Goal: Task Accomplishment & Management: Complete application form

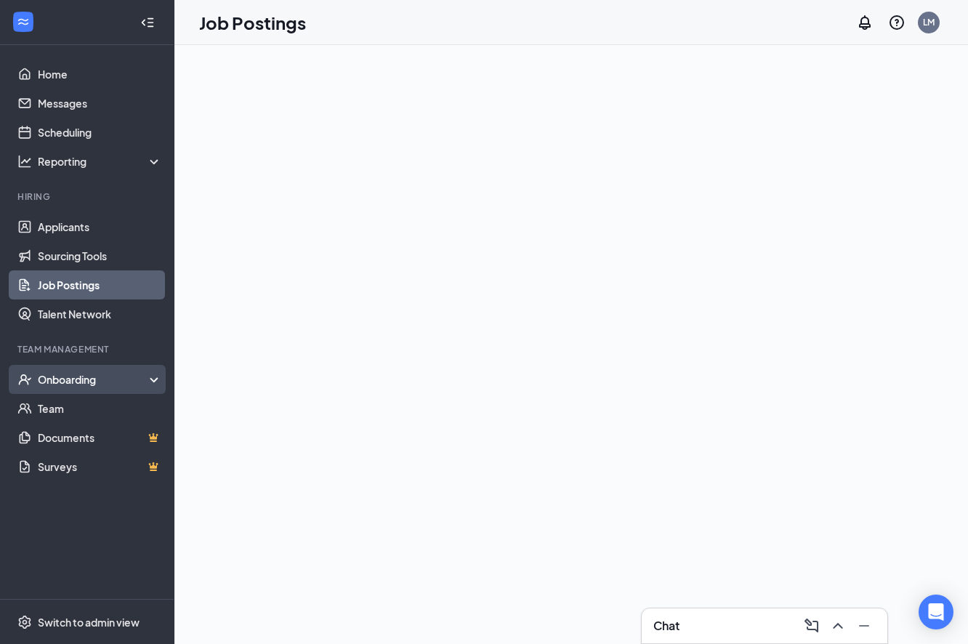
click at [59, 380] on div "Onboarding" at bounding box center [94, 379] width 112 height 15
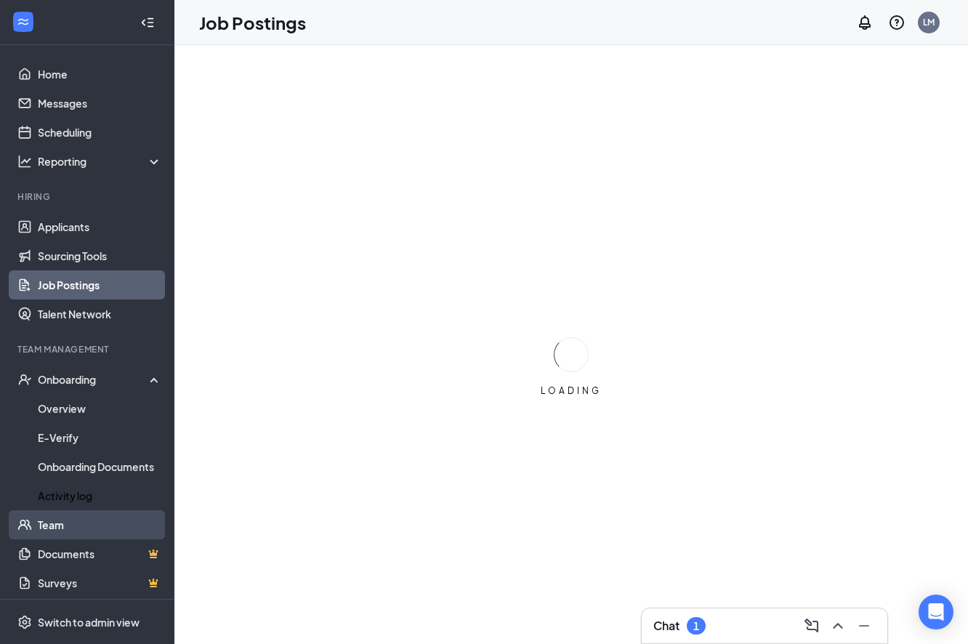
click at [54, 527] on link "Team" at bounding box center [100, 524] width 124 height 29
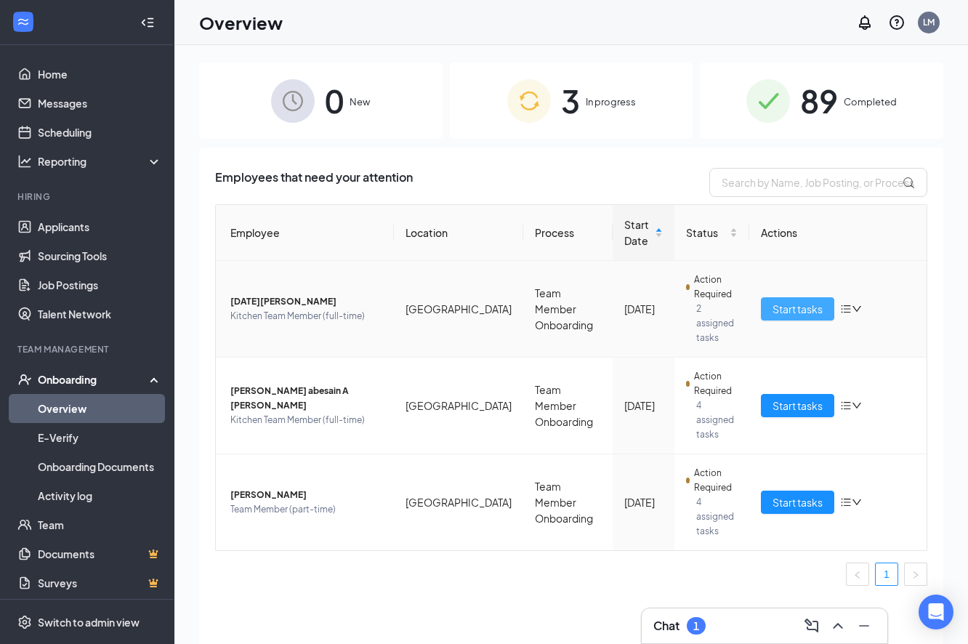
click at [790, 305] on span "Start tasks" at bounding box center [798, 309] width 50 height 16
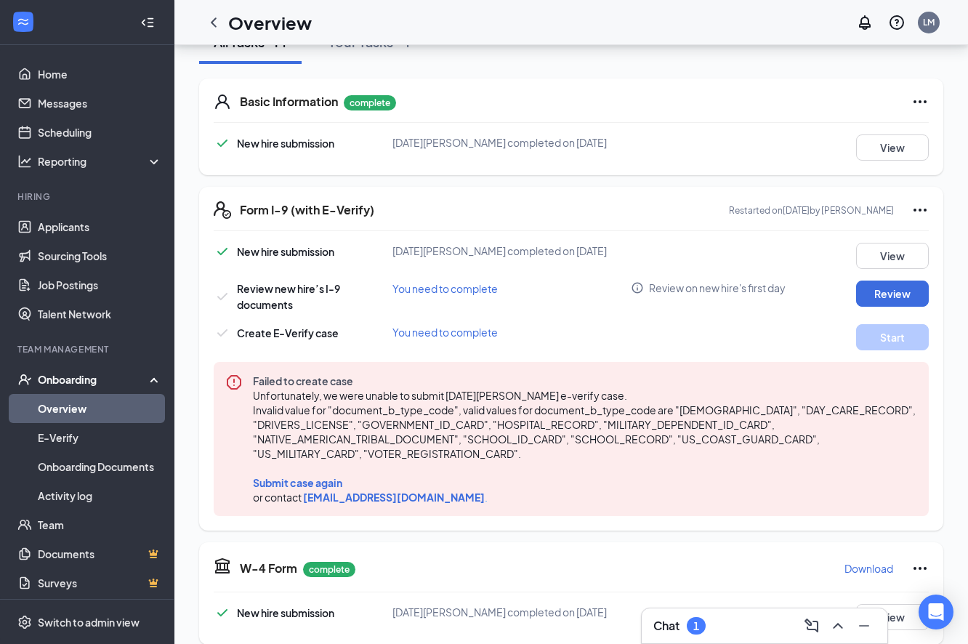
scroll to position [202, 0]
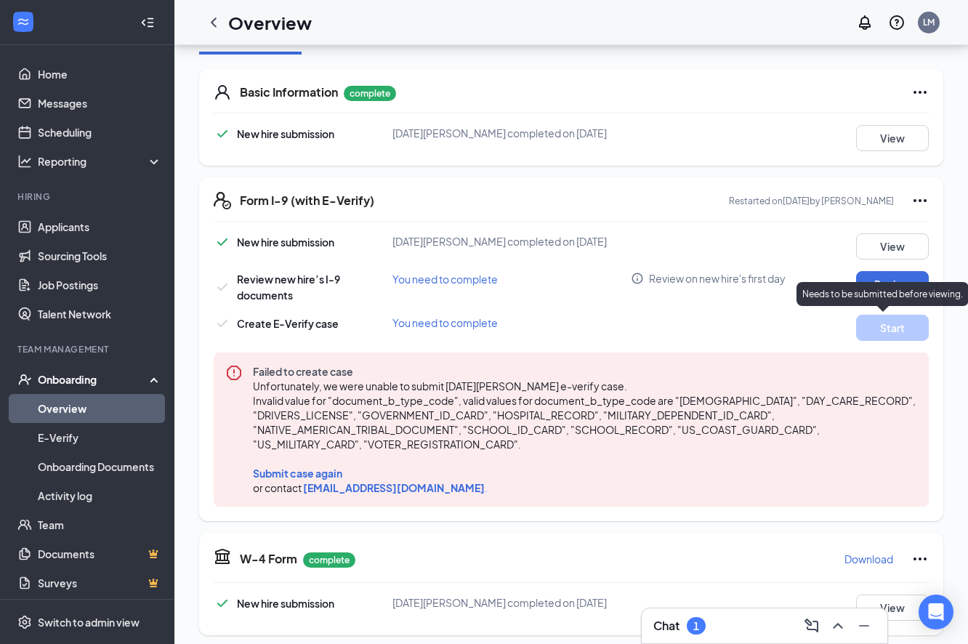
click at [872, 289] on p "Needs to be submitted before viewing." at bounding box center [882, 294] width 161 height 12
click at [886, 282] on div "Needs to be submitted before viewing." at bounding box center [883, 294] width 172 height 24
click at [805, 264] on div "New hire submission [DATE] [PERSON_NAME] completed on [DATE] View Review new hi…" at bounding box center [571, 369] width 715 height 273
click at [868, 287] on button "Review" at bounding box center [892, 284] width 73 height 26
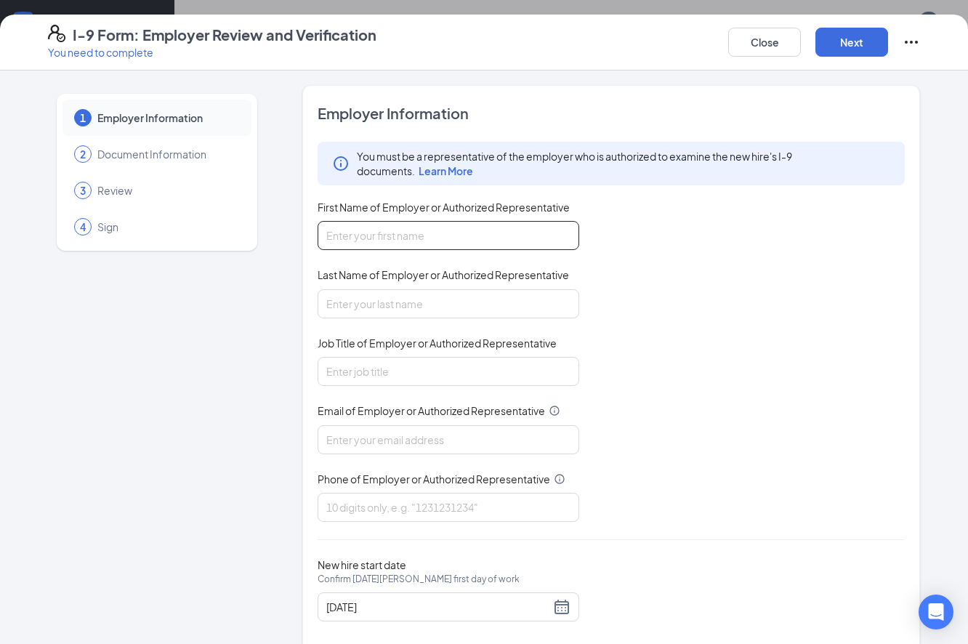
click at [513, 226] on input "First Name of Employer or Authorized Representative" at bounding box center [449, 235] width 262 height 29
type input "[PERSON_NAME]"
type input "[EMAIL_ADDRESS][DOMAIN_NAME]"
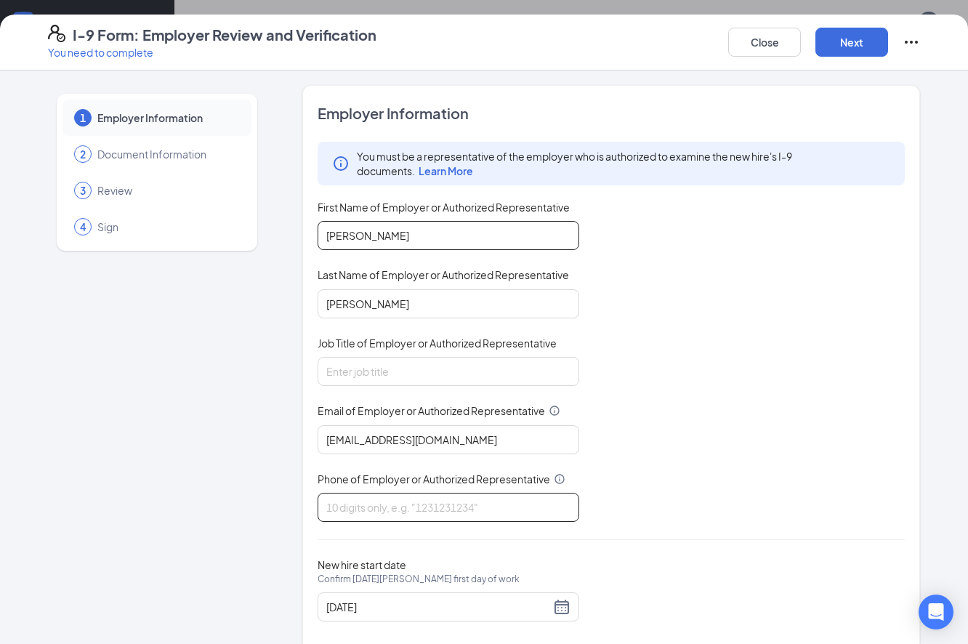
type input "4234020690"
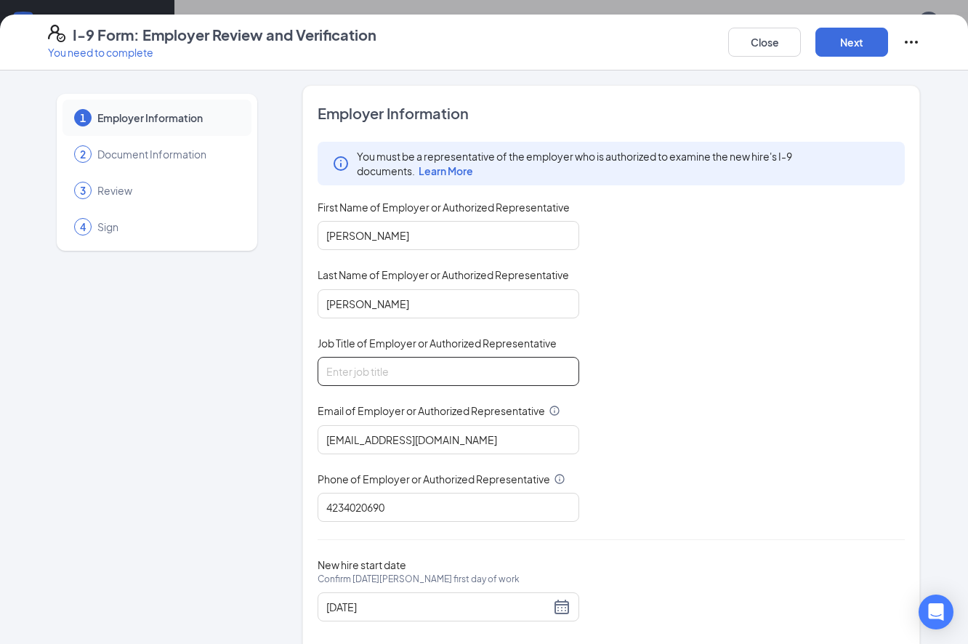
click at [428, 371] on input "Job Title of Employer or Authorized Representative" at bounding box center [449, 371] width 262 height 29
type input "Executive Director"
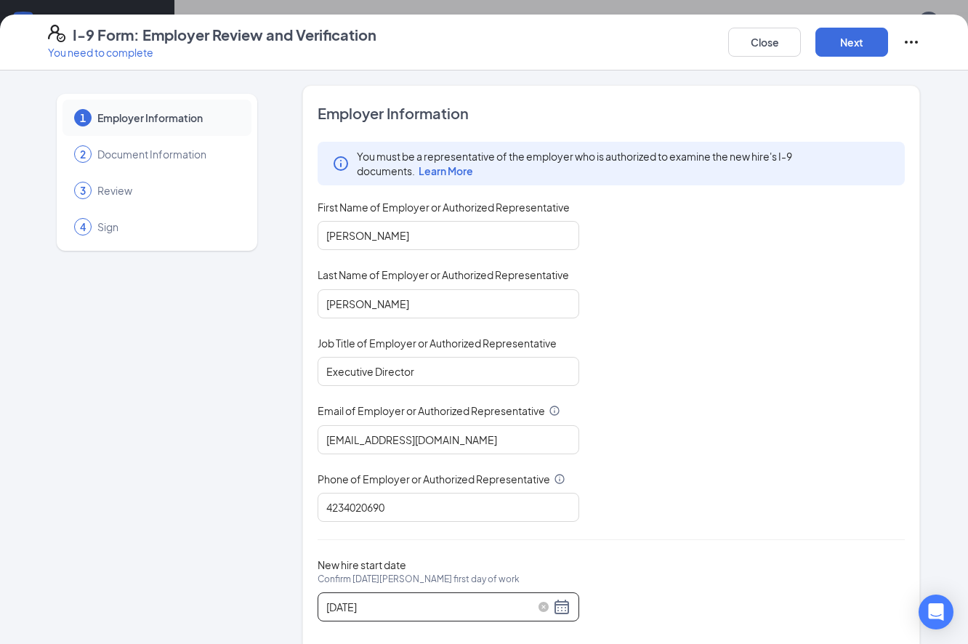
click at [412, 604] on input "[DATE]" at bounding box center [438, 607] width 224 height 16
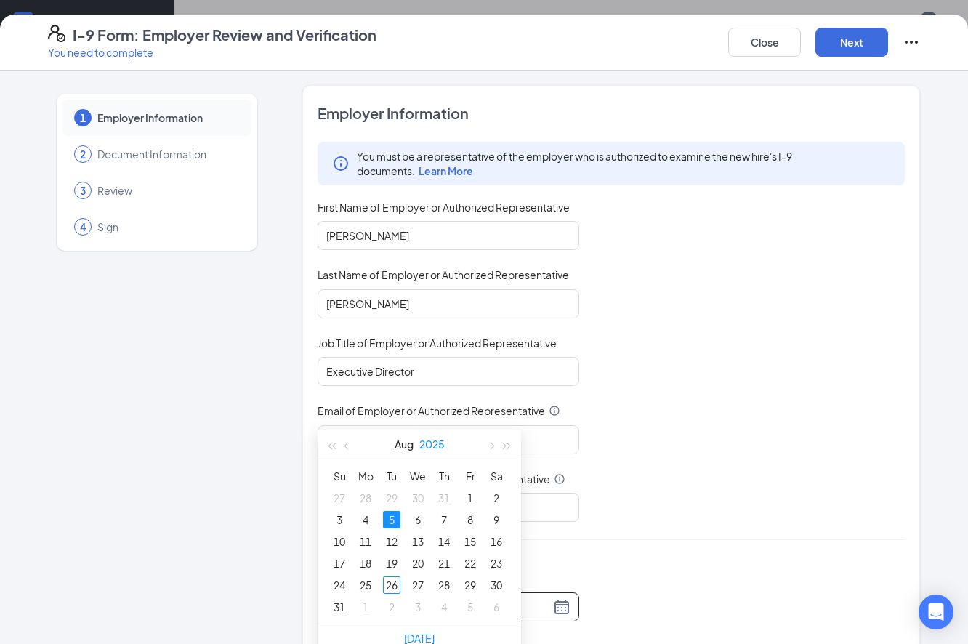
scroll to position [407, 0]
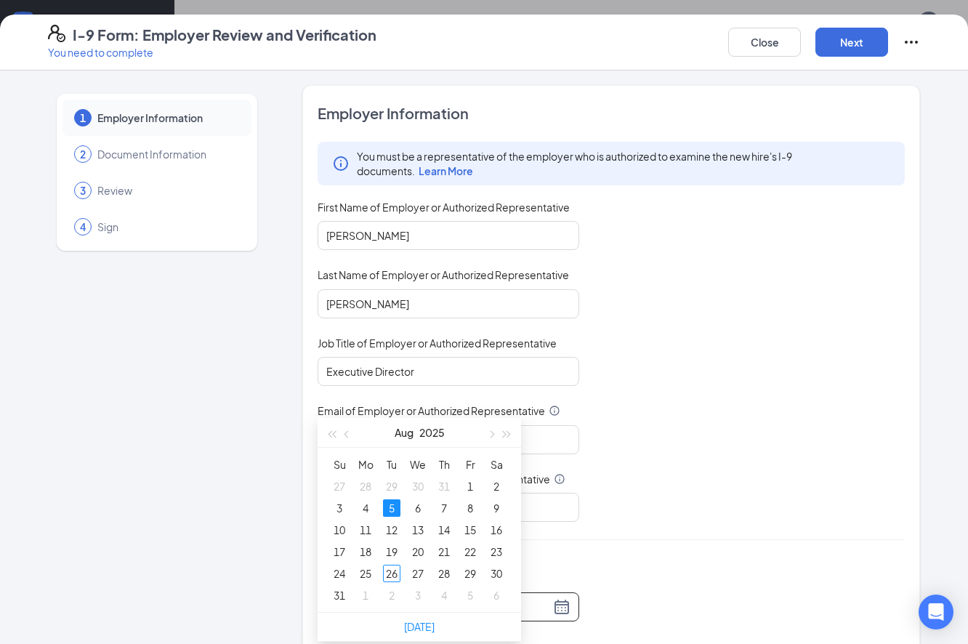
type input "[DATE]"
click at [398, 511] on div "5" at bounding box center [391, 507] width 17 height 17
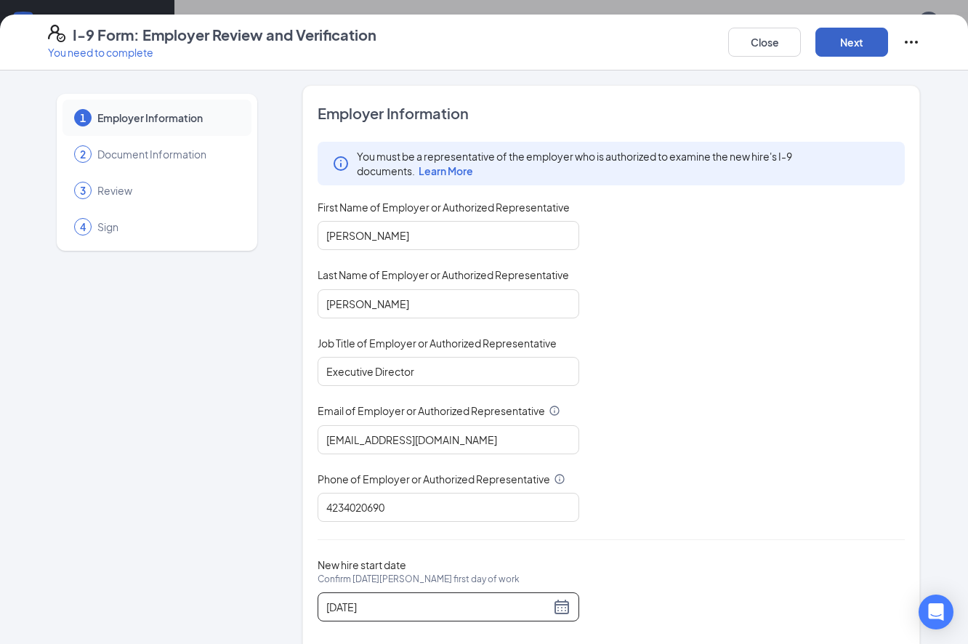
click at [834, 41] on button "Next" at bounding box center [851, 42] width 73 height 29
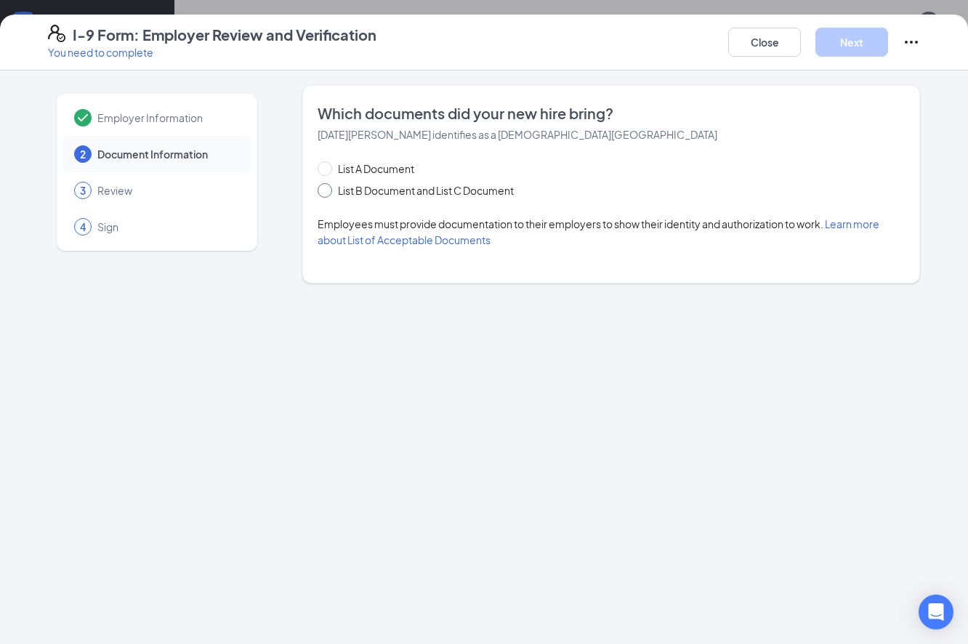
click at [414, 188] on span "List B Document and List C Document" at bounding box center [426, 190] width 188 height 16
click at [328, 188] on input "List B Document and List C Document" at bounding box center [323, 188] width 10 height 10
radio input "true"
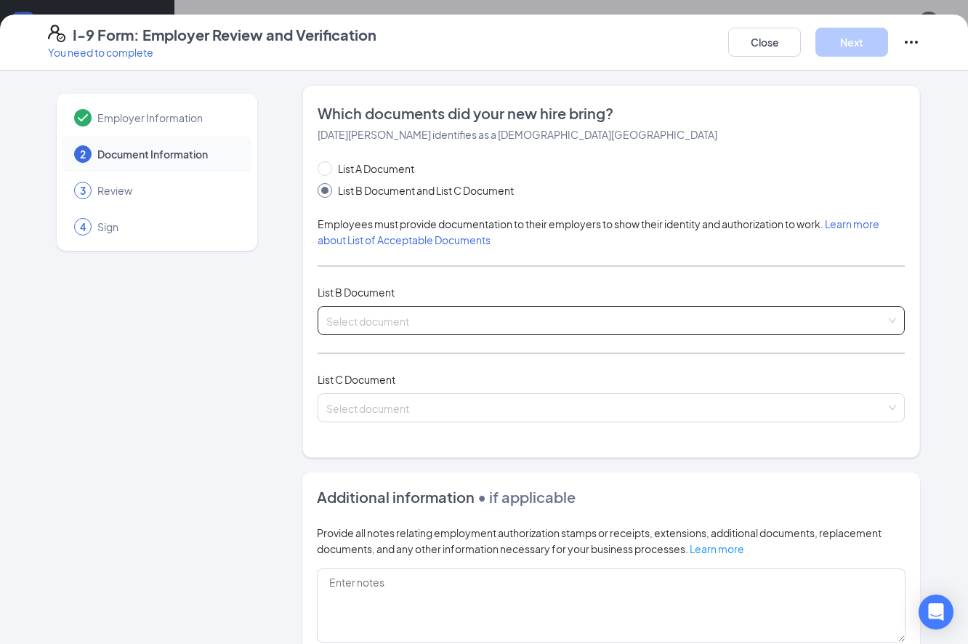
click at [520, 323] on input "search" at bounding box center [606, 318] width 560 height 22
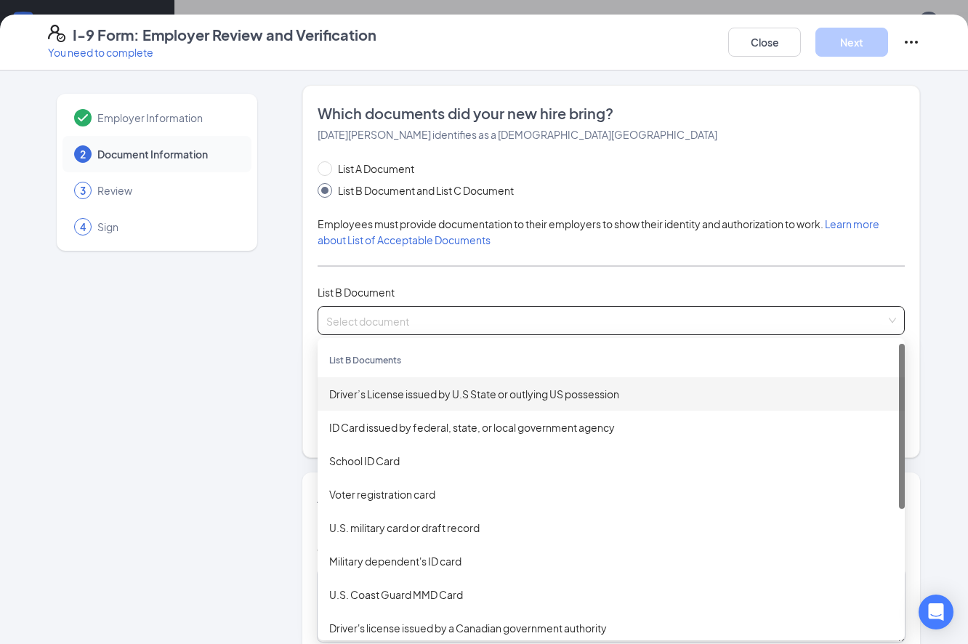
click at [502, 396] on div "Driver’s License issued by U.S State or outlying US possession" at bounding box center [611, 394] width 564 height 16
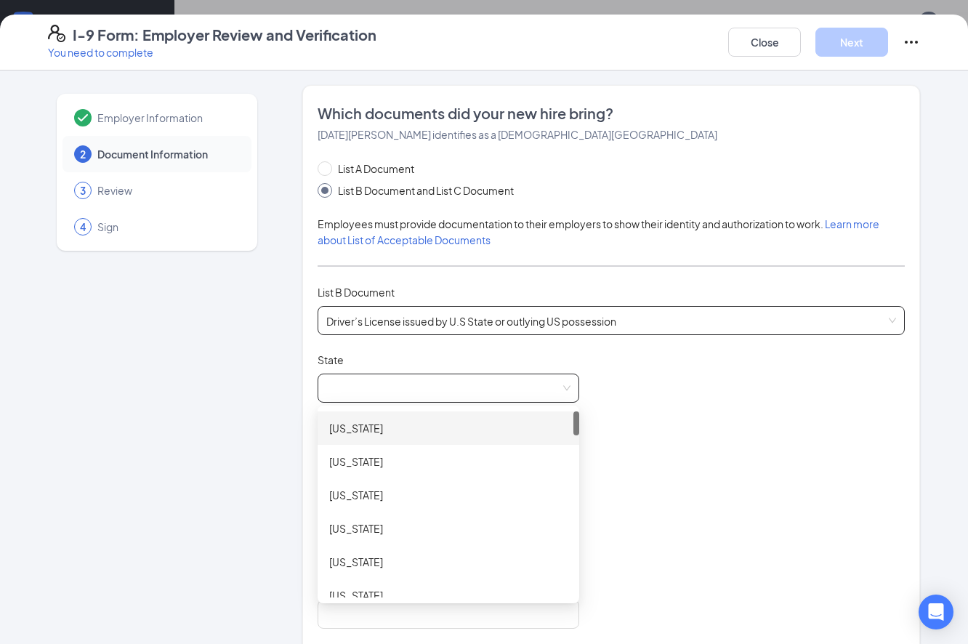
click at [468, 392] on span at bounding box center [448, 388] width 244 height 28
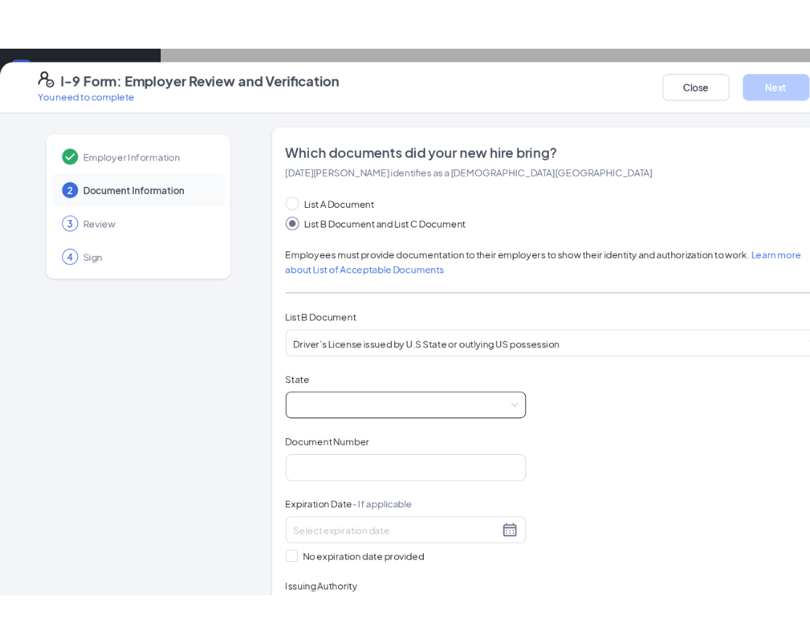
scroll to position [424, 0]
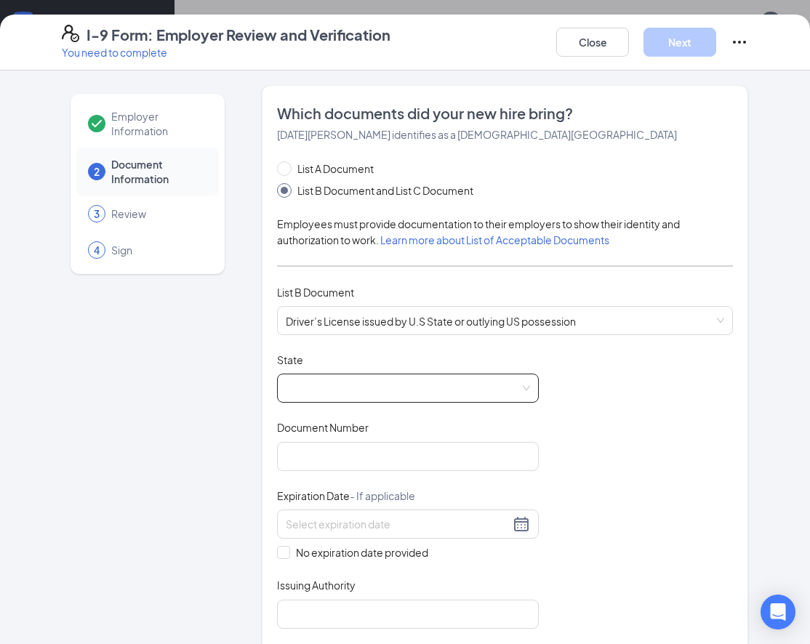
click at [391, 385] on span at bounding box center [408, 388] width 244 height 28
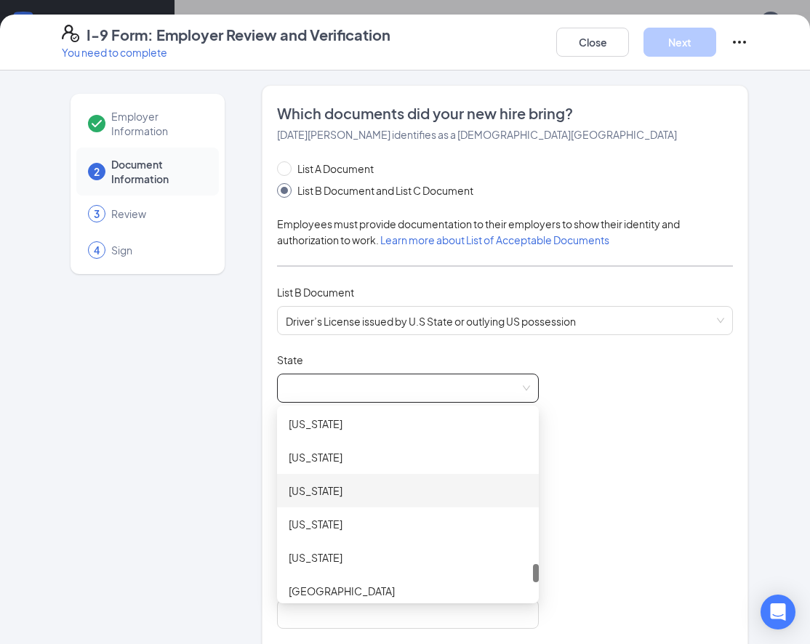
scroll to position [1507, 0]
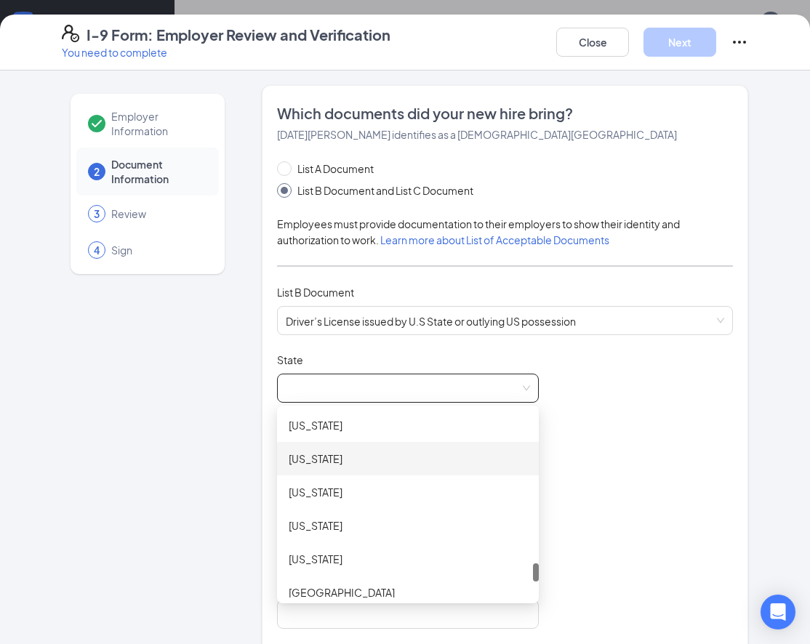
click at [359, 458] on div "[US_STATE]" at bounding box center [408, 459] width 238 height 16
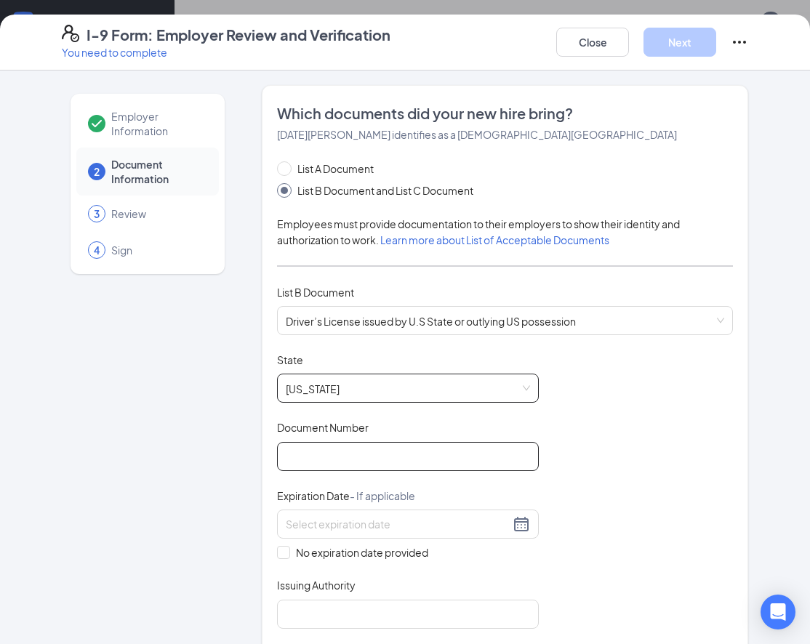
click at [358, 459] on input "Document Number" at bounding box center [408, 456] width 262 height 29
type input "150807166"
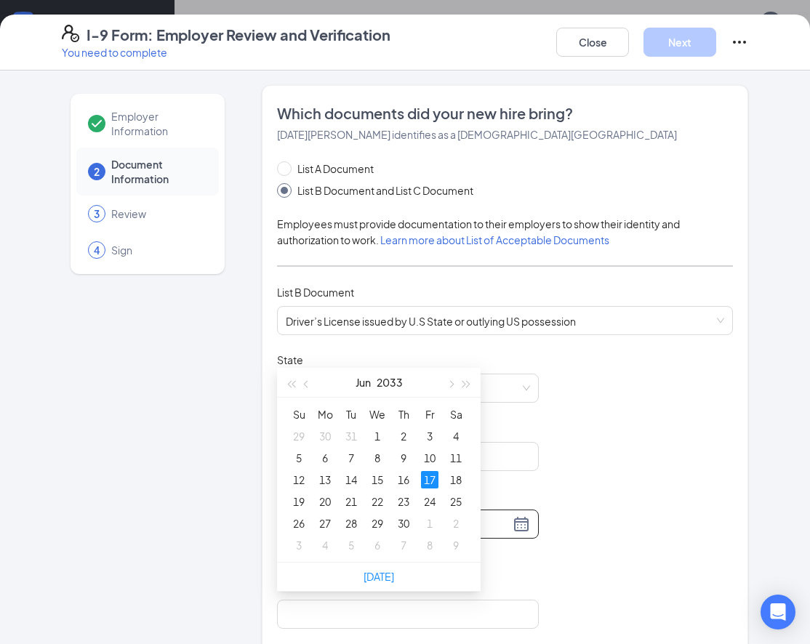
scroll to position [601, 0]
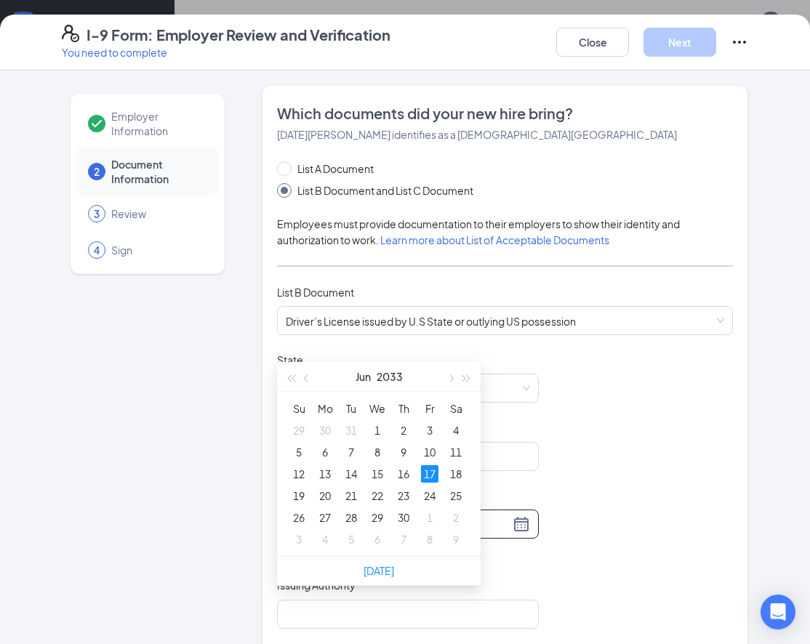
click at [431, 471] on div "17" at bounding box center [429, 473] width 17 height 17
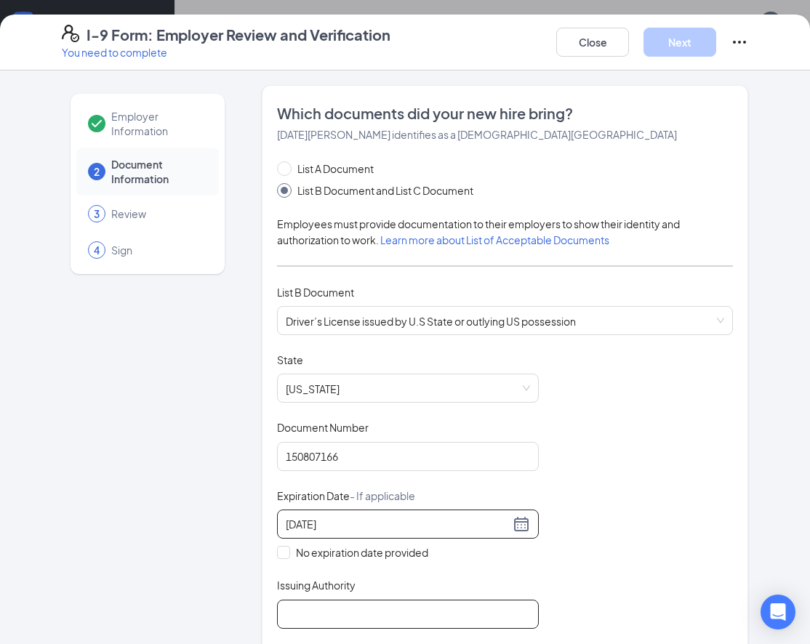
type input "[DATE]"
click at [321, 603] on input "Issuing Authority" at bounding box center [408, 614] width 262 height 29
type input "[US_STATE]"
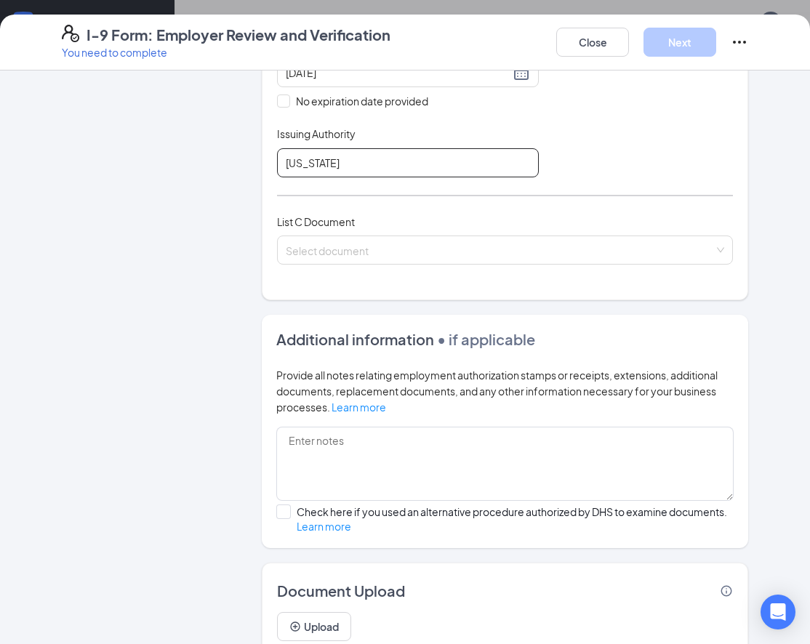
scroll to position [457, 0]
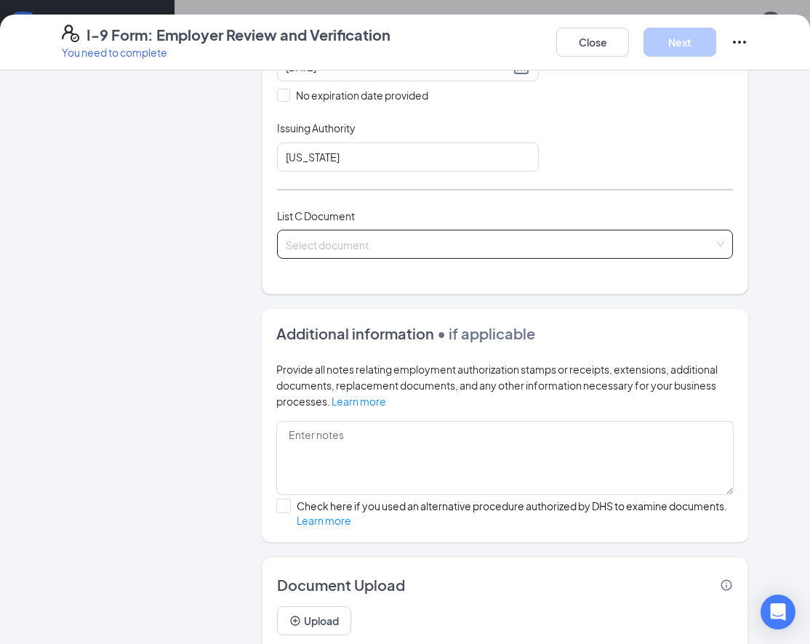
click at [365, 241] on input "search" at bounding box center [500, 241] width 428 height 22
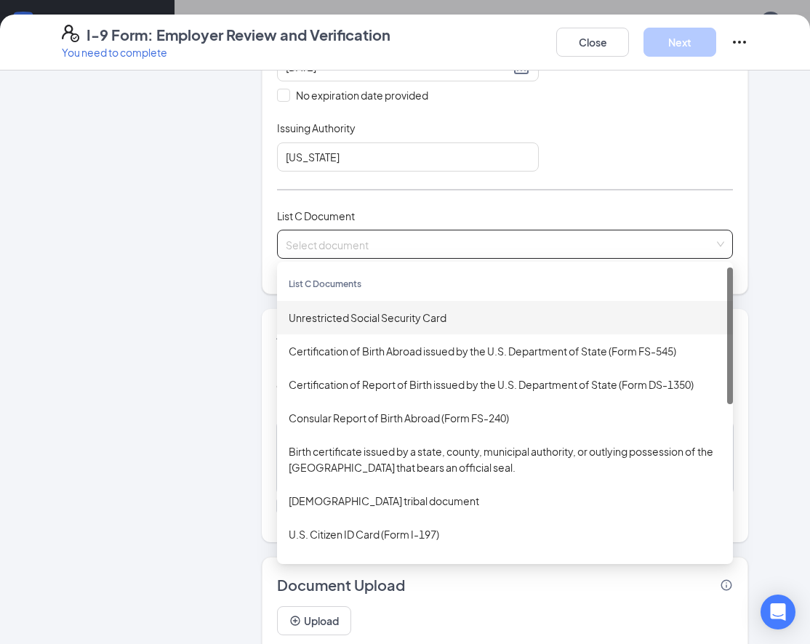
click at [367, 318] on div "Unrestricted Social Security Card" at bounding box center [505, 318] width 432 height 16
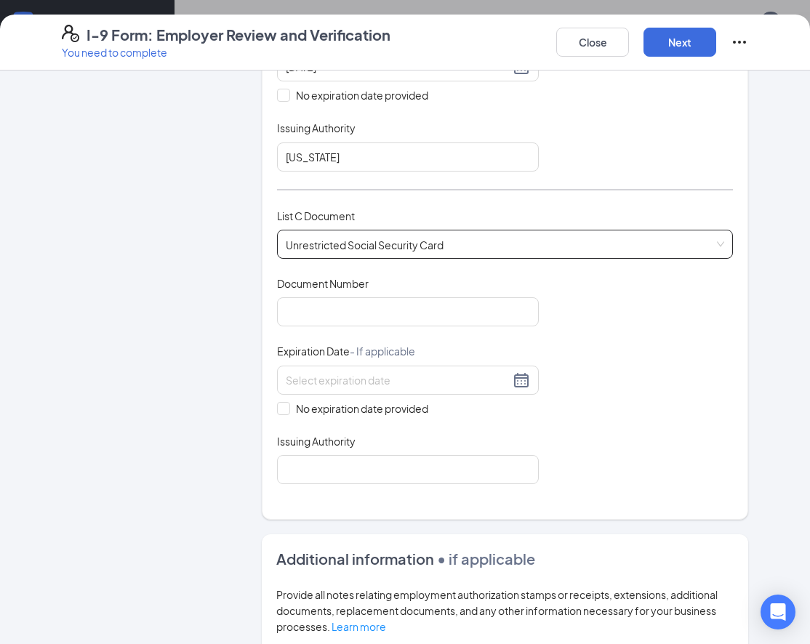
click at [379, 248] on span "Unrestricted Social Security Card" at bounding box center [505, 244] width 438 height 28
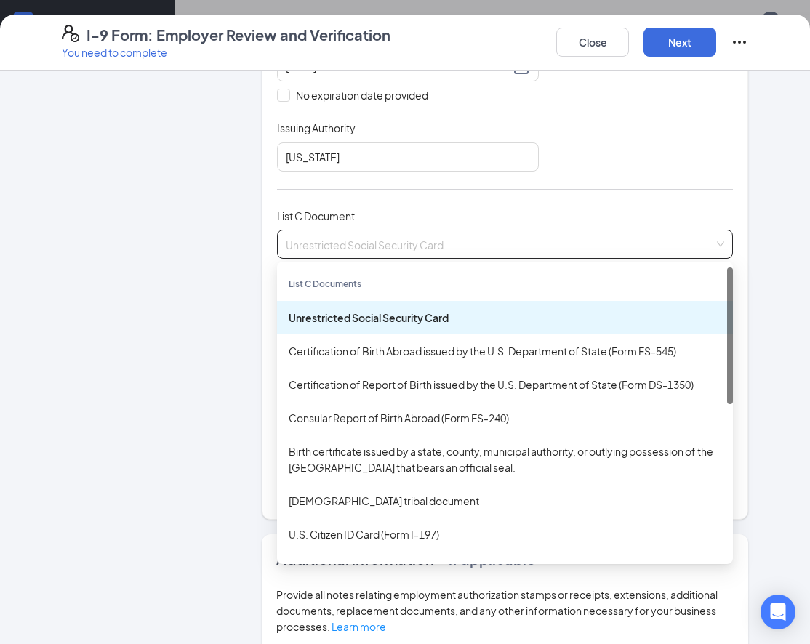
click at [378, 244] on span "Unrestricted Social Security Card" at bounding box center [505, 244] width 438 height 28
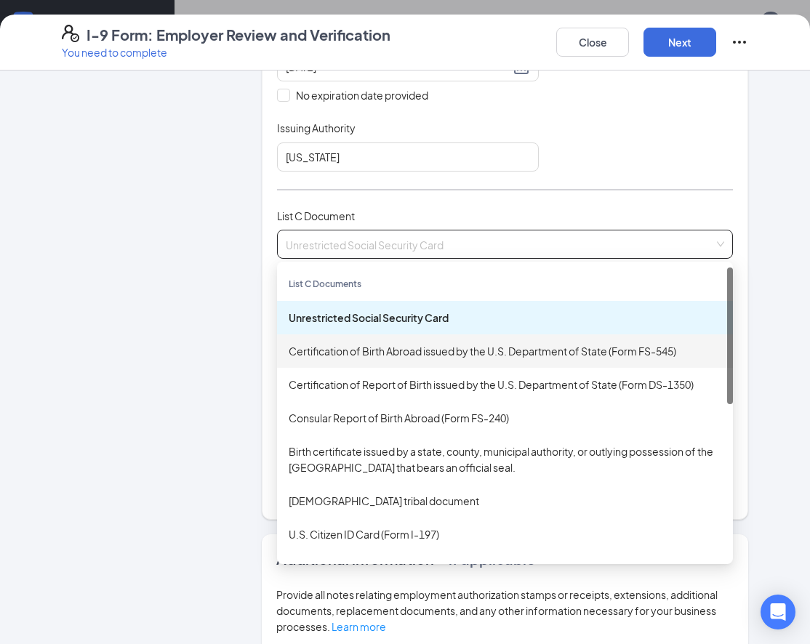
click at [358, 348] on div "Certification of Birth Abroad issued by the U.S. Department of State (Form FS-5…" at bounding box center [505, 351] width 432 height 16
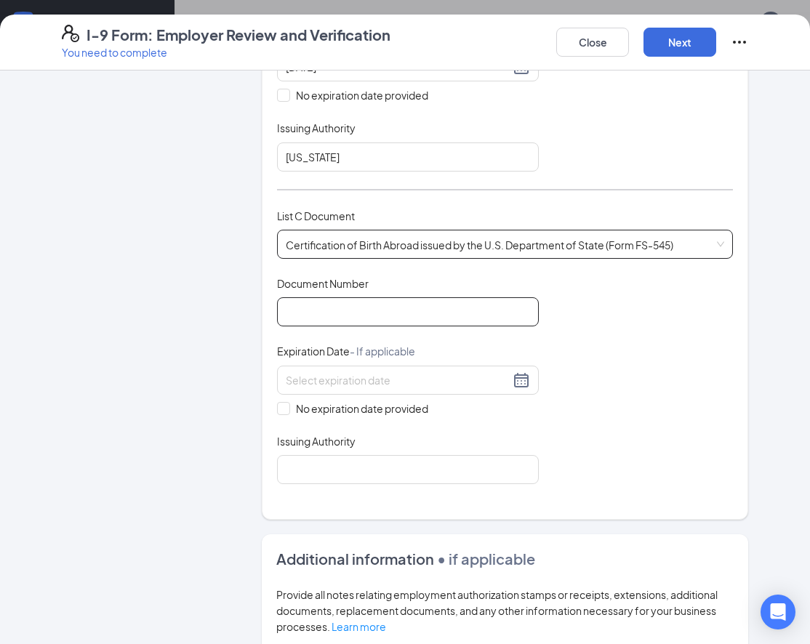
click at [349, 319] on input "Document Number" at bounding box center [408, 311] width 262 height 29
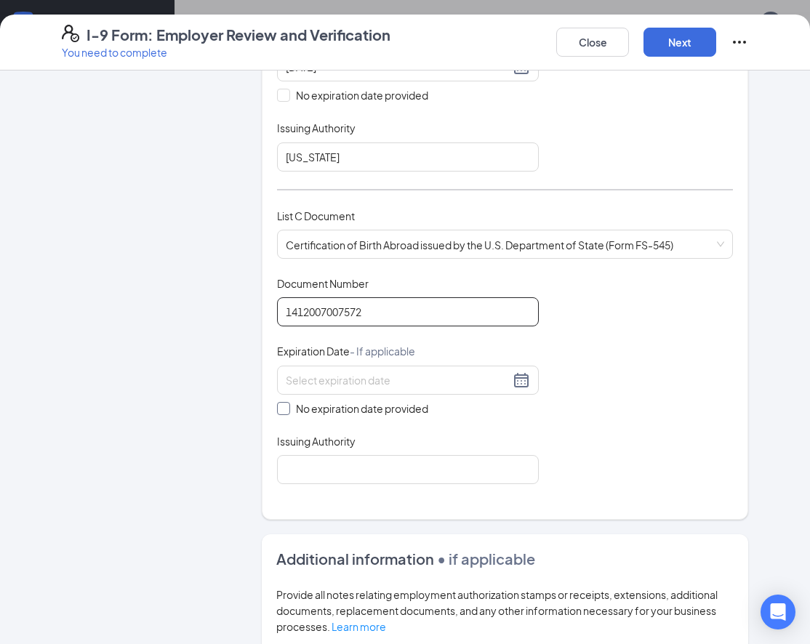
type input "1412007007572"
click at [323, 403] on span "No expiration date provided" at bounding box center [362, 408] width 144 height 16
click at [287, 403] on input "No expiration date provided" at bounding box center [282, 407] width 10 height 10
checkbox input "true"
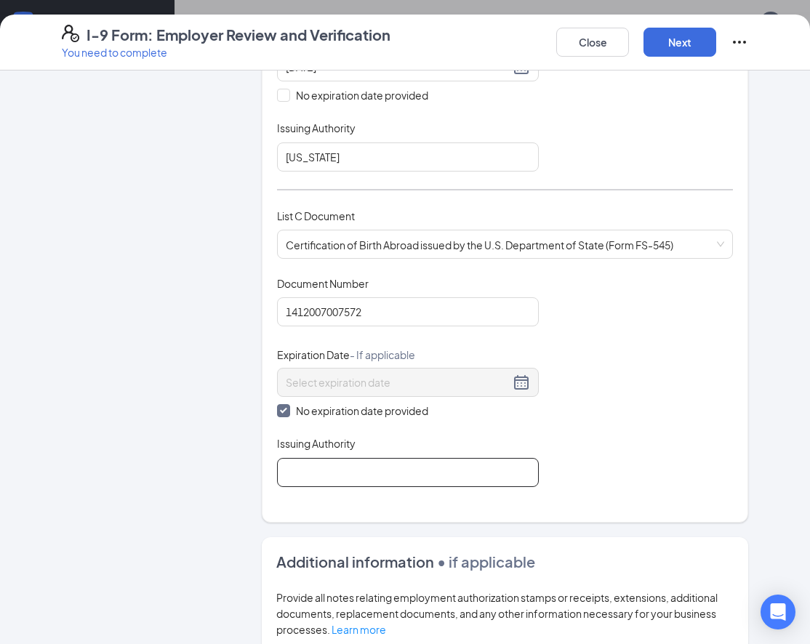
click at [332, 471] on input "Issuing Authority" at bounding box center [408, 472] width 262 height 29
type input "State of [US_STATE]"
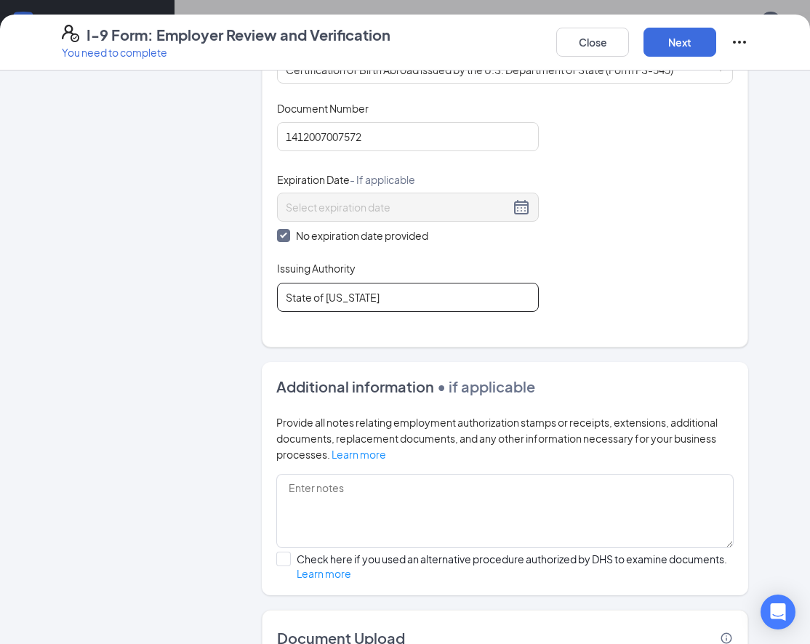
scroll to position [732, 0]
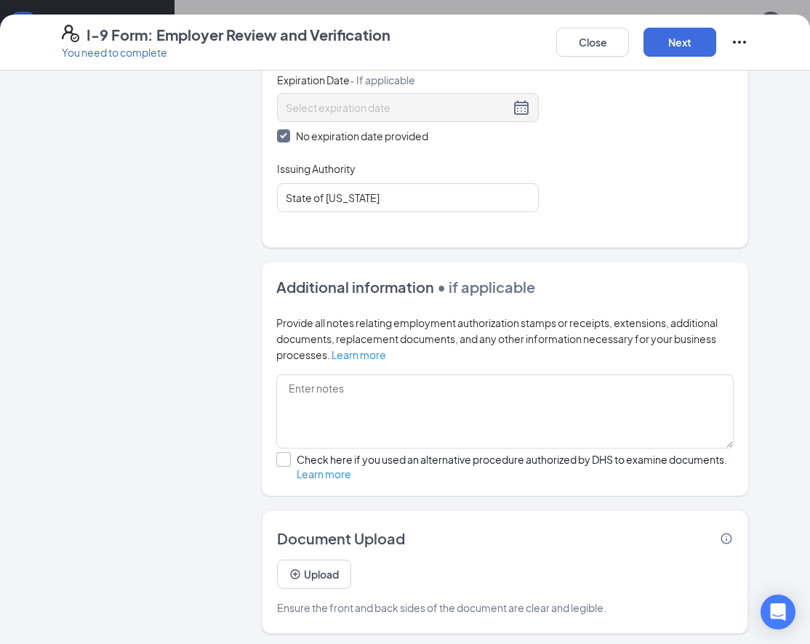
click at [286, 457] on input "Check here if you used an alternative procedure authorized by DHS to examine do…" at bounding box center [281, 457] width 10 height 10
checkbox input "true"
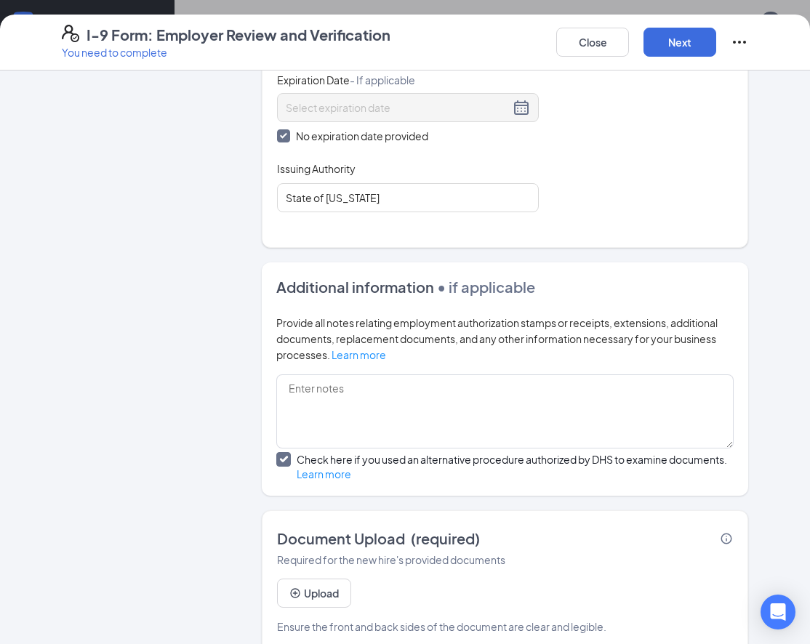
click at [310, 553] on span "Required for the new hire's provided documents" at bounding box center [391, 559] width 228 height 13
click at [311, 585] on button "Upload" at bounding box center [314, 593] width 74 height 29
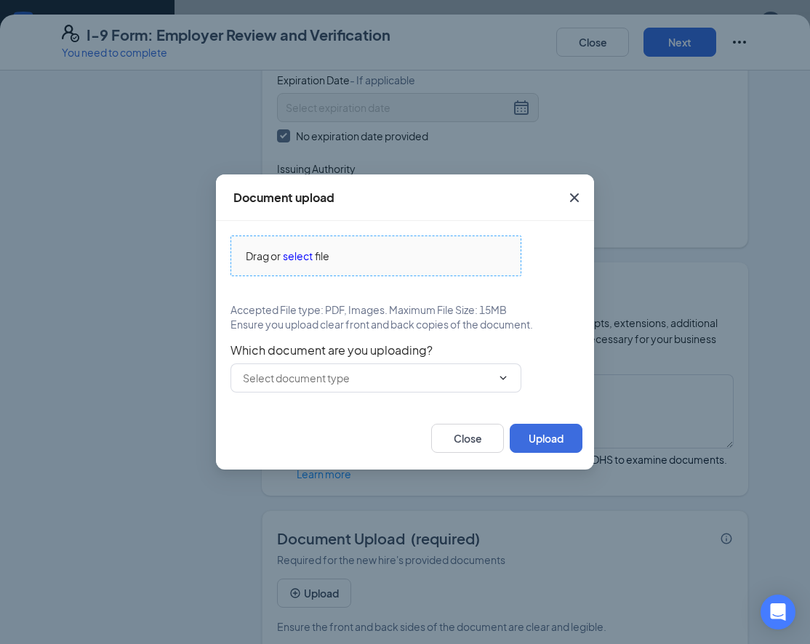
click at [301, 266] on span "Drag or select file" at bounding box center [375, 255] width 289 height 39
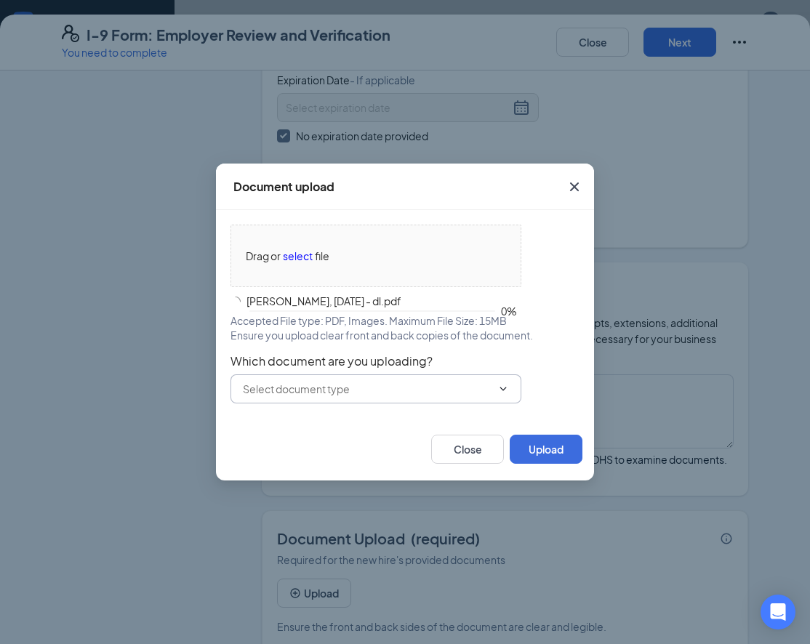
click at [398, 398] on span at bounding box center [375, 388] width 291 height 29
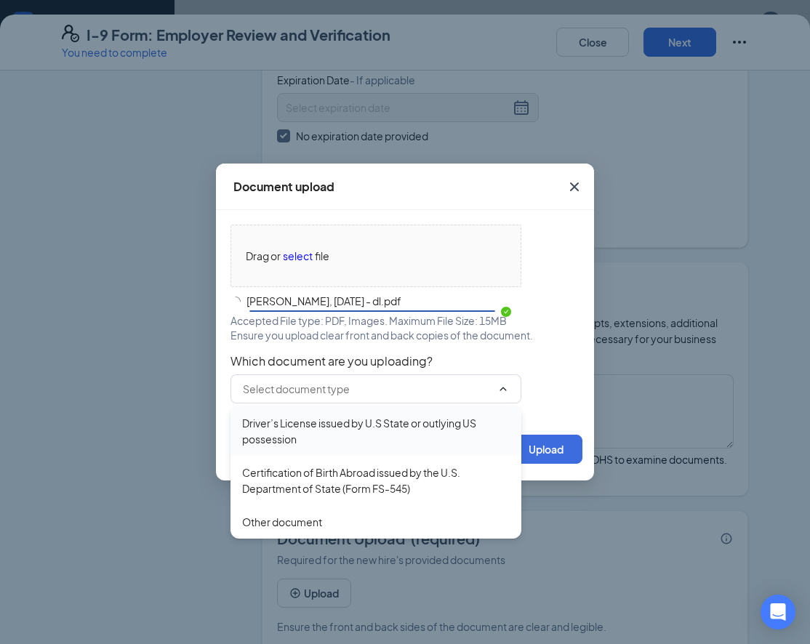
click at [389, 431] on div "Driver’s License issued by U.S State or outlying US possession" at bounding box center [375, 431] width 267 height 32
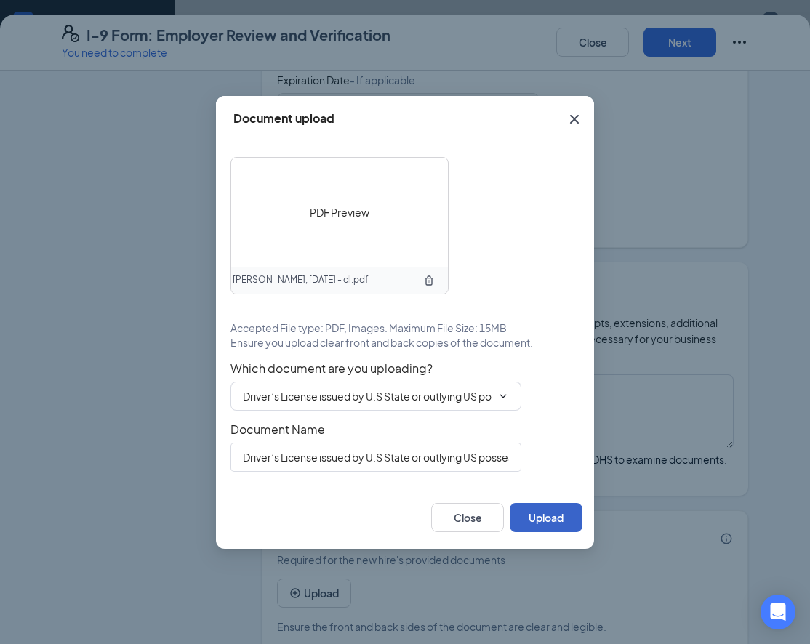
click at [549, 511] on button "Upload" at bounding box center [545, 517] width 73 height 29
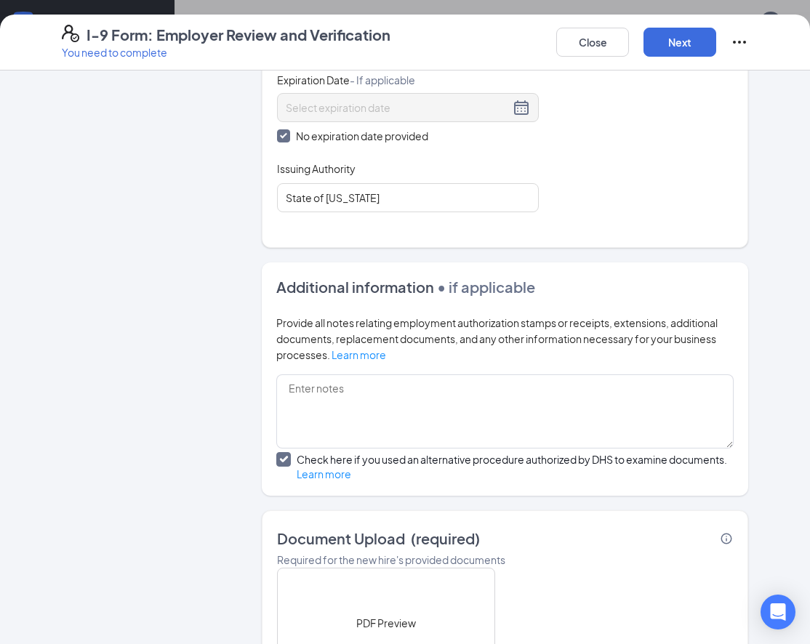
scroll to position [888, 0]
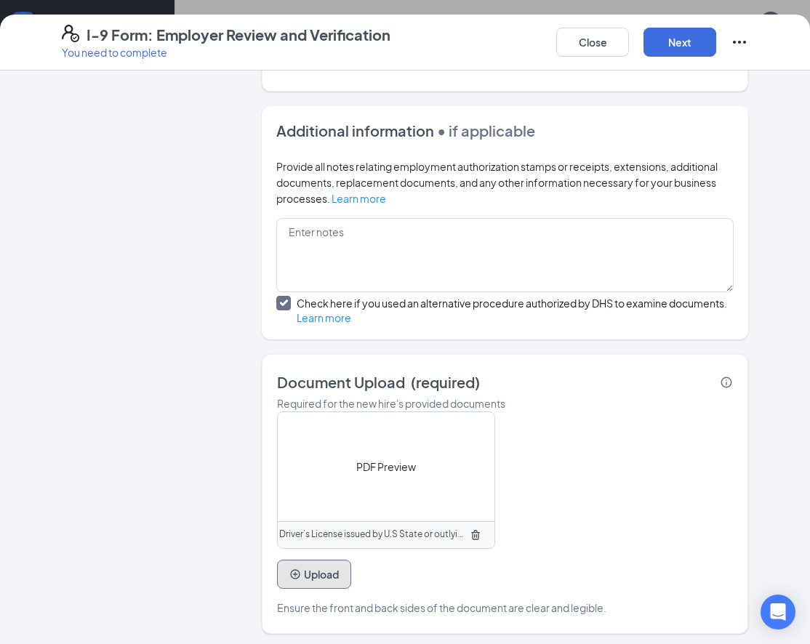
click at [340, 572] on button "Upload" at bounding box center [314, 574] width 74 height 29
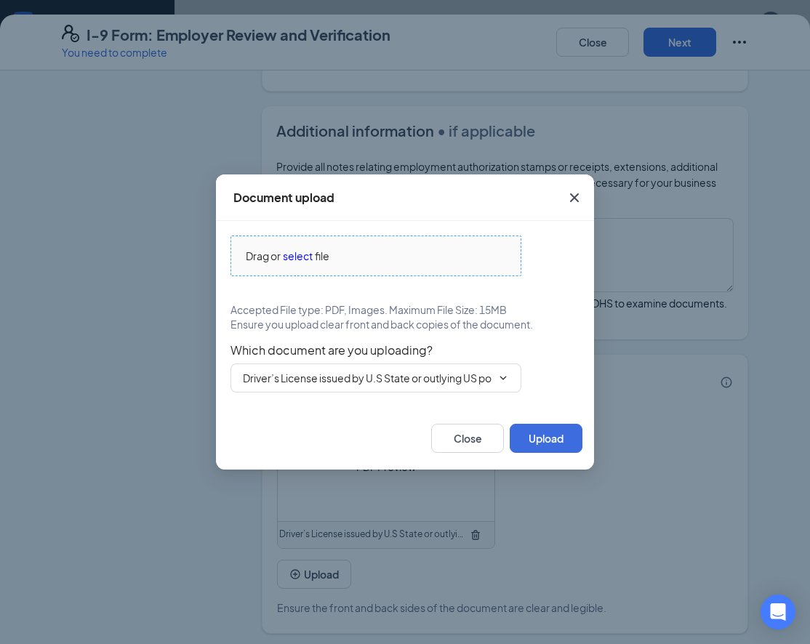
click at [290, 248] on span "select" at bounding box center [298, 256] width 30 height 16
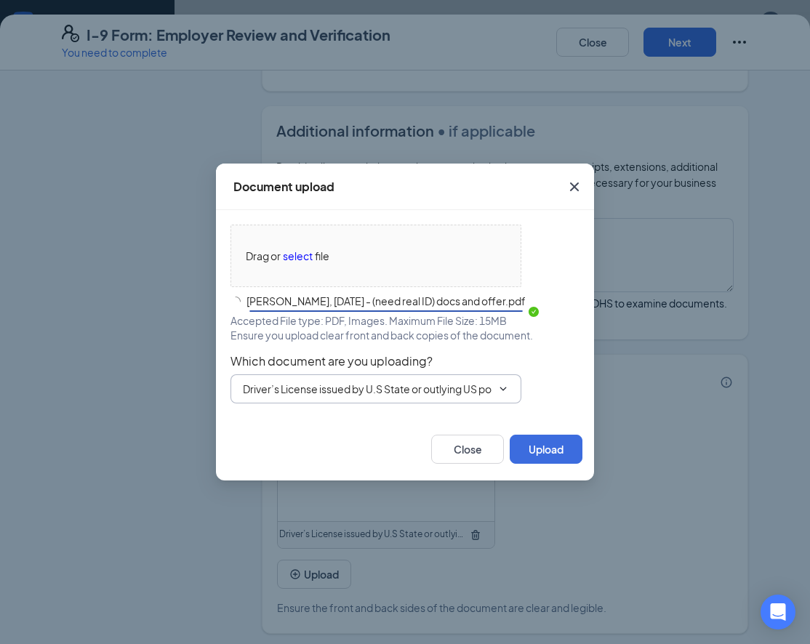
click at [443, 390] on input "Driver’s License issued by U.S State or outlying US possession" at bounding box center [367, 389] width 249 height 16
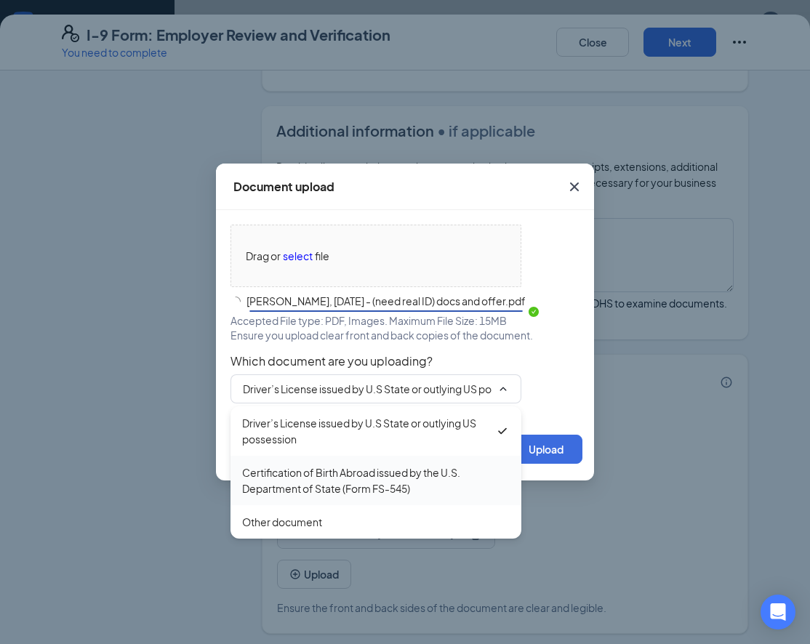
click at [406, 471] on div "Certification of Birth Abroad issued by the U.S. Department of State (Form FS-5…" at bounding box center [375, 480] width 267 height 32
type input "Certification of Birth Abroad issued by the U.S. Department of State (Form FS-5…"
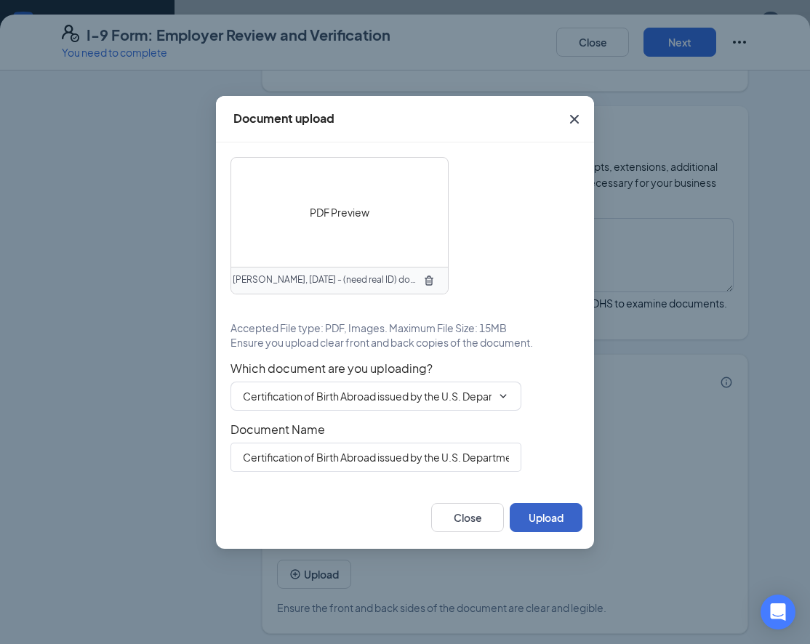
click at [549, 530] on button "Upload" at bounding box center [545, 517] width 73 height 29
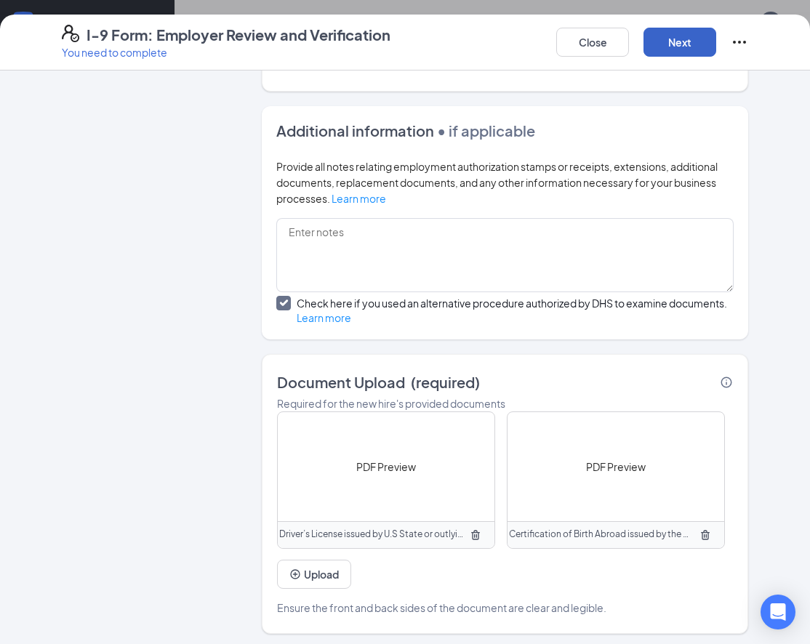
click at [704, 48] on button "Next" at bounding box center [679, 42] width 73 height 29
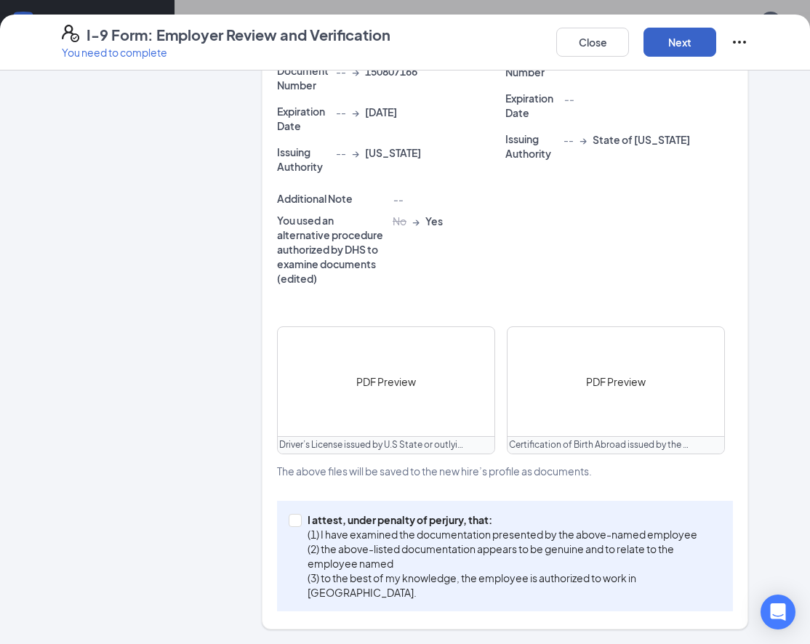
scroll to position [498, 0]
click at [350, 566] on p "(2) the above-listed documentation appears to be genuine and to relate to the e…" at bounding box center [511, 556] width 408 height 29
click at [299, 525] on input "I attest, under penalty of [PERSON_NAME], that: (1) I have examined the documen…" at bounding box center [294, 520] width 10 height 10
checkbox input "true"
click at [669, 45] on button "Next" at bounding box center [679, 42] width 73 height 29
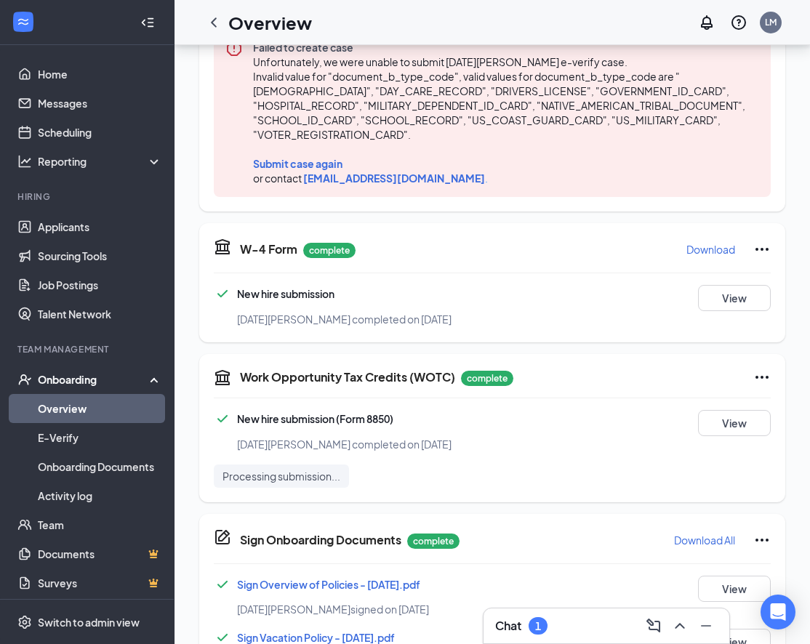
scroll to position [198, 0]
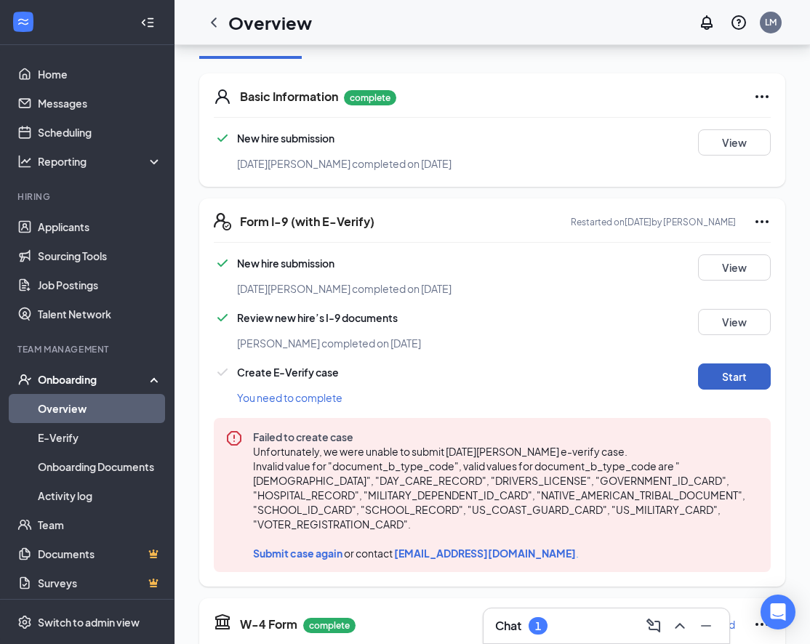
click at [730, 374] on button "Start" at bounding box center [734, 376] width 73 height 26
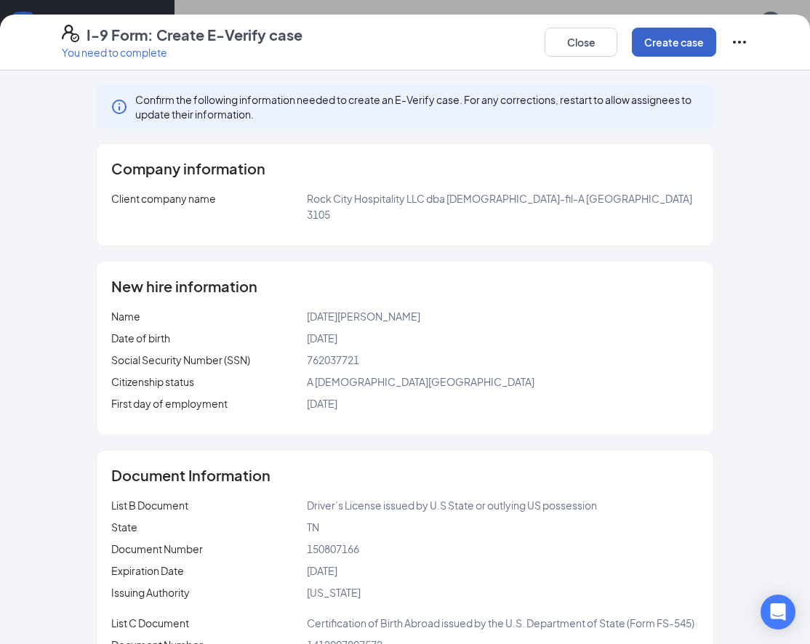
click at [670, 30] on button "Create case" at bounding box center [674, 42] width 84 height 29
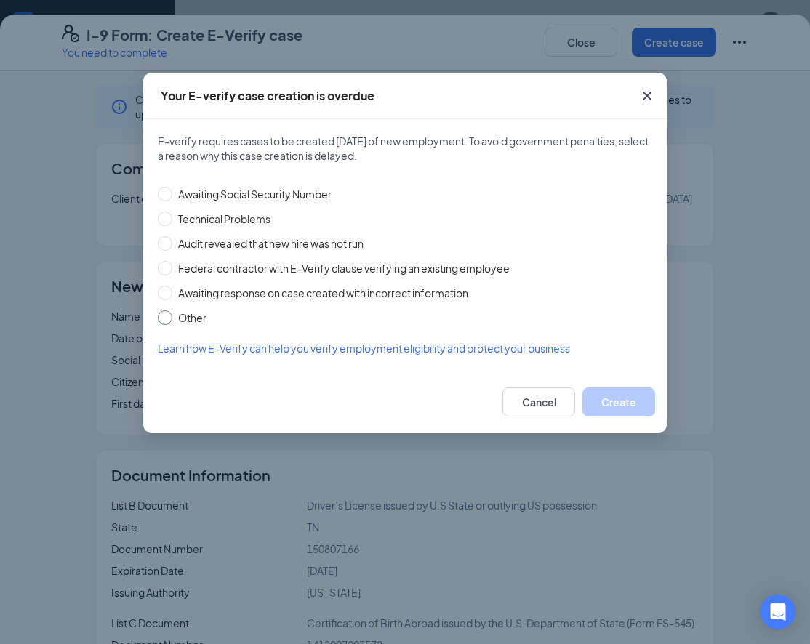
click at [203, 315] on span "Other" at bounding box center [192, 318] width 40 height 16
click at [172, 315] on input "Other" at bounding box center [165, 317] width 15 height 15
radio input "true"
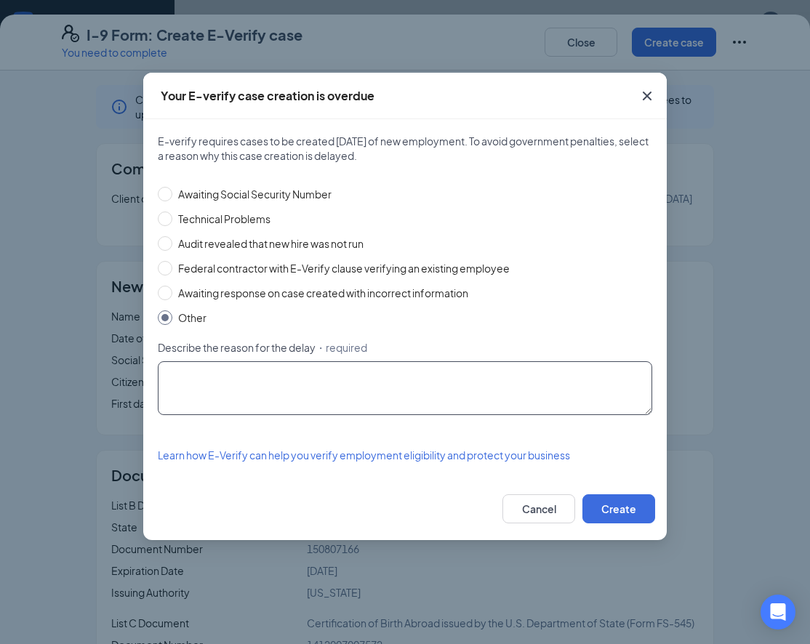
click at [216, 380] on textarea "Describe the reason for the delay ・required" at bounding box center [405, 388] width 494 height 54
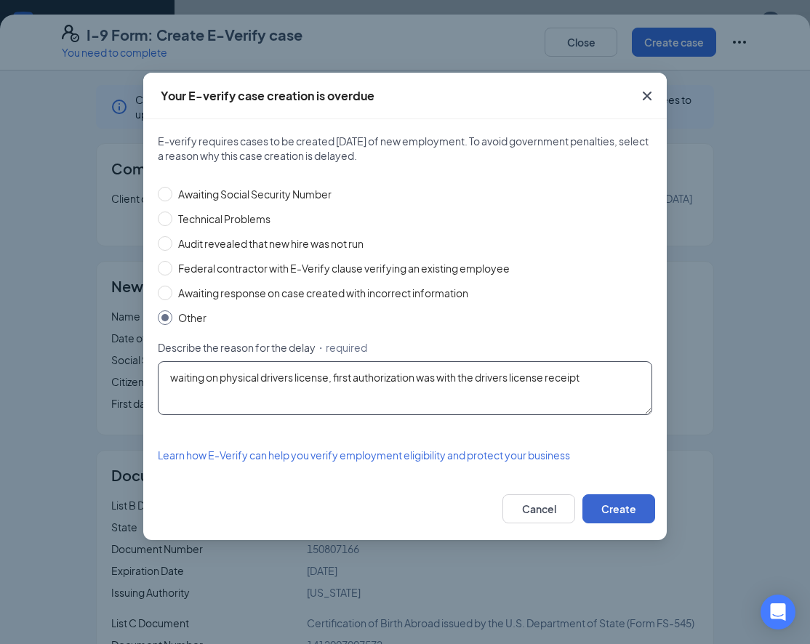
type textarea "waiting on physical drivers license, first authorization was with the drivers l…"
click at [598, 497] on button "Create" at bounding box center [618, 508] width 73 height 29
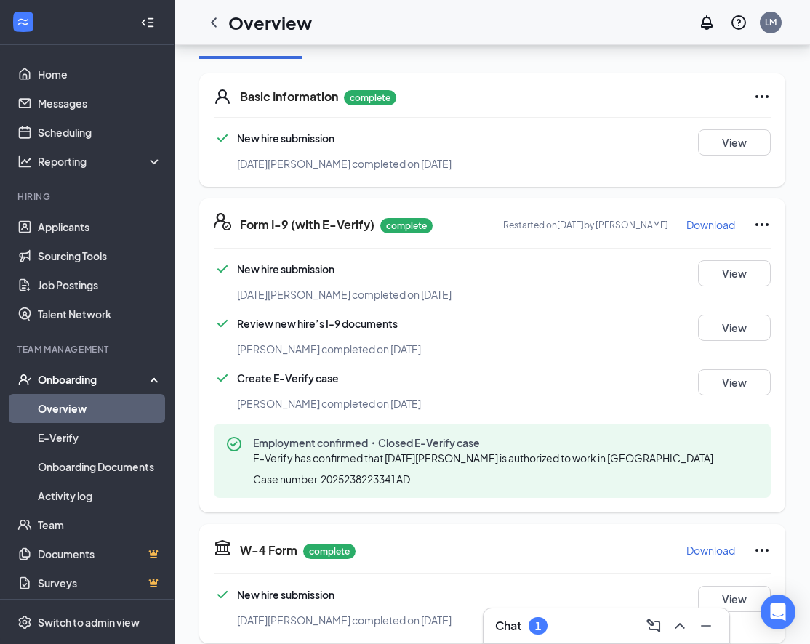
click at [593, 335] on div "Review new hire’s I-9 documents [PERSON_NAME] completed on [DATE] View" at bounding box center [492, 336] width 557 height 43
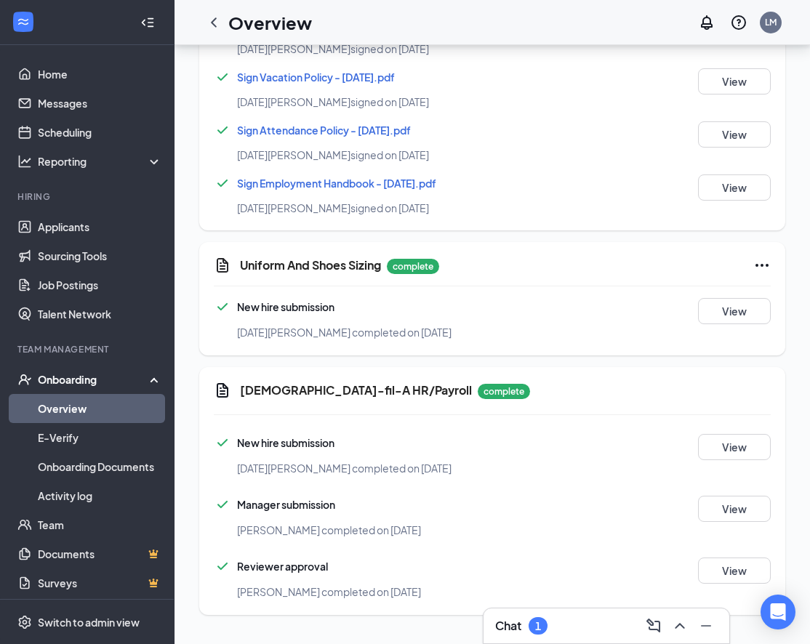
scroll to position [0, 0]
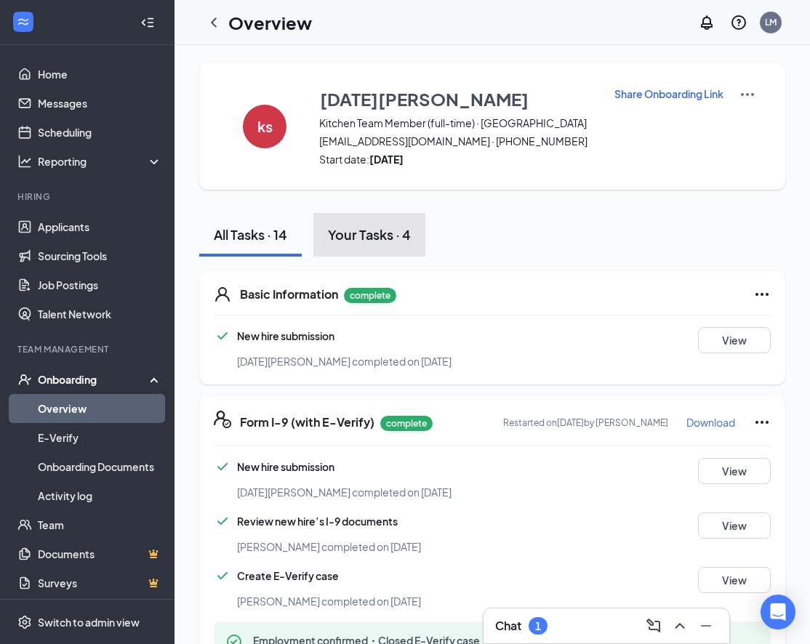
click at [391, 245] on button "Your Tasks · 4" at bounding box center [369, 235] width 112 height 44
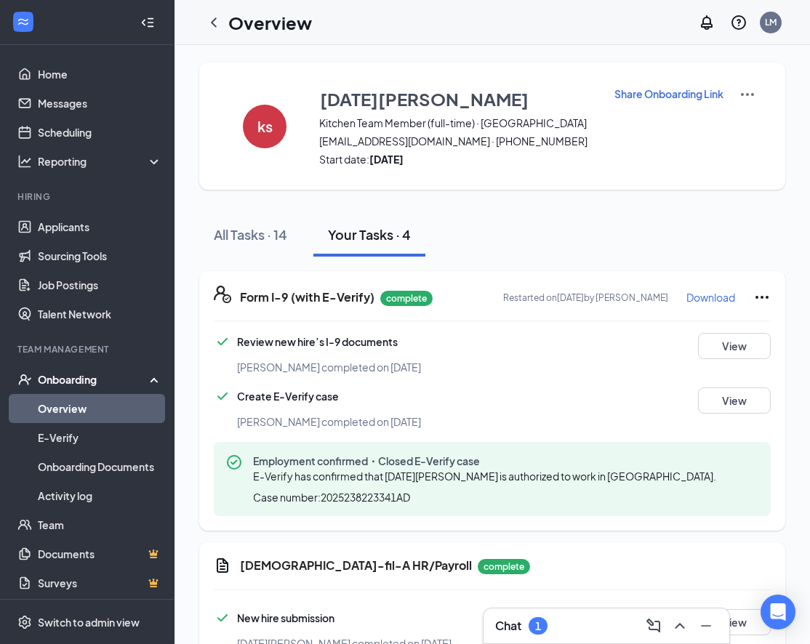
click at [746, 94] on img at bounding box center [746, 94] width 17 height 17
click at [740, 123] on span "View details" at bounding box center [747, 121] width 57 height 16
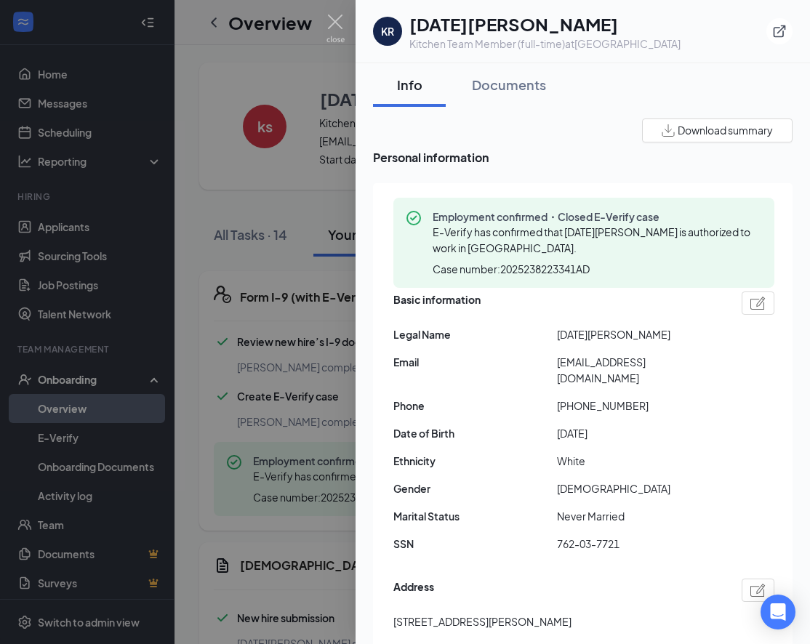
click at [489, 40] on div "Kitchen Team Member (full-time) at [GEOGRAPHIC_DATA]" at bounding box center [544, 43] width 271 height 15
click at [493, 81] on div "Documents" at bounding box center [509, 85] width 74 height 18
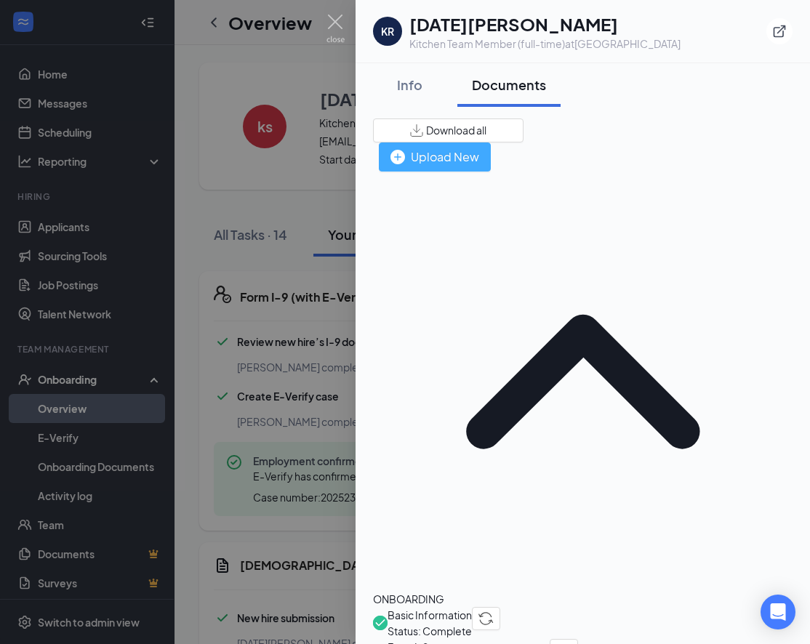
click at [479, 148] on div "Upload New" at bounding box center [434, 157] width 89 height 18
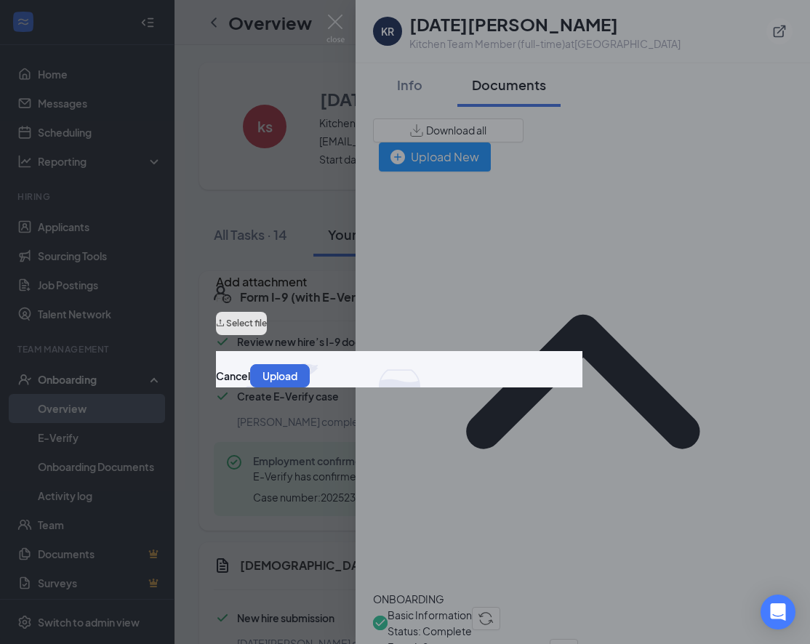
click at [267, 331] on button "Select file" at bounding box center [241, 323] width 51 height 23
click at [310, 387] on button "Upload" at bounding box center [280, 375] width 60 height 23
click at [250, 384] on button "Cancel" at bounding box center [233, 376] width 34 height 16
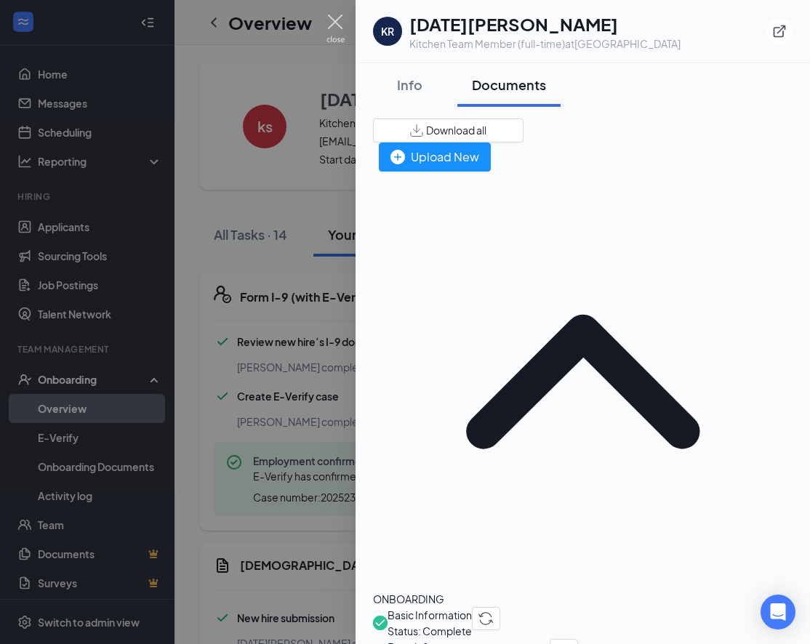
click at [336, 24] on img at bounding box center [335, 29] width 18 height 28
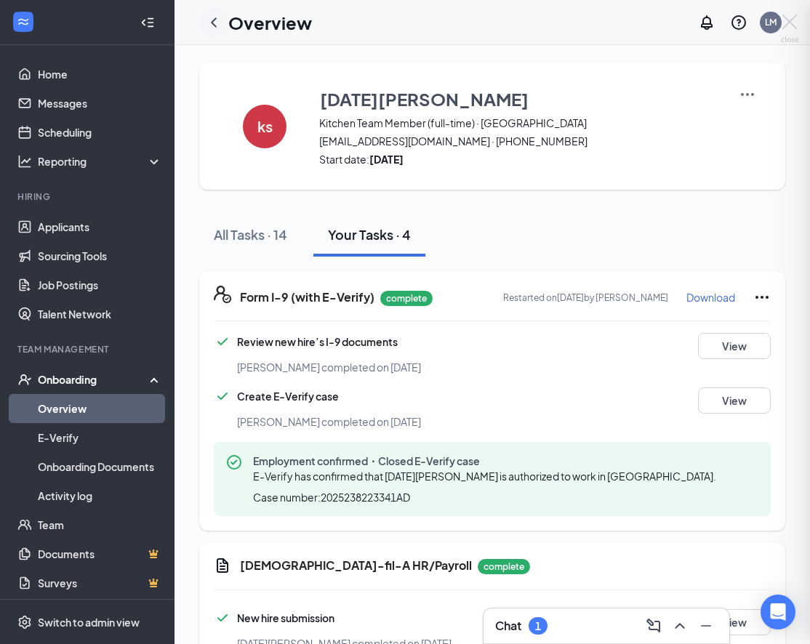
click at [213, 20] on icon "ChevronLeft" at bounding box center [214, 21] width 6 height 9
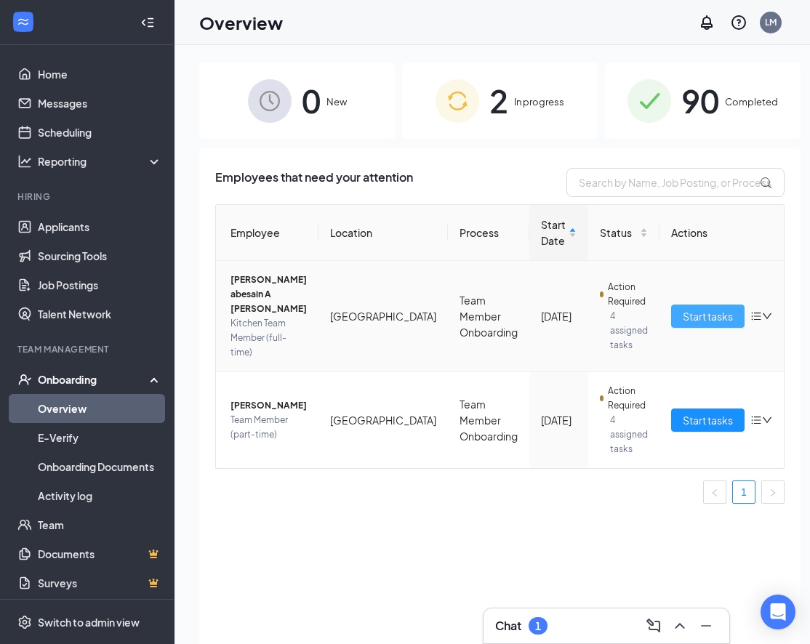
click at [682, 308] on span "Start tasks" at bounding box center [707, 316] width 50 height 16
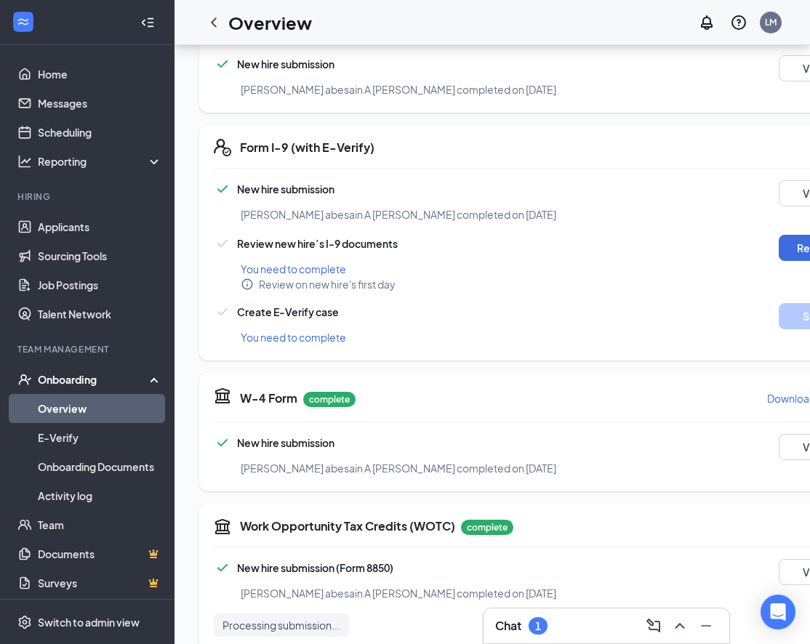
scroll to position [294, 0]
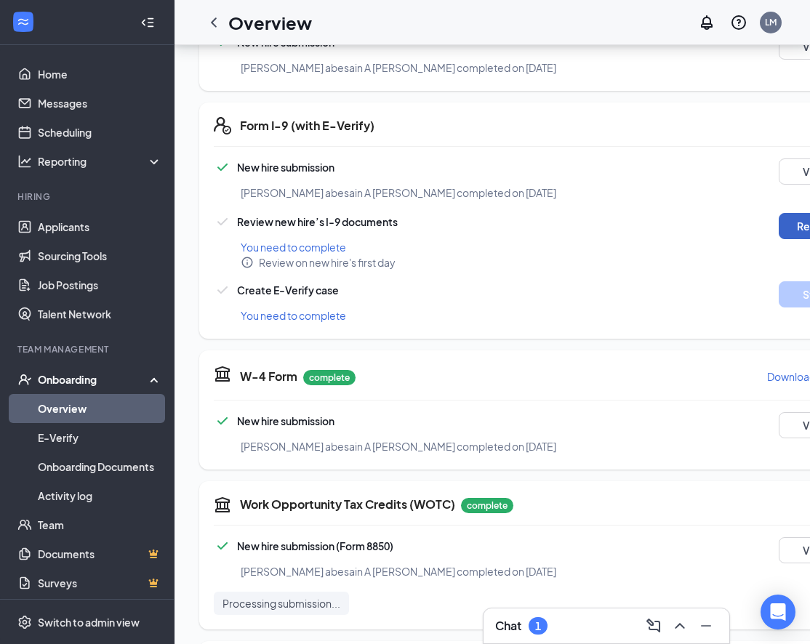
click at [778, 233] on button "Review" at bounding box center [814, 226] width 73 height 26
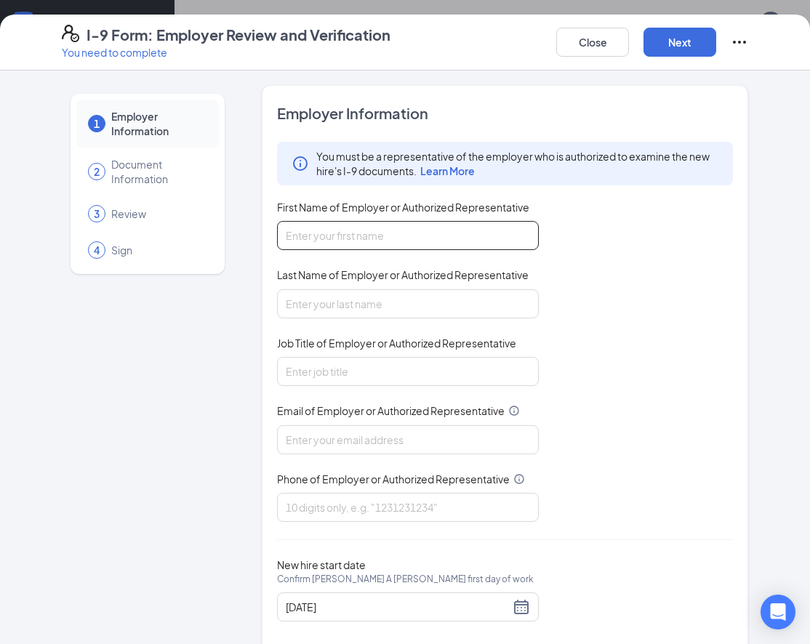
click at [432, 238] on input "First Name of Employer or Authorized Representative" at bounding box center [408, 235] width 262 height 29
type input "[PERSON_NAME]"
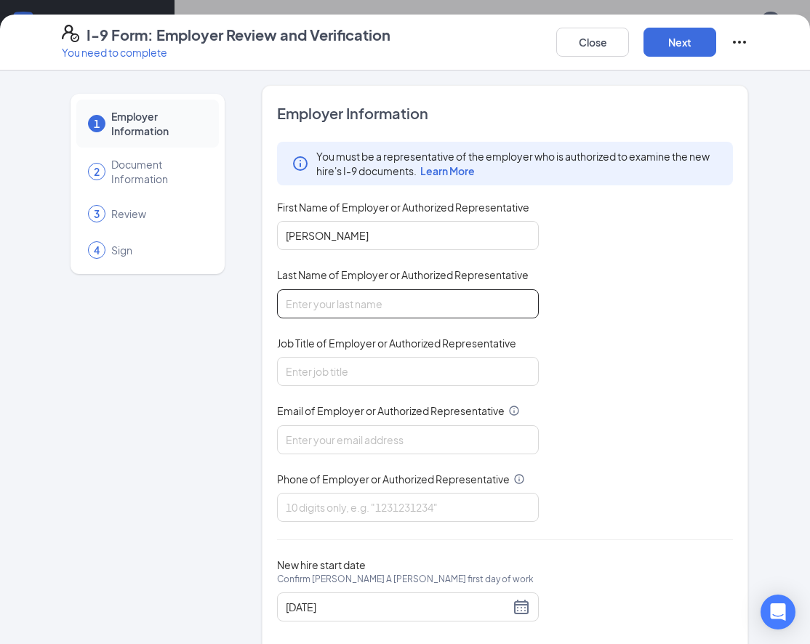
type input "[PERSON_NAME]"
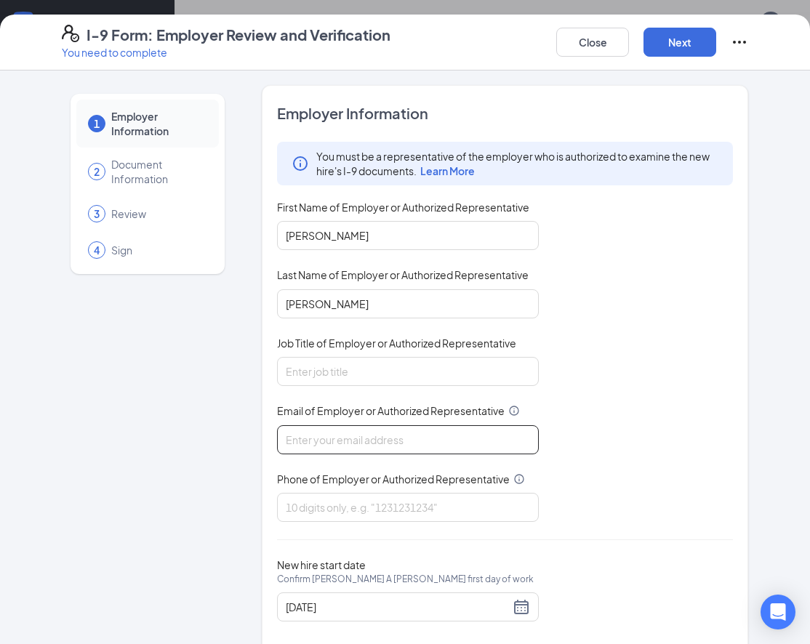
type input "[EMAIL_ADDRESS][DOMAIN_NAME]"
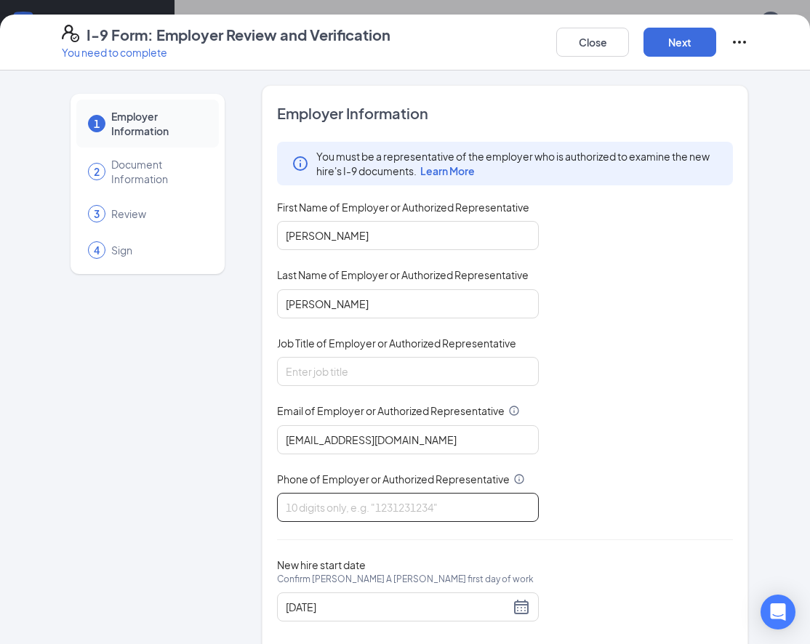
type input "4234020690"
click at [408, 352] on div "Job Title of Employer or Authorized Representative" at bounding box center [408, 346] width 262 height 21
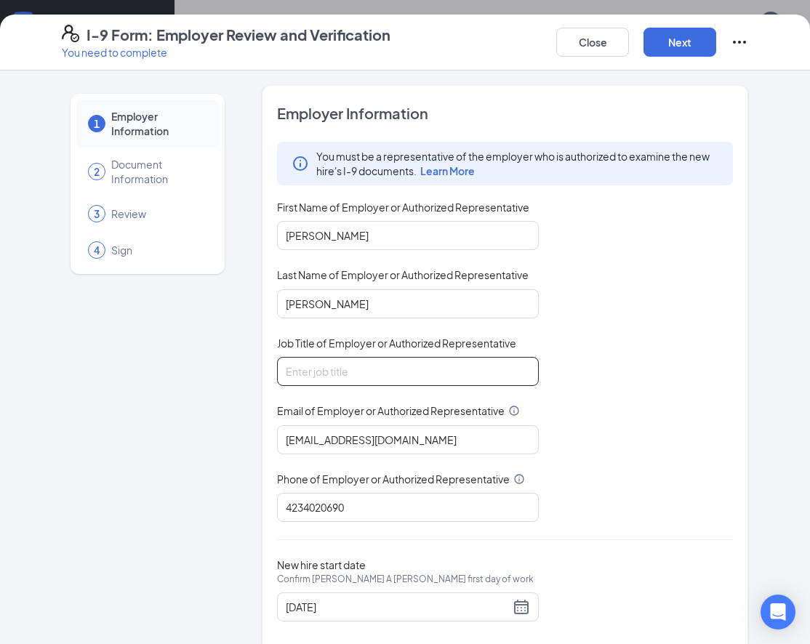
click at [408, 366] on input "Job Title of Employer or Authorized Representative" at bounding box center [408, 371] width 262 height 29
type input "Executive Director"
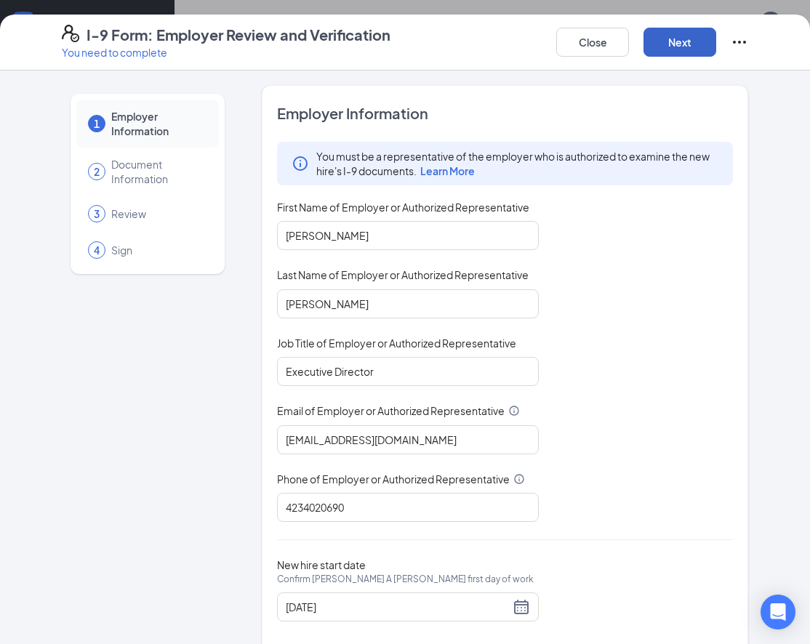
click at [674, 44] on button "Next" at bounding box center [679, 42] width 73 height 29
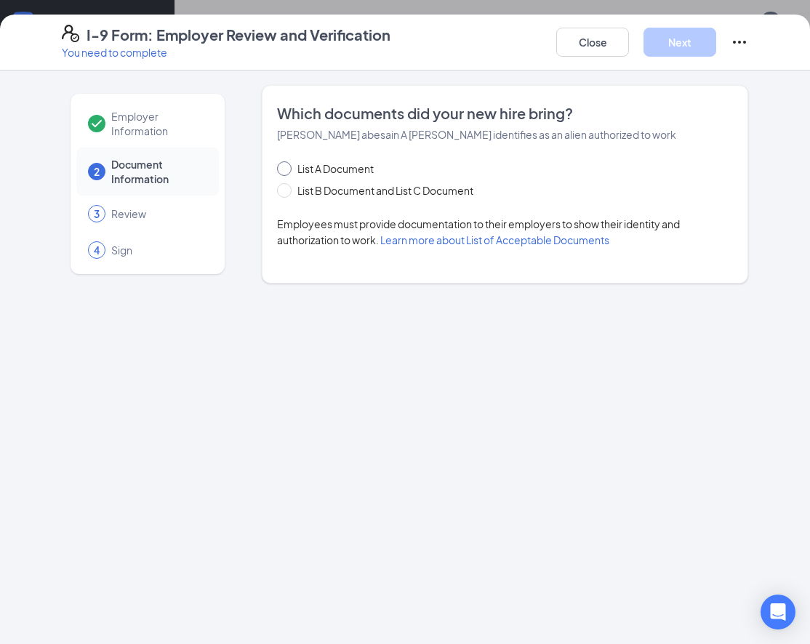
click at [351, 166] on span "List A Document" at bounding box center [335, 169] width 88 height 16
click at [287, 166] on input "List A Document" at bounding box center [282, 166] width 10 height 10
radio input "true"
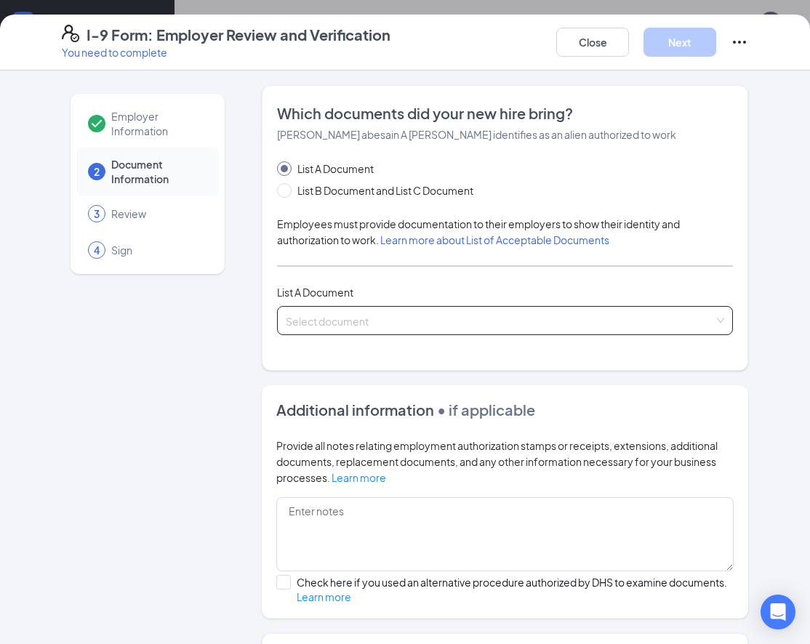
click at [368, 318] on input "search" at bounding box center [500, 318] width 428 height 22
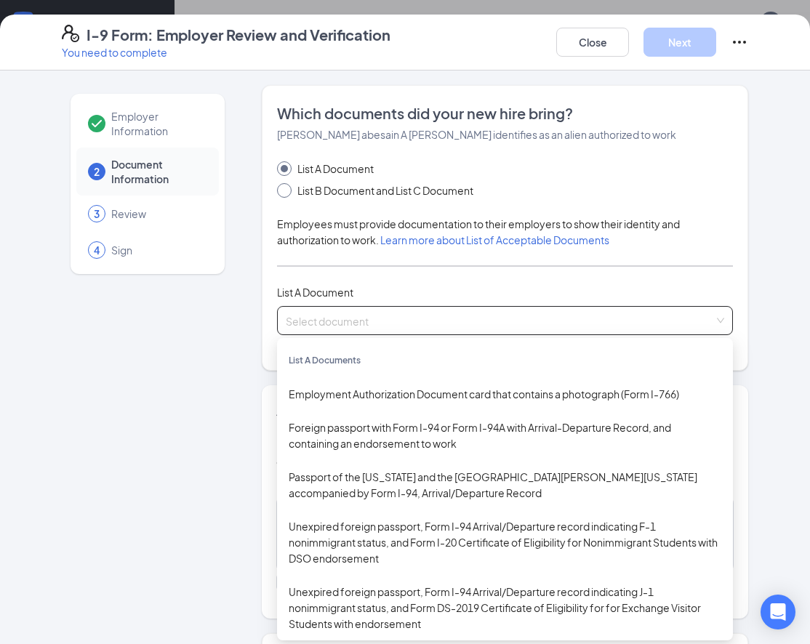
click at [365, 186] on span "List B Document and List C Document" at bounding box center [385, 190] width 188 height 16
click at [287, 186] on input "List B Document and List C Document" at bounding box center [282, 188] width 10 height 10
radio input "true"
radio input "false"
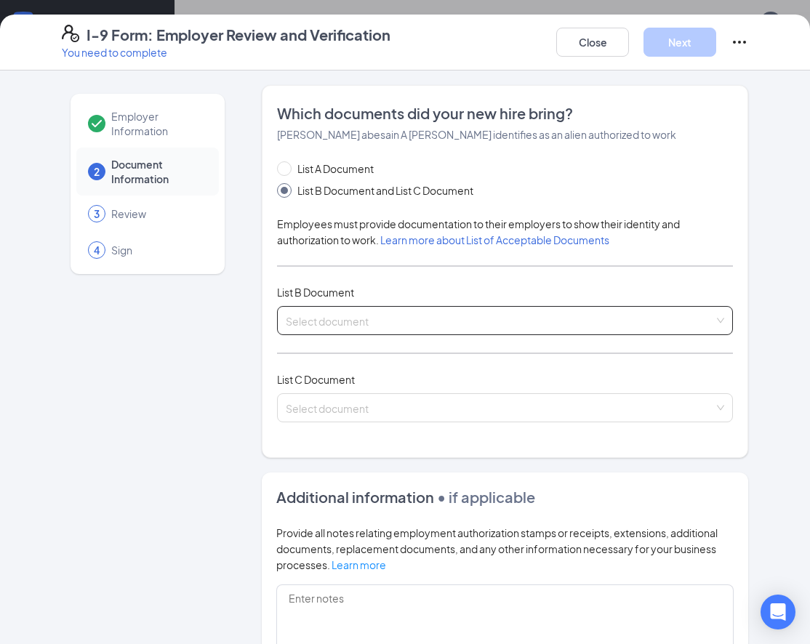
click at [337, 318] on input "search" at bounding box center [500, 318] width 428 height 22
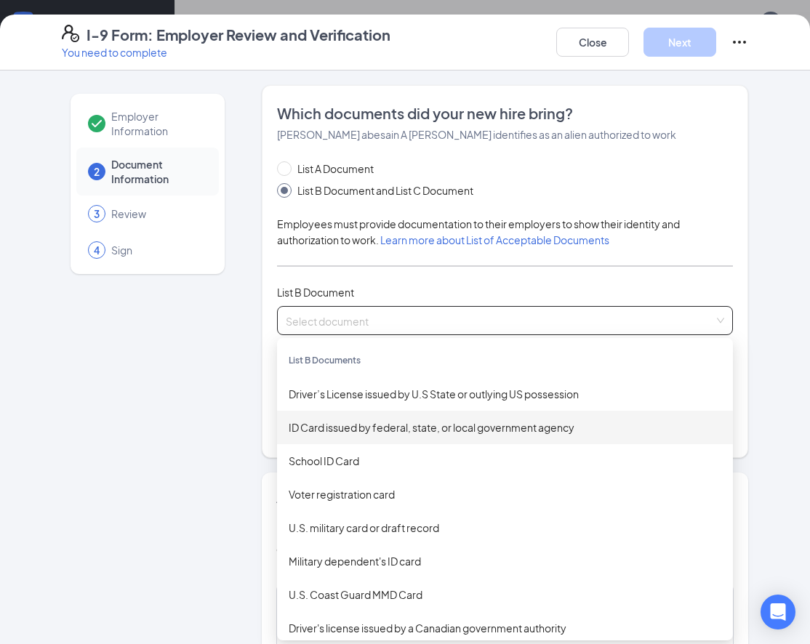
click at [352, 425] on div "ID Card issued by federal, state, or local government agency" at bounding box center [505, 427] width 432 height 16
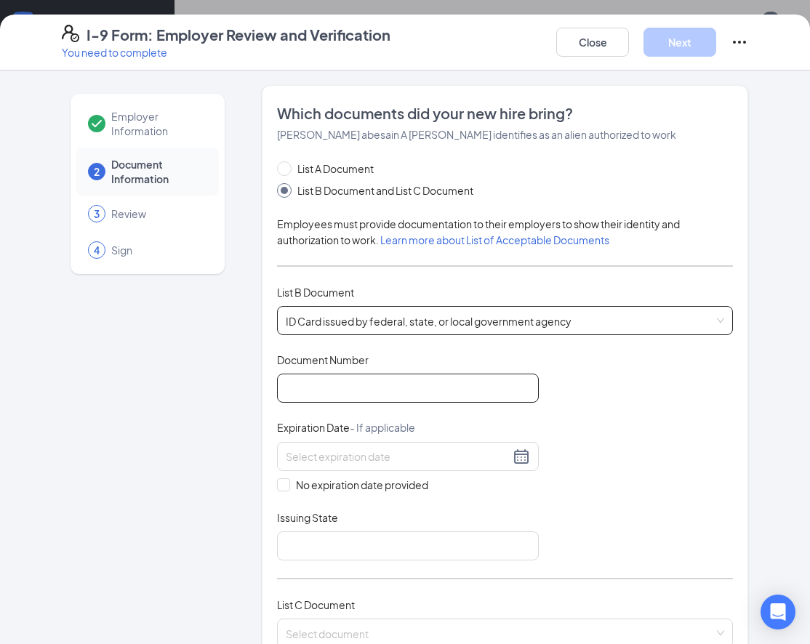
click at [355, 399] on input "Document Number" at bounding box center [408, 388] width 262 height 29
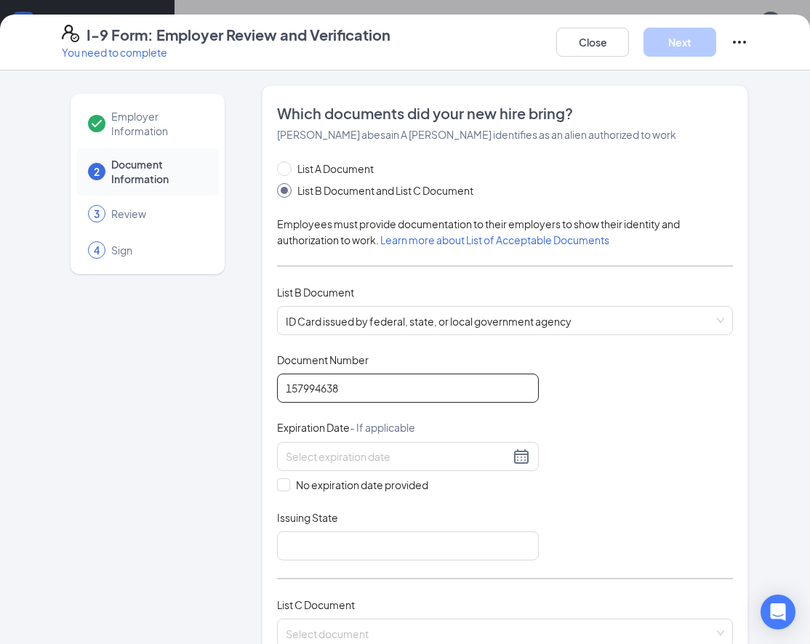
type input "157994638"
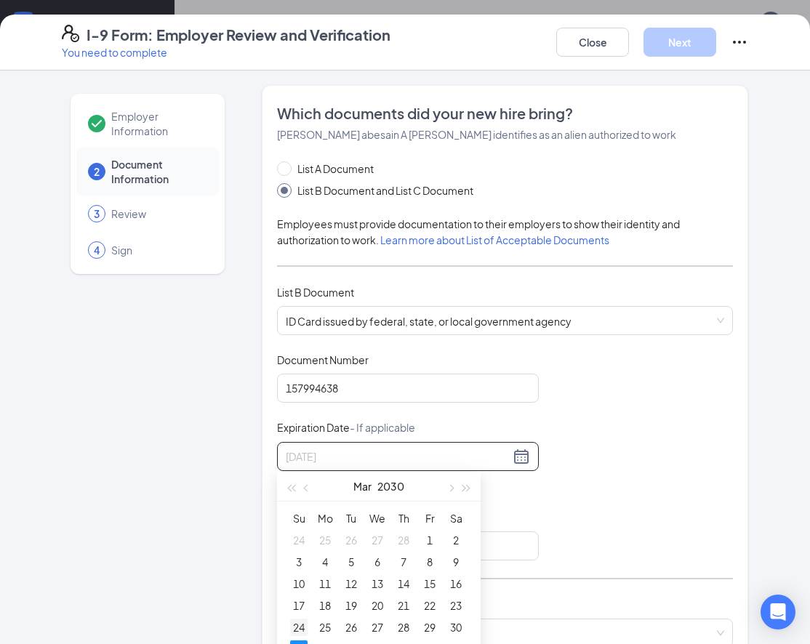
click at [297, 637] on td "24" at bounding box center [299, 627] width 26 height 22
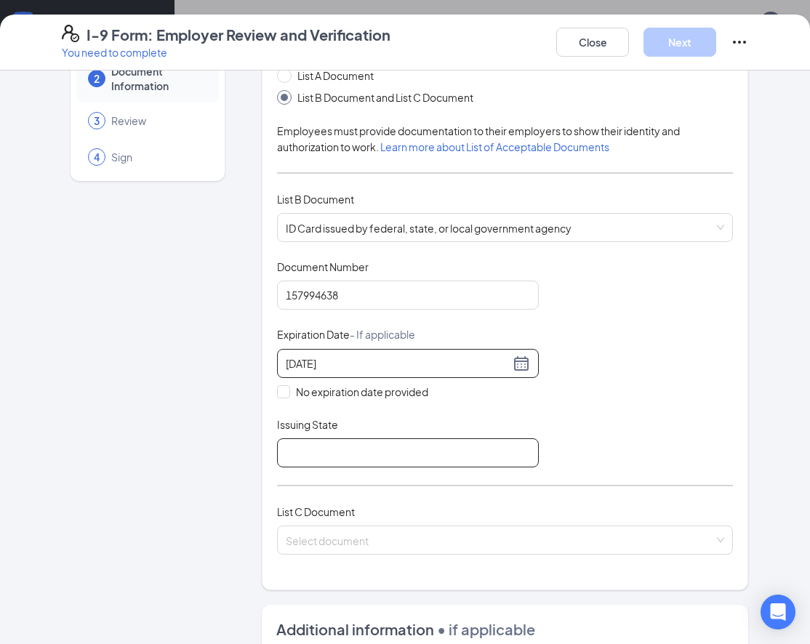
scroll to position [95, 0]
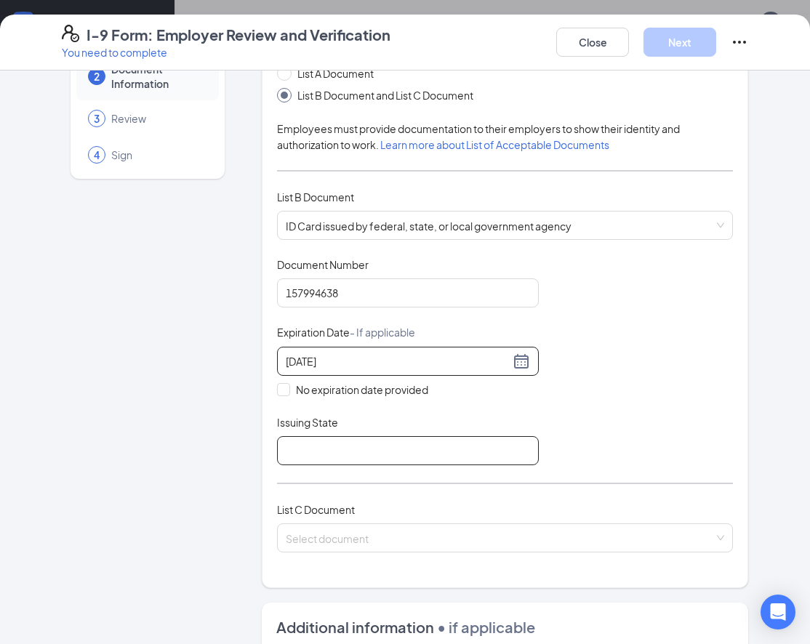
type input "[DATE]"
click at [464, 453] on input "Issuing State" at bounding box center [408, 450] width 262 height 29
type input "[US_STATE]"
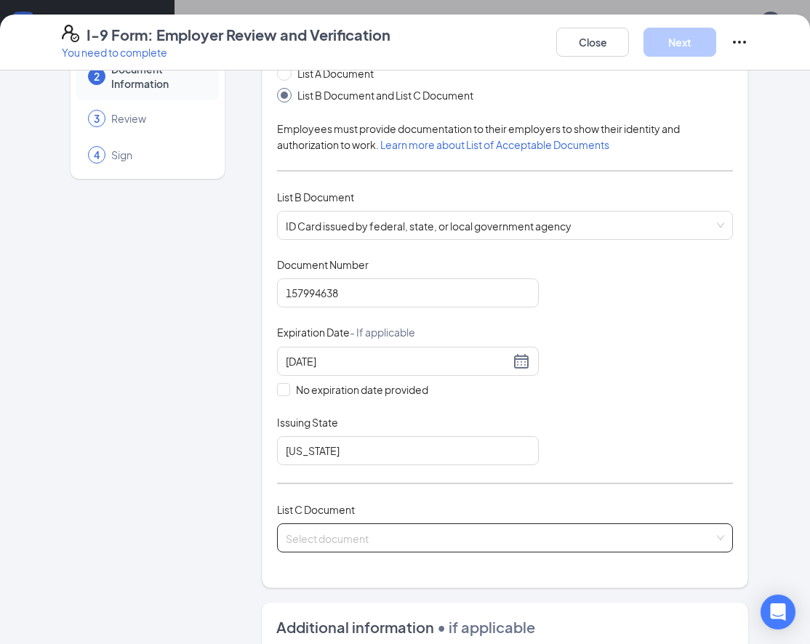
click at [405, 533] on input "search" at bounding box center [500, 535] width 428 height 22
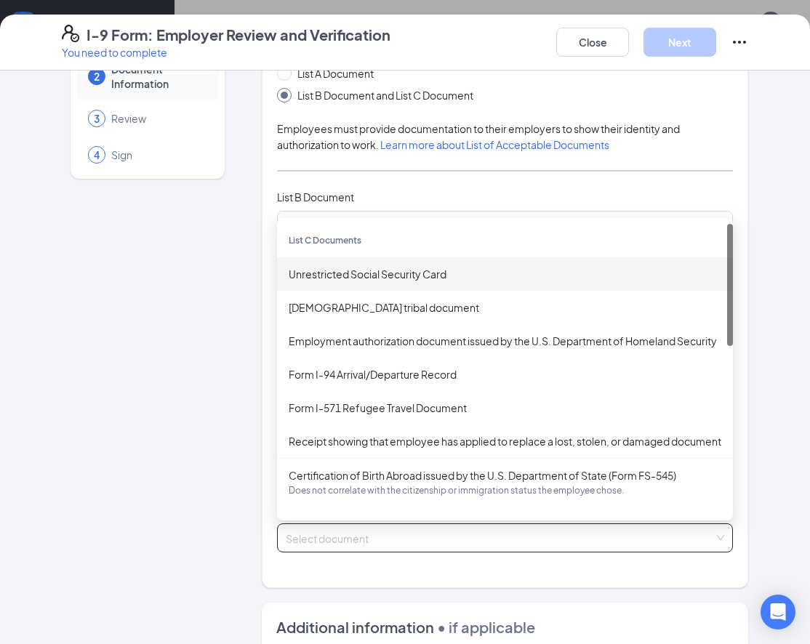
click at [427, 266] on div "Unrestricted Social Security Card" at bounding box center [505, 274] width 432 height 16
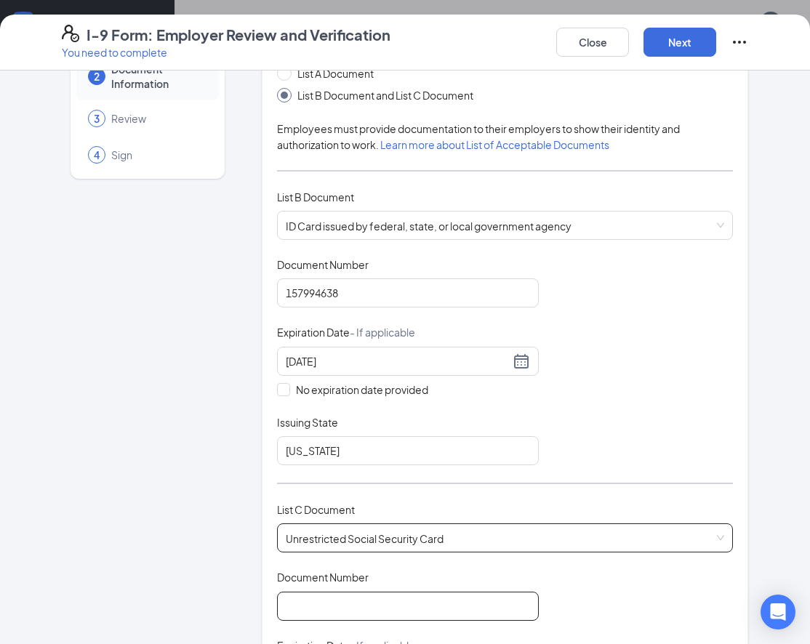
click at [370, 604] on input "Document Number" at bounding box center [408, 606] width 262 height 29
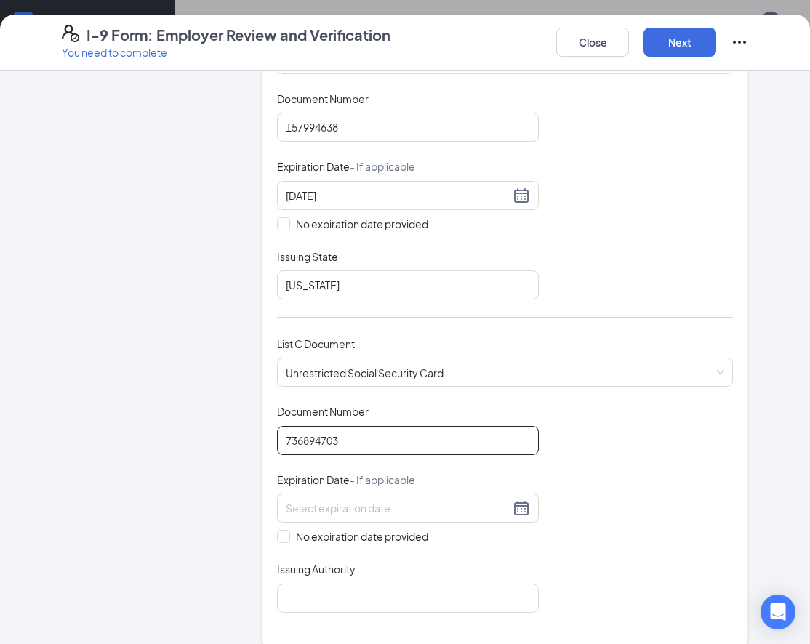
scroll to position [263, 0]
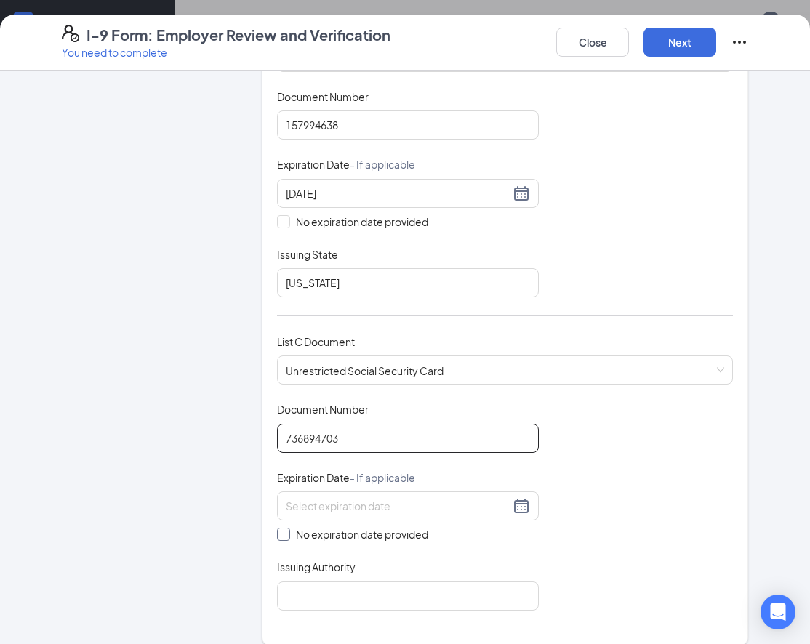
type input "736894703"
click at [344, 531] on span "No expiration date provided" at bounding box center [362, 534] width 144 height 16
click at [287, 531] on input "No expiration date provided" at bounding box center [282, 533] width 10 height 10
checkbox input "true"
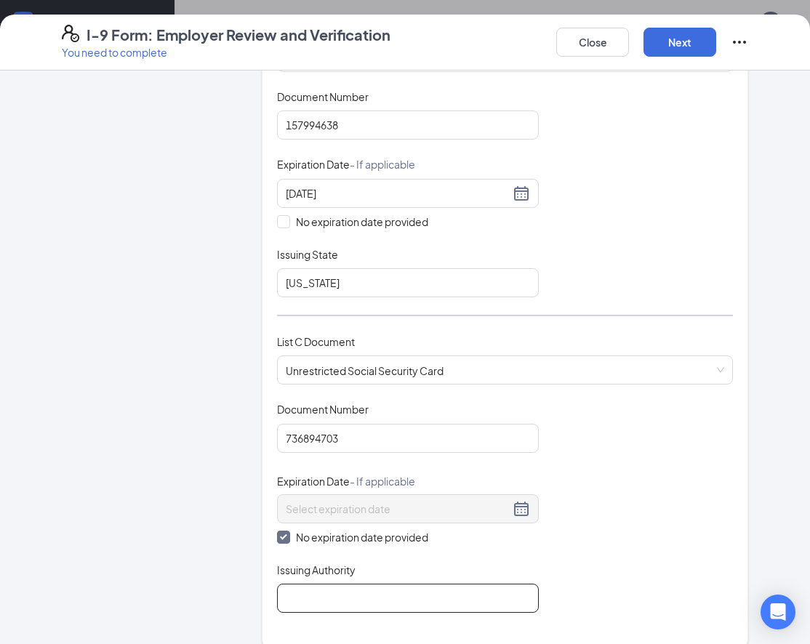
click at [332, 589] on input "Issuing Authority" at bounding box center [408, 598] width 262 height 29
type input "Social Security"
click at [642, 488] on div "Document Title Unrestricted Social Security Card Document Number 736894703 Expi…" at bounding box center [505, 507] width 456 height 211
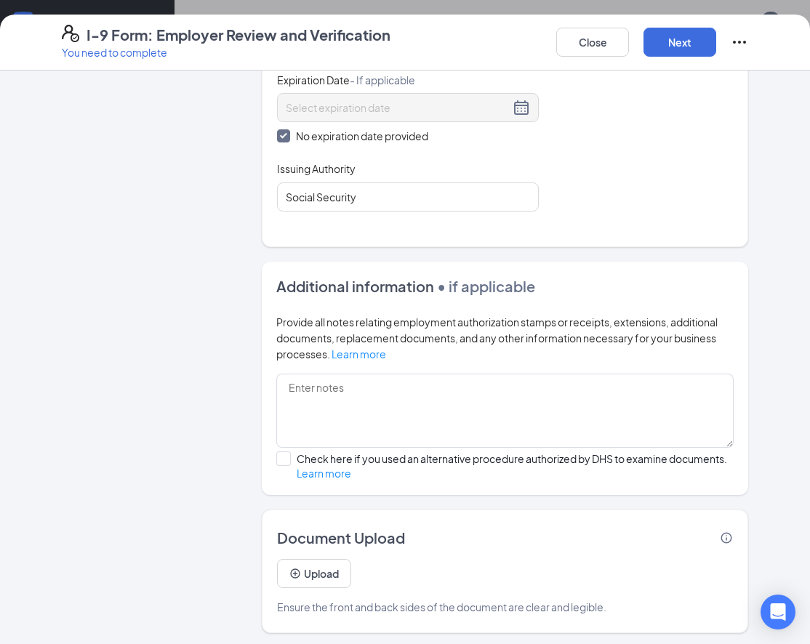
click at [275, 456] on div "Additional information • if applicable Provide all notes relating employment au…" at bounding box center [505, 378] width 486 height 233
click at [283, 456] on input "Check here if you used an alternative procedure authorized by DHS to examine do…" at bounding box center [281, 456] width 10 height 10
checkbox input "true"
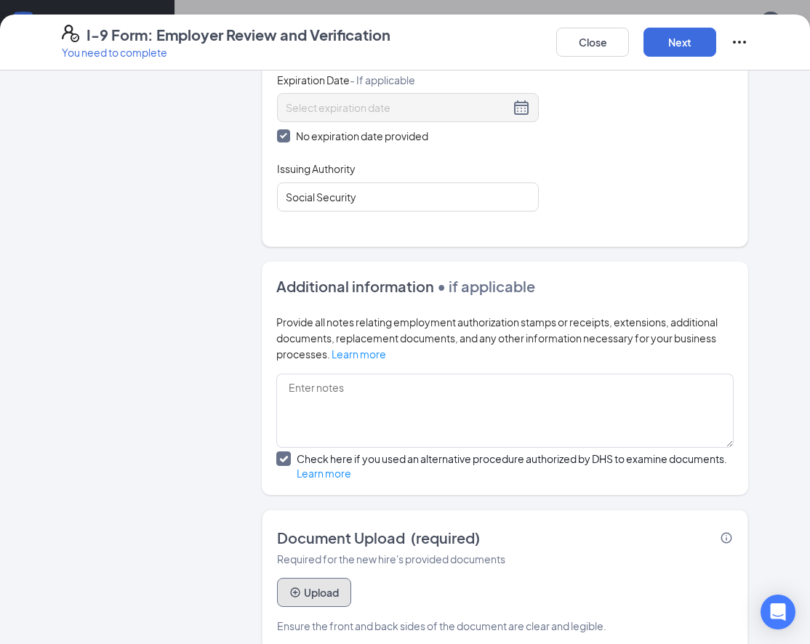
click at [305, 595] on button "Upload" at bounding box center [314, 592] width 74 height 29
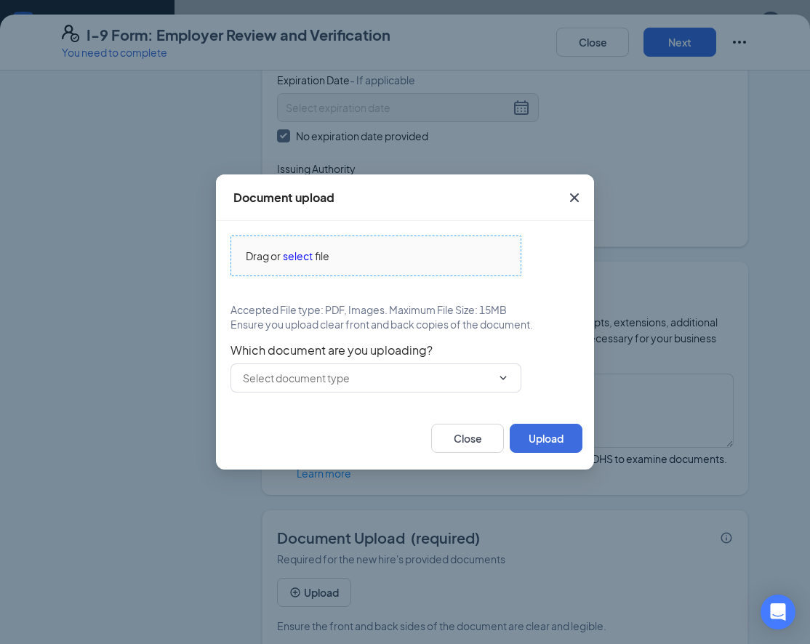
click at [297, 252] on span "select" at bounding box center [298, 256] width 30 height 16
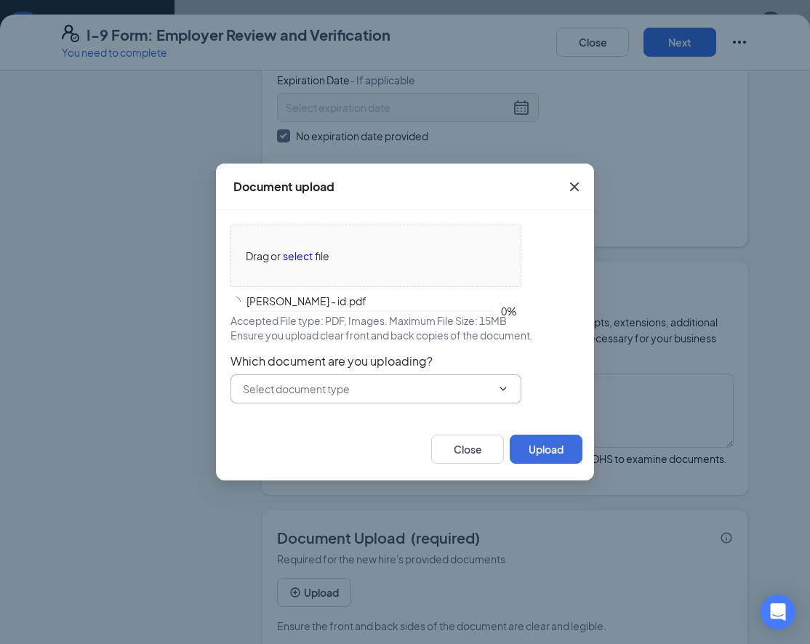
click at [347, 390] on input "text" at bounding box center [367, 389] width 249 height 16
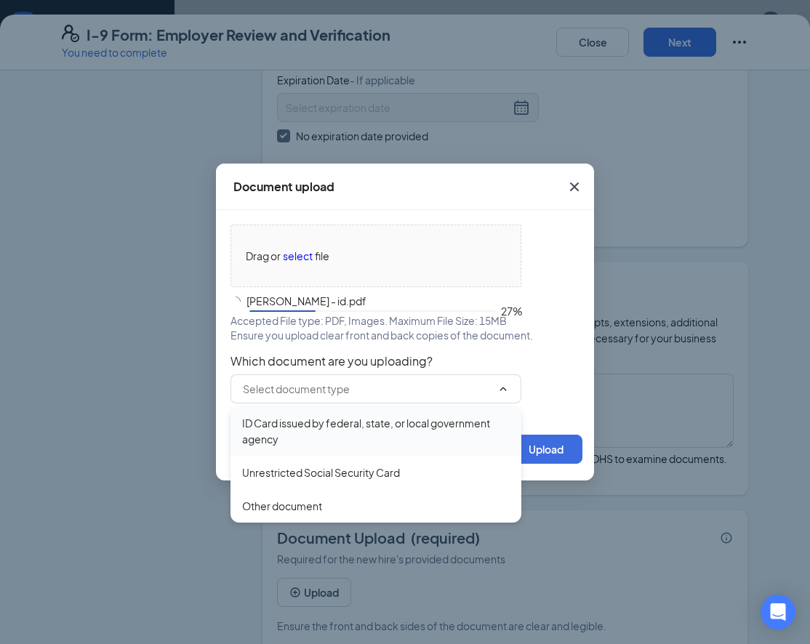
click at [345, 432] on div "ID Card issued by federal, state, or local government agency" at bounding box center [375, 431] width 267 height 32
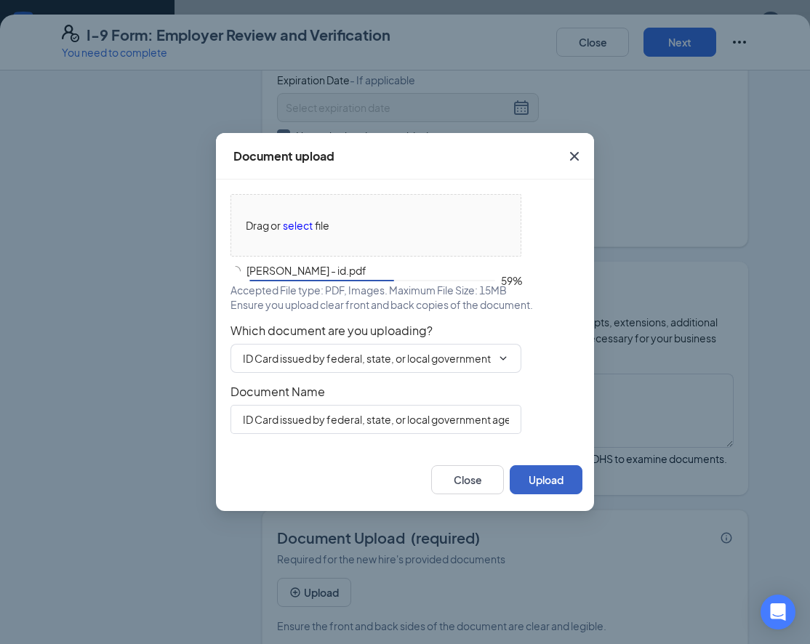
click at [531, 480] on button "Upload" at bounding box center [545, 479] width 73 height 29
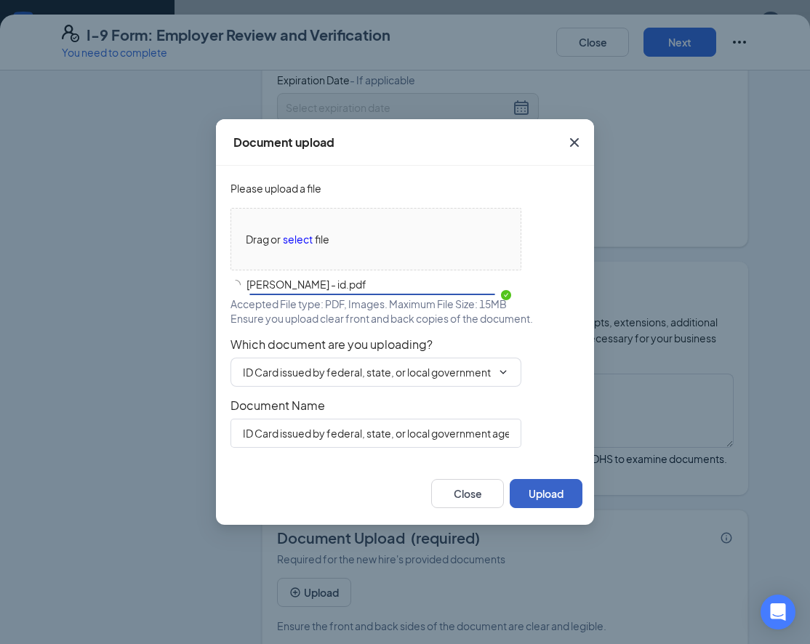
click at [536, 492] on button "Upload" at bounding box center [545, 493] width 73 height 29
click at [550, 245] on div "Please upload a file Drag or select file [PERSON_NAME] - id.pdf Accepted File t…" at bounding box center [404, 313] width 349 height 267
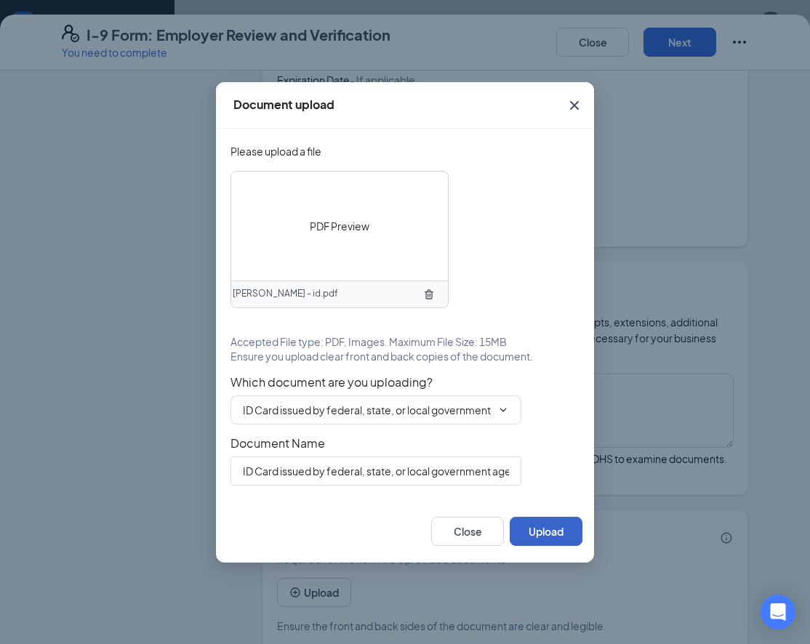
click at [540, 534] on button "Upload" at bounding box center [545, 531] width 73 height 29
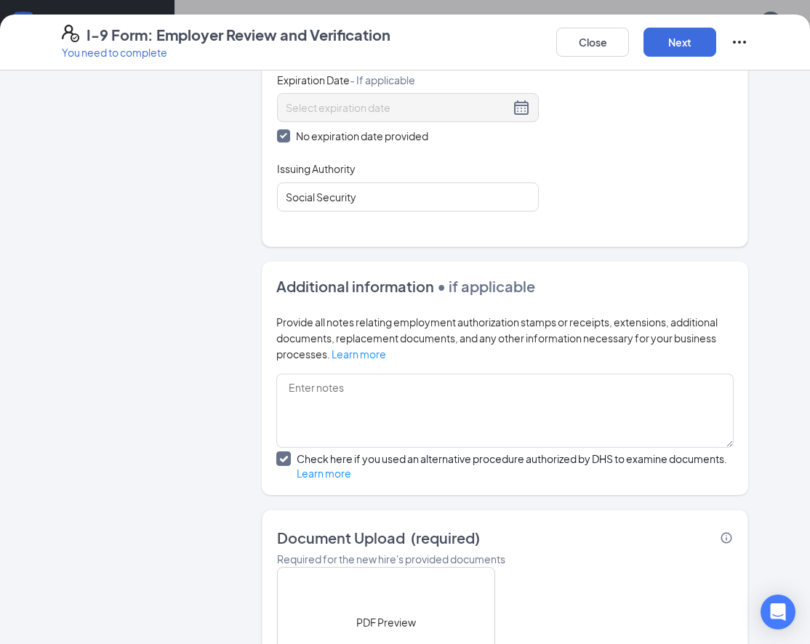
scroll to position [821, 0]
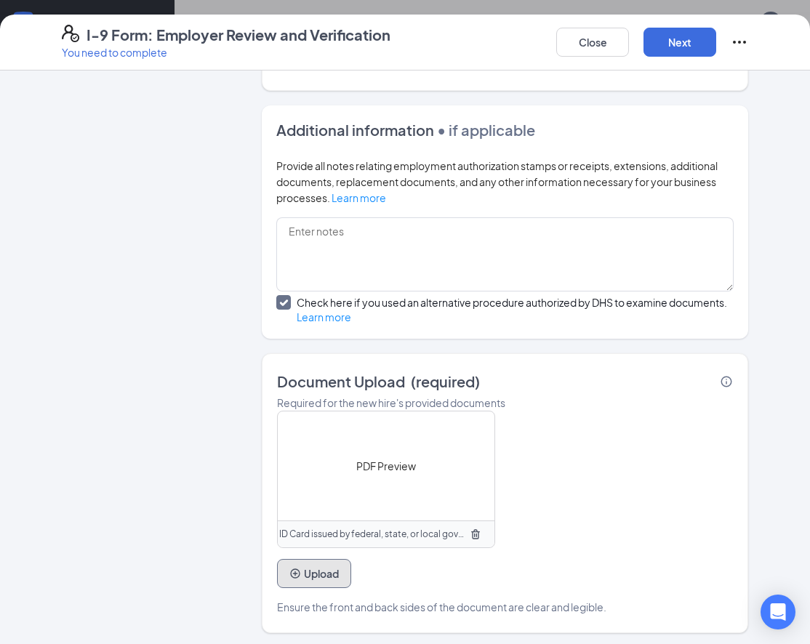
click at [331, 579] on button "Upload" at bounding box center [314, 573] width 74 height 29
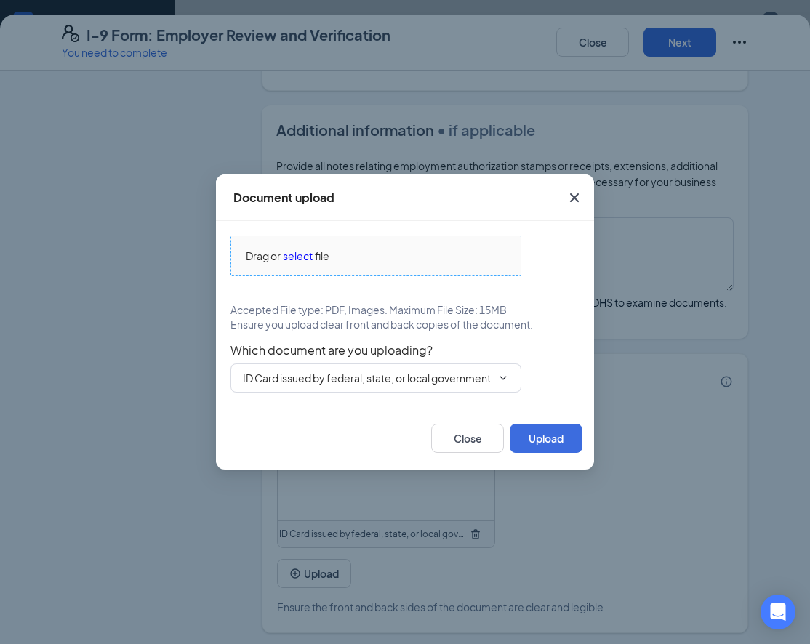
click at [302, 265] on span "Drag or select file" at bounding box center [375, 255] width 289 height 39
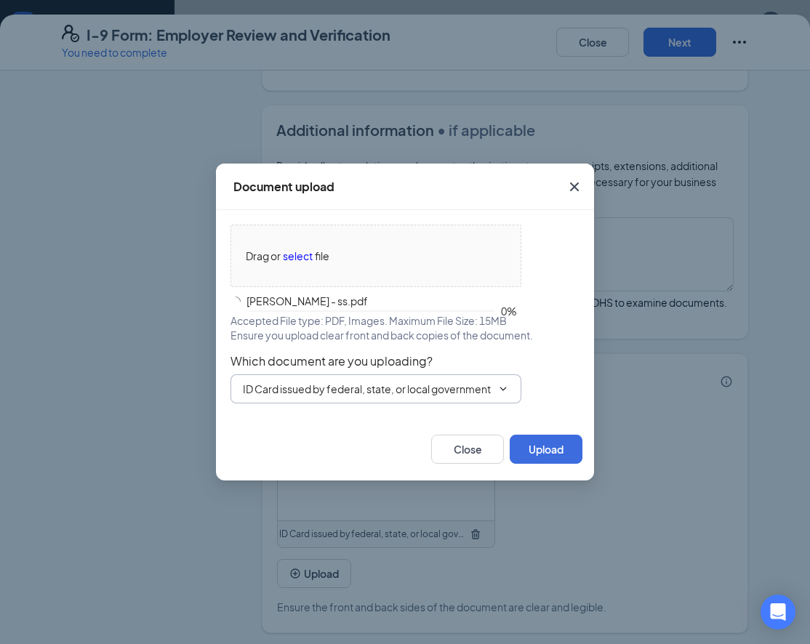
click at [466, 399] on span "ID Card issued by federal, state, or local government agency" at bounding box center [375, 388] width 291 height 29
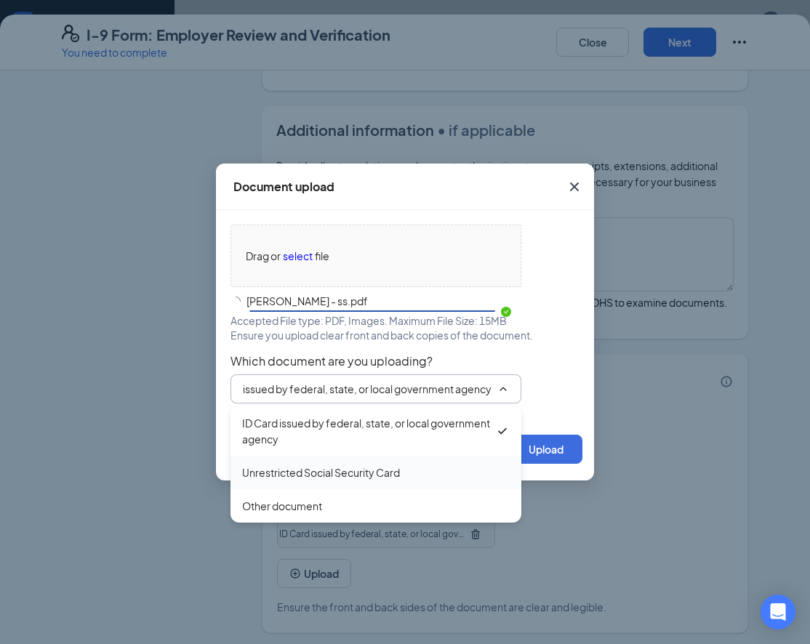
scroll to position [0, 0]
click at [451, 464] on div "Unrestricted Social Security Card" at bounding box center [375, 472] width 267 height 16
type input "Unrestricted Social Security Card"
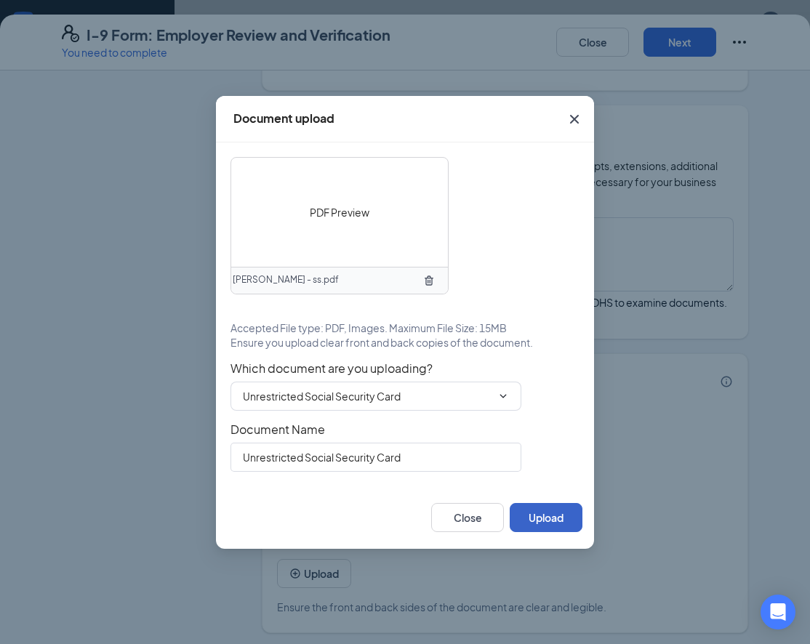
click at [535, 517] on button "Upload" at bounding box center [545, 517] width 73 height 29
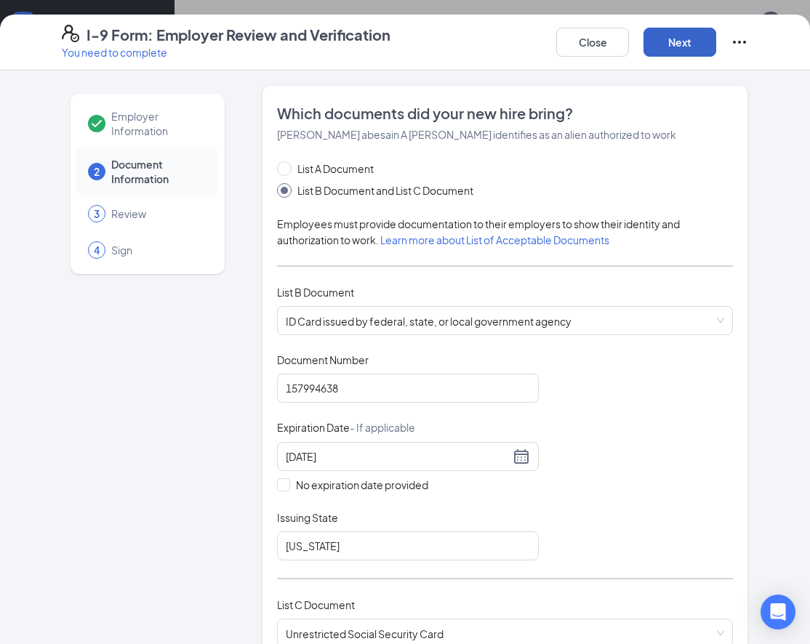
click at [666, 47] on button "Next" at bounding box center [679, 42] width 73 height 29
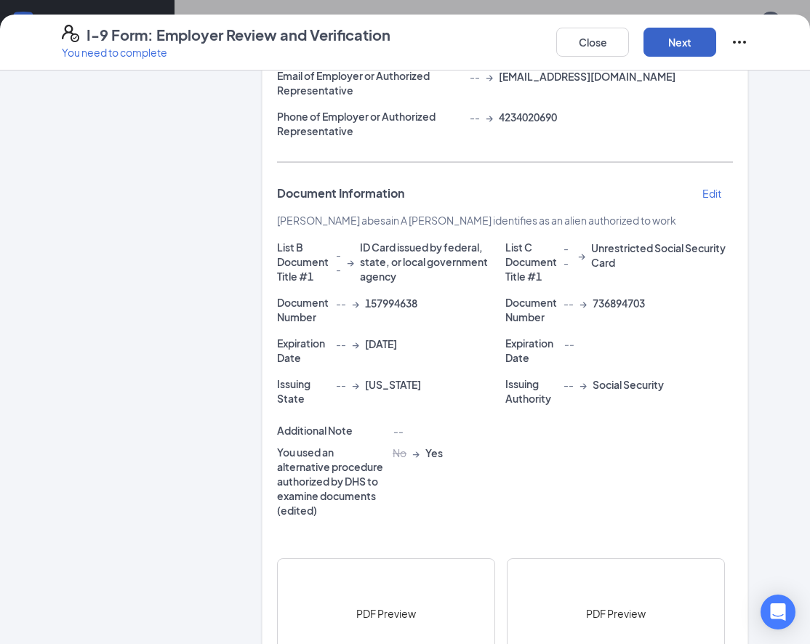
scroll to position [470, 0]
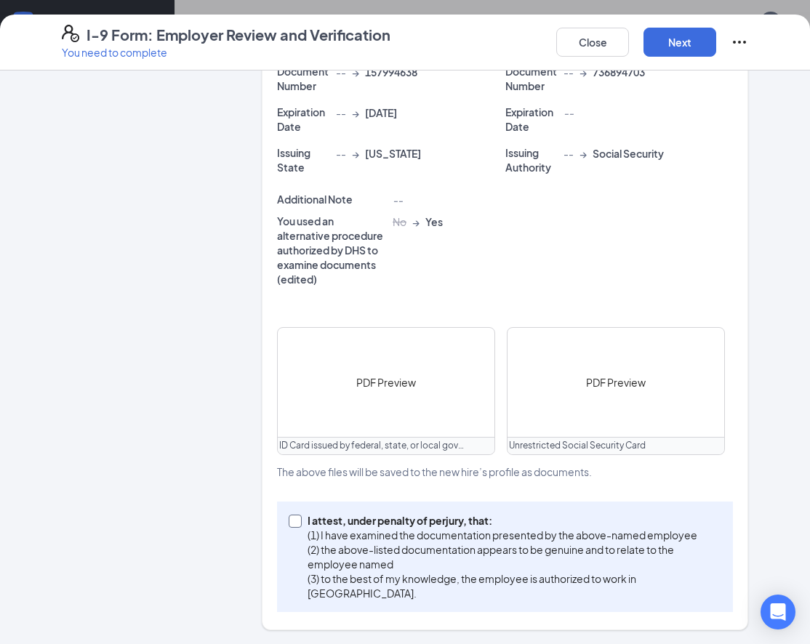
click at [376, 557] on p "(2) the above-listed documentation appears to be genuine and to relate to the e…" at bounding box center [511, 556] width 408 height 29
click at [299, 525] on input "I attest, under penalty of [PERSON_NAME], that: (1) I have examined the documen…" at bounding box center [294, 520] width 10 height 10
checkbox input "true"
click at [694, 44] on button "Next" at bounding box center [679, 42] width 73 height 29
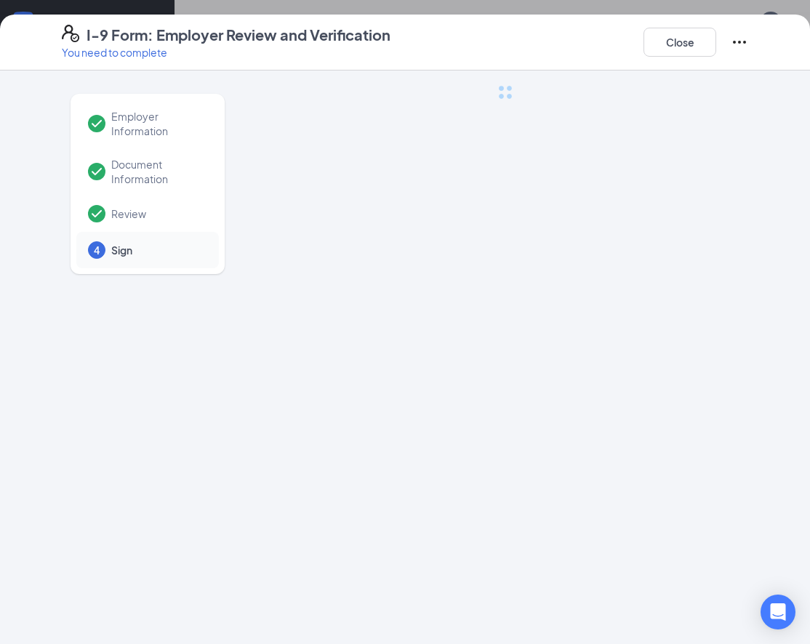
scroll to position [0, 0]
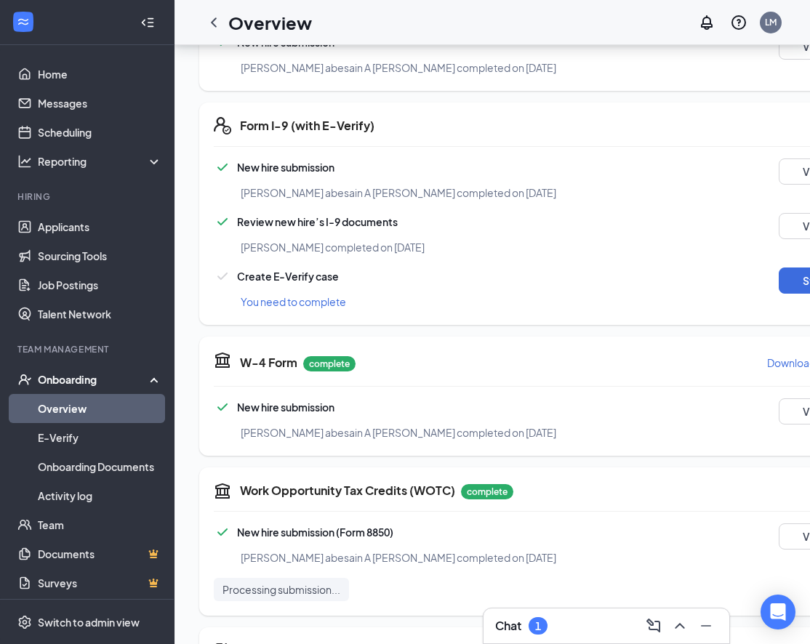
click at [720, 294] on div "You need to complete" at bounding box center [559, 302] width 637 height 16
click at [778, 285] on button "Start" at bounding box center [814, 280] width 73 height 26
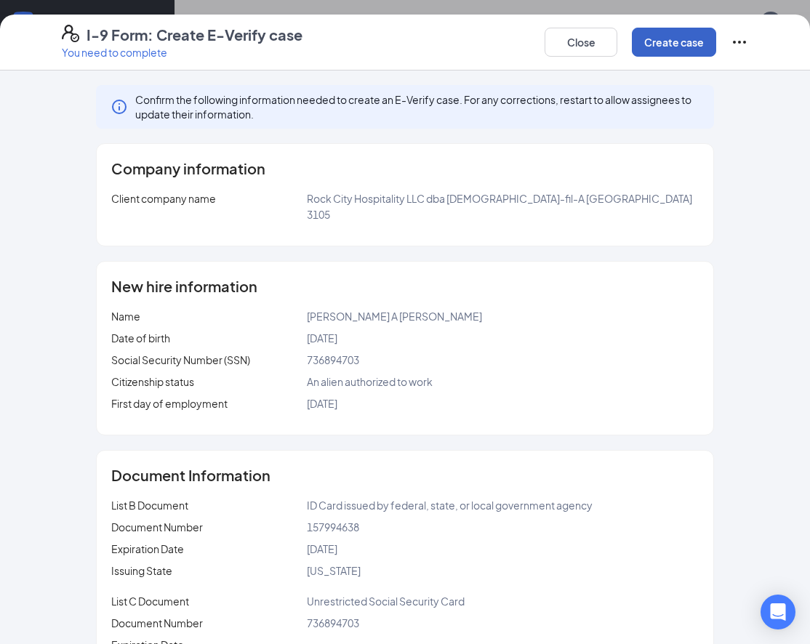
click at [676, 35] on button "Create case" at bounding box center [674, 42] width 84 height 29
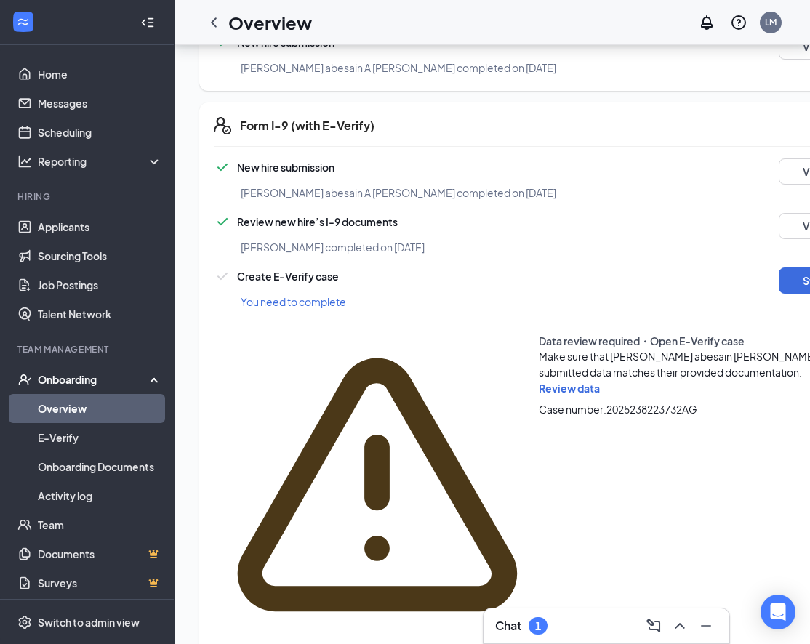
click at [539, 382] on span "Review data" at bounding box center [569, 388] width 61 height 13
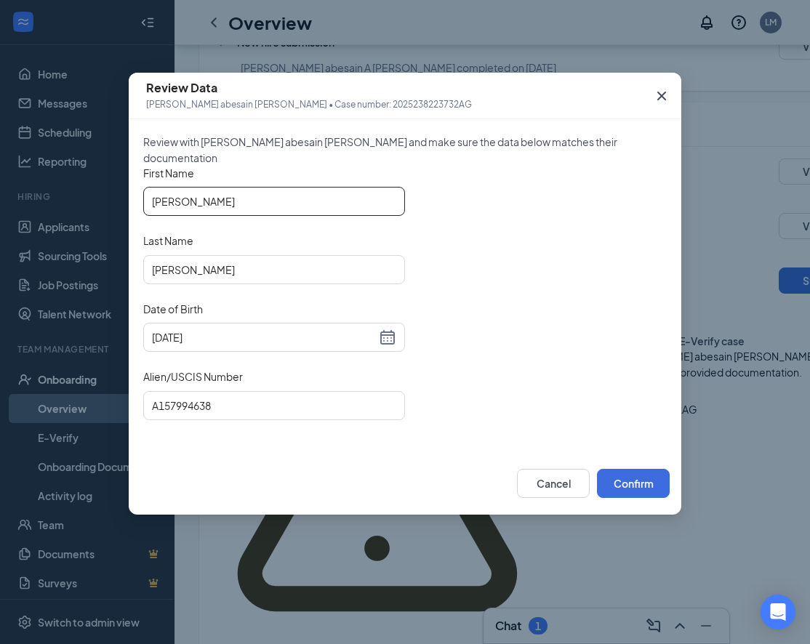
click at [187, 203] on input "[PERSON_NAME]" at bounding box center [274, 201] width 262 height 29
type input "[PERSON_NAME]"
click at [351, 400] on input "A157994638" at bounding box center [274, 405] width 262 height 29
click at [531, 463] on div "Cancel Confirm" at bounding box center [405, 483] width 552 height 63
click at [535, 473] on button "Cancel" at bounding box center [553, 483] width 73 height 29
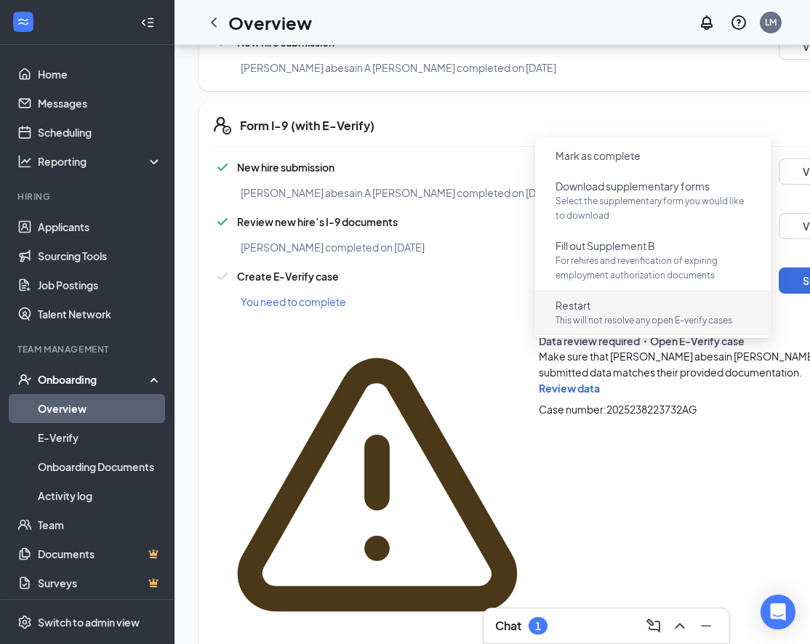
click at [667, 313] on p "This will not resolve any open E-verify cases" at bounding box center [652, 320] width 195 height 15
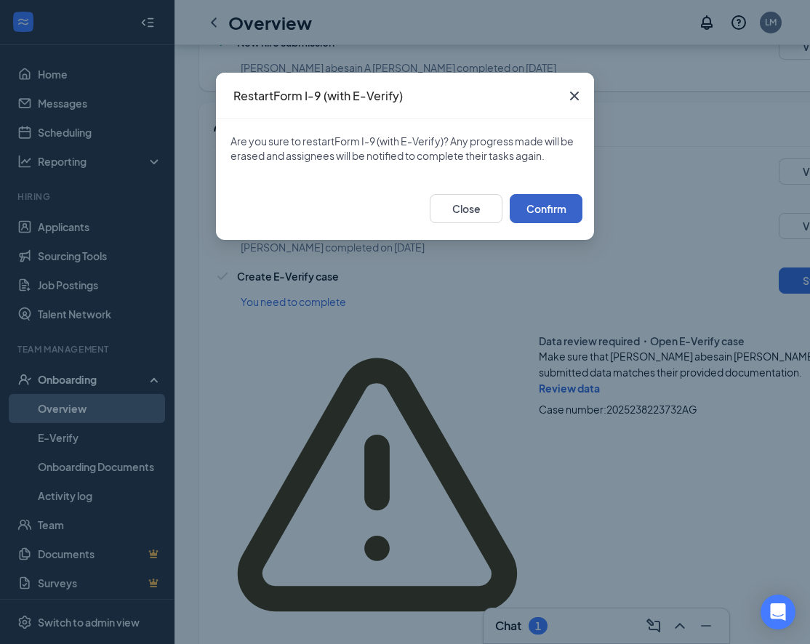
click at [557, 209] on button "Confirm" at bounding box center [545, 208] width 73 height 29
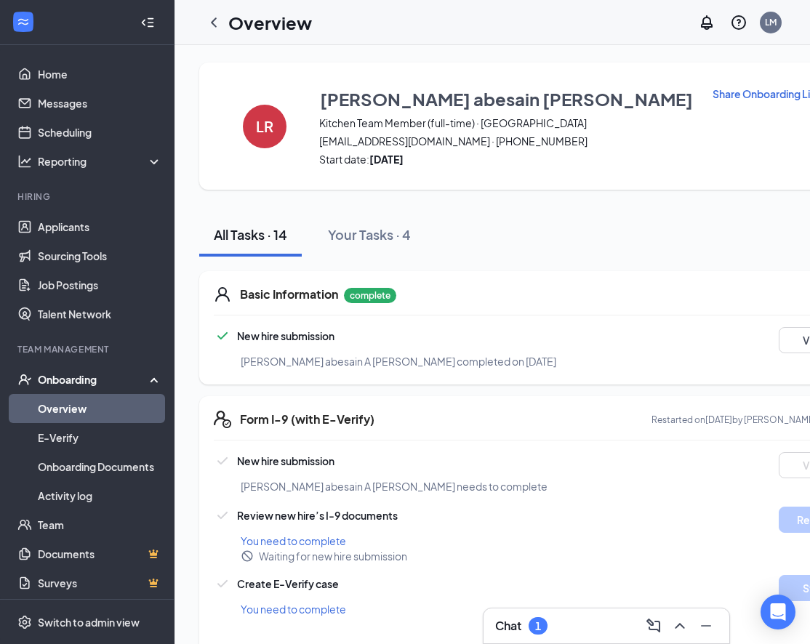
click at [712, 97] on p "Share Onboarding Link" at bounding box center [766, 93] width 109 height 15
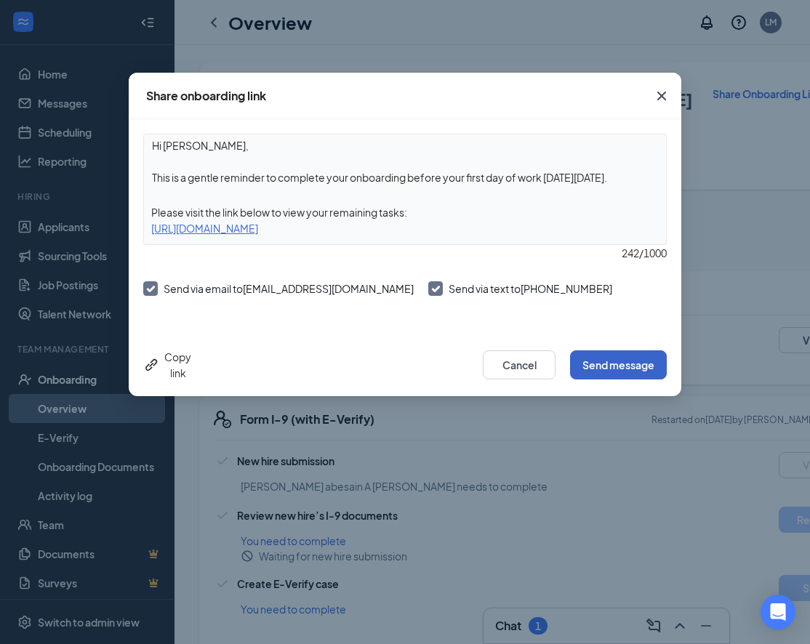
click at [598, 368] on button "Send message" at bounding box center [618, 364] width 97 height 29
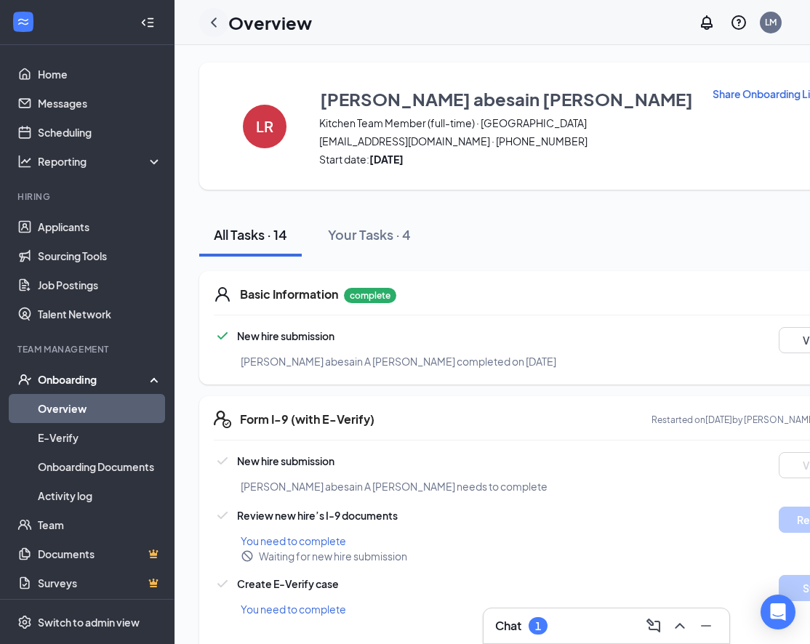
click at [211, 20] on icon "ChevronLeft" at bounding box center [214, 21] width 6 height 9
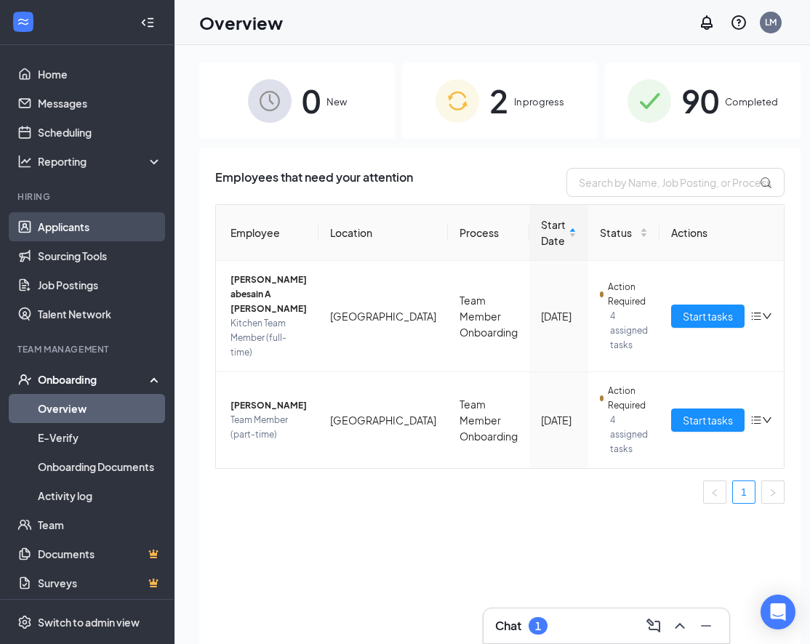
click at [142, 231] on link "Applicants" at bounding box center [100, 226] width 124 height 29
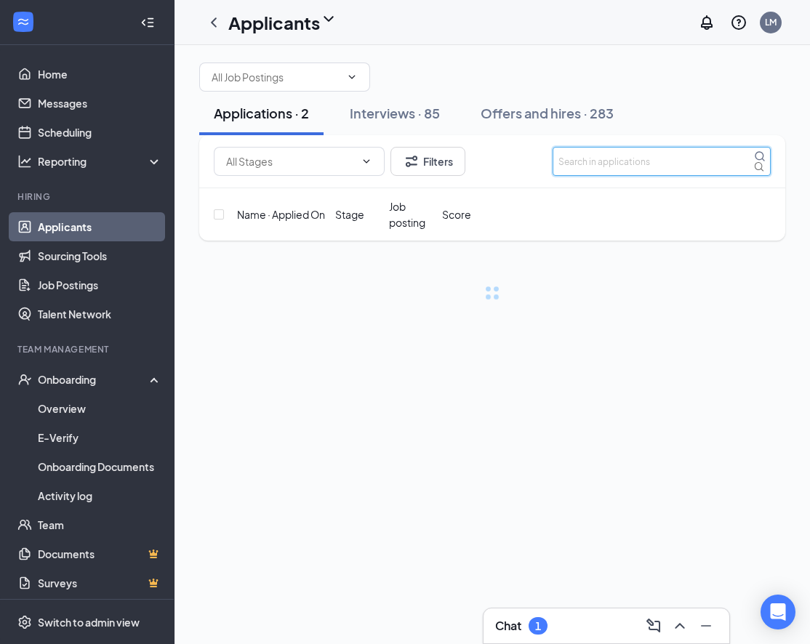
click at [646, 176] on input "text" at bounding box center [661, 161] width 218 height 29
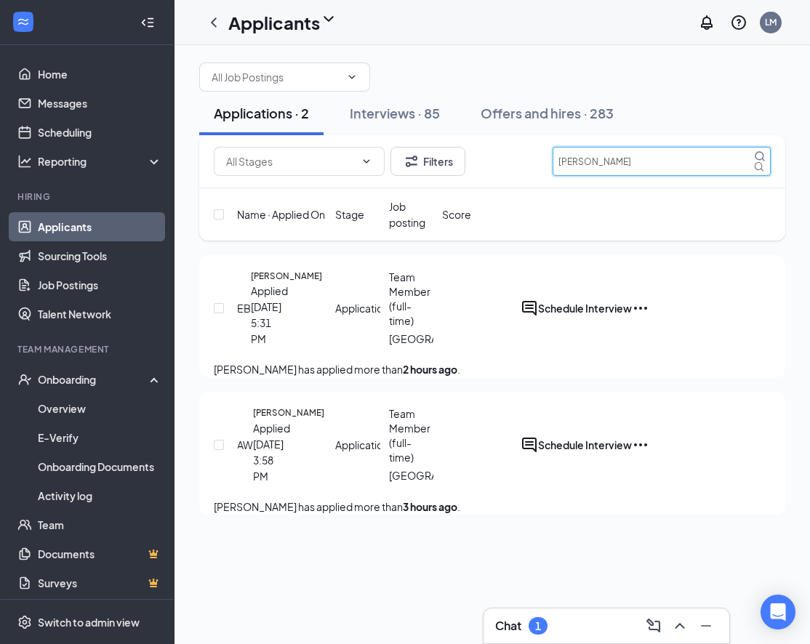
type input "[PERSON_NAME]"
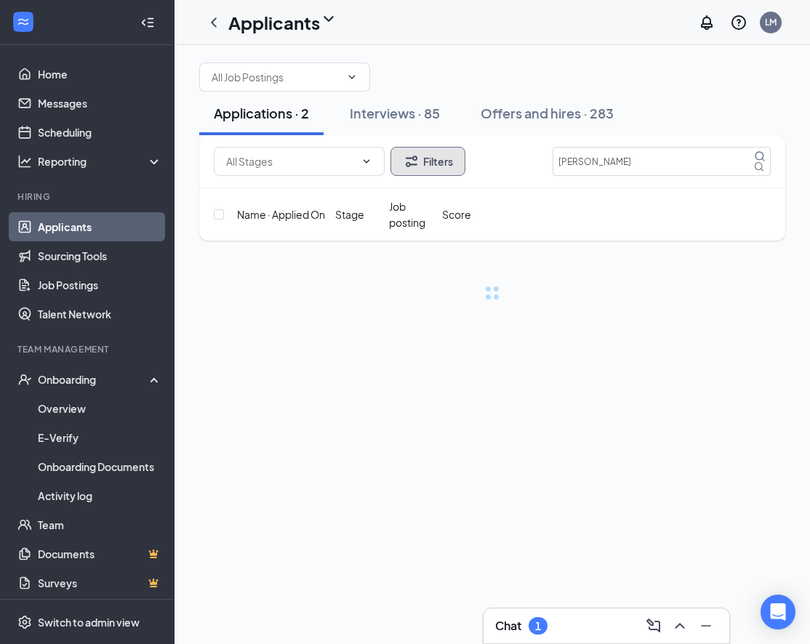
click at [440, 176] on button "Filters" at bounding box center [427, 161] width 75 height 29
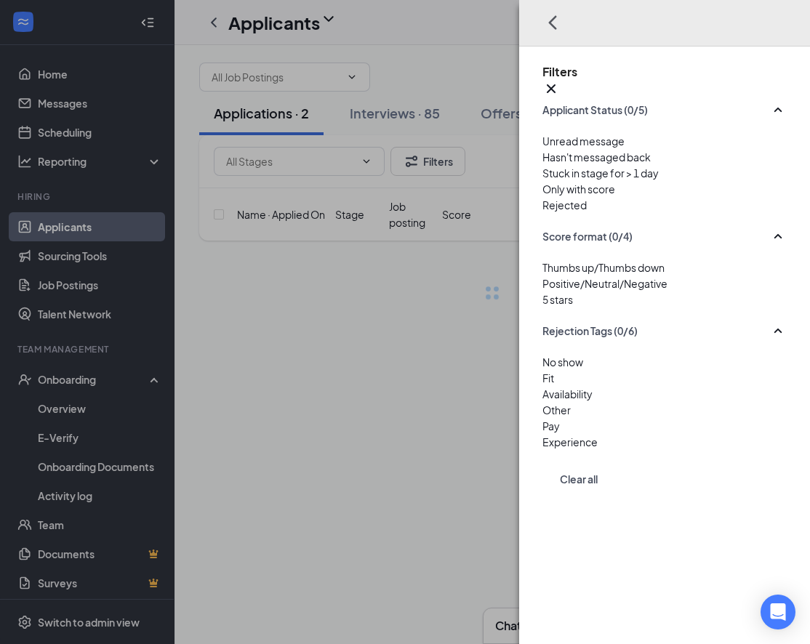
click at [572, 211] on span "Rejected" at bounding box center [564, 204] width 44 height 13
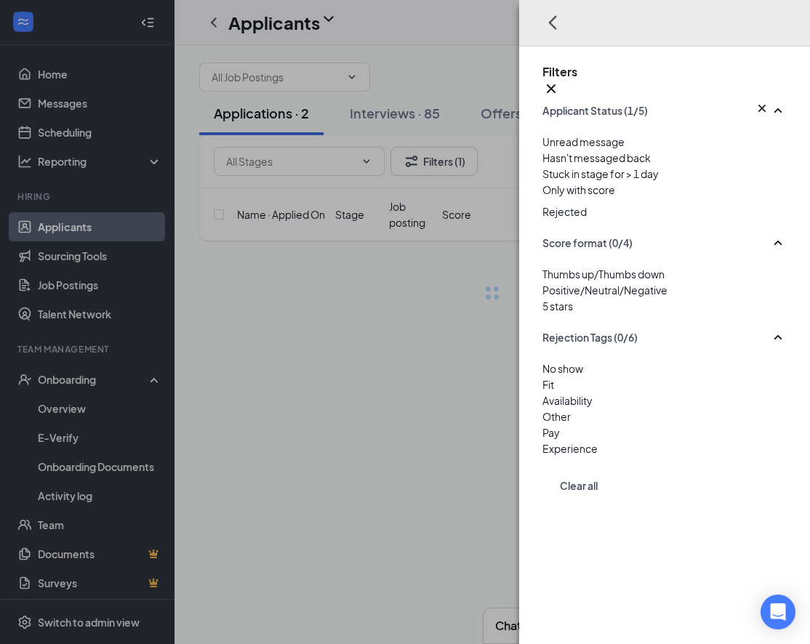
click at [459, 105] on div "Filters Applicant Status (1/5) Unread message Hasn't messaged back Stuck in sta…" at bounding box center [405, 322] width 810 height 644
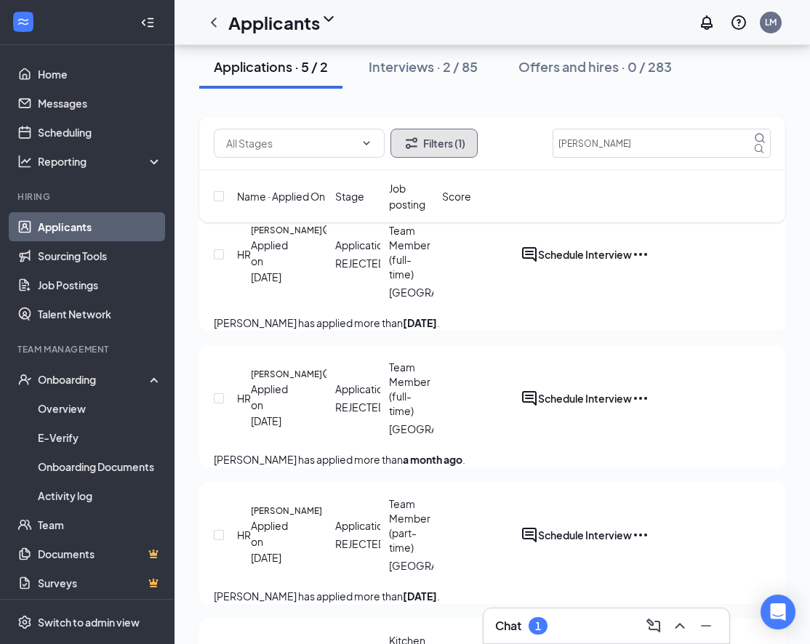
scroll to position [75, 0]
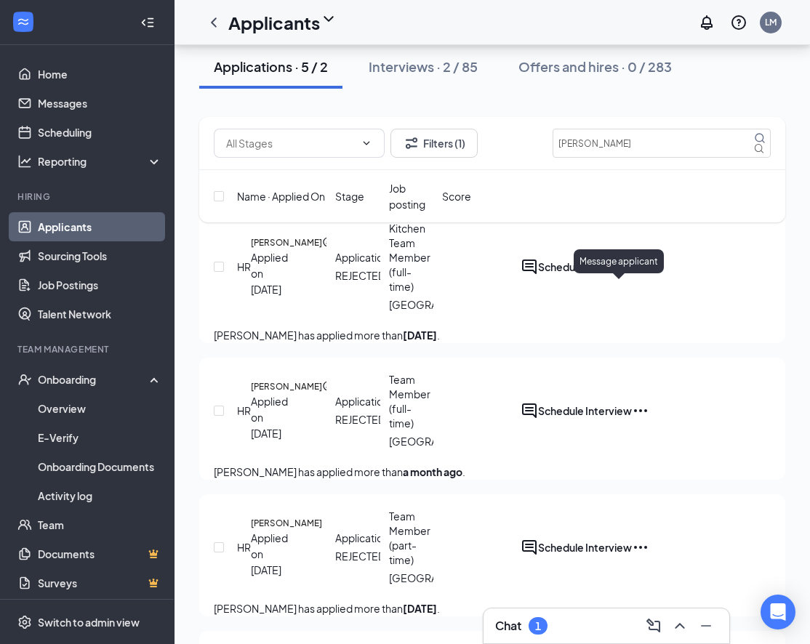
click at [536, 274] on icon "ActiveChat" at bounding box center [529, 266] width 15 height 15
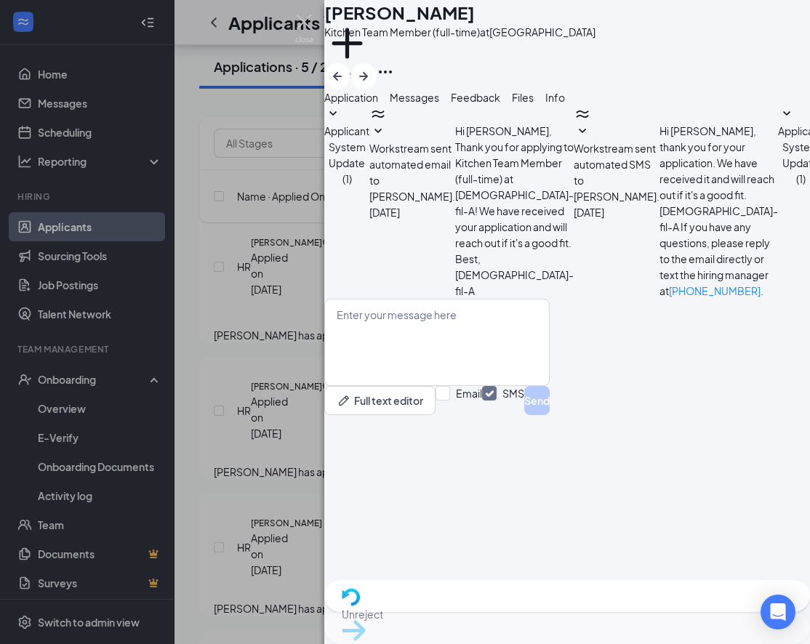
click at [778, 185] on span "Applicant System Update (1)" at bounding box center [800, 154] width 45 height 61
click at [291, 350] on div "HR [PERSON_NAME] Kitchen Team Member (full-time) at [GEOGRAPHIC_DATA] Add a tag…" at bounding box center [405, 322] width 810 height 644
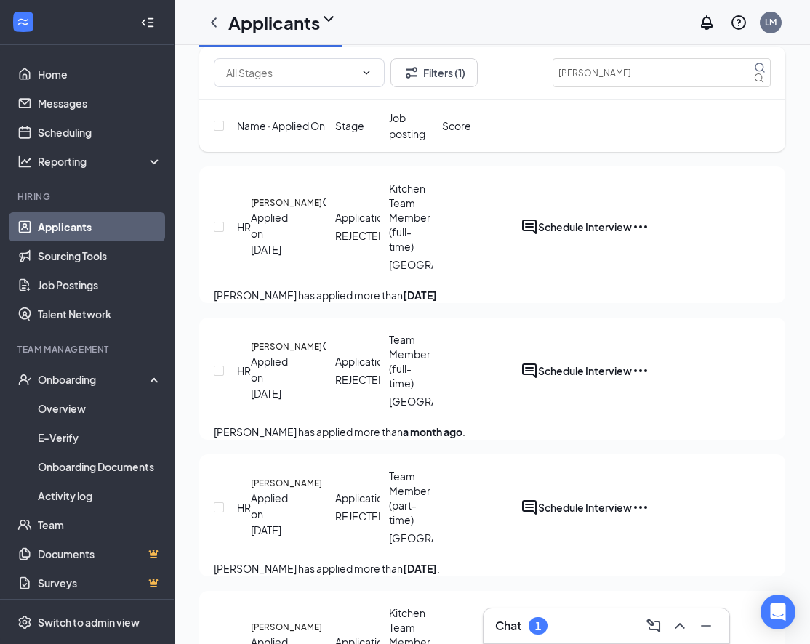
scroll to position [95, 0]
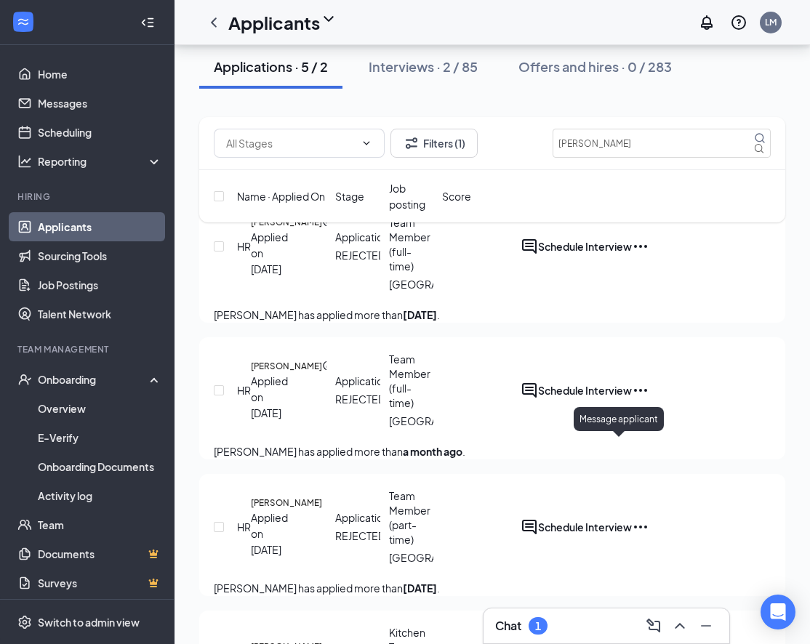
click at [538, 399] on icon "ActiveChat" at bounding box center [528, 390] width 17 height 17
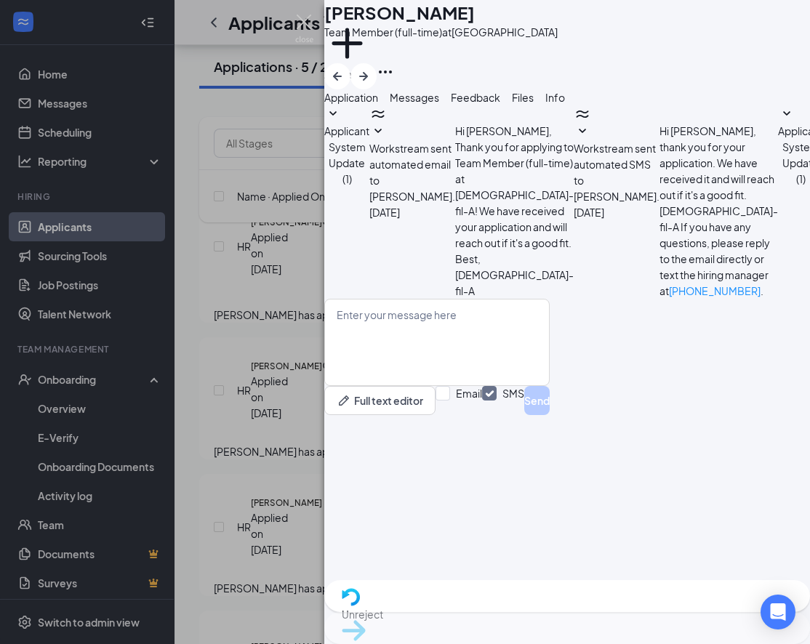
click at [778, 299] on div "Applicant System Update (1)" at bounding box center [800, 201] width 45 height 193
click at [778, 185] on span "Applicant System Update (1)" at bounding box center [800, 154] width 45 height 61
click at [297, 339] on div "HR [PERSON_NAME] Team Member (full-time) at [GEOGRAPHIC_DATA] Add a tag Applica…" at bounding box center [405, 322] width 810 height 644
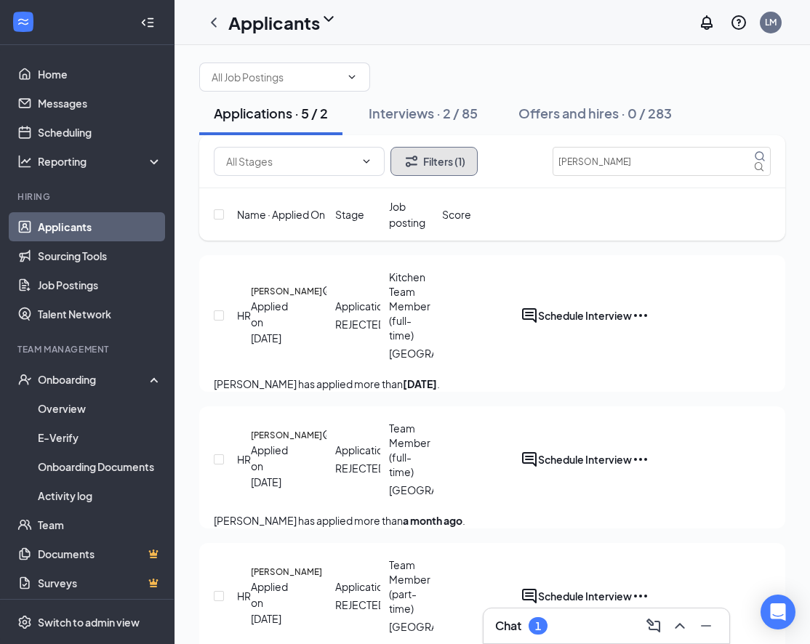
click at [456, 176] on button "Filters (1)" at bounding box center [433, 161] width 87 height 29
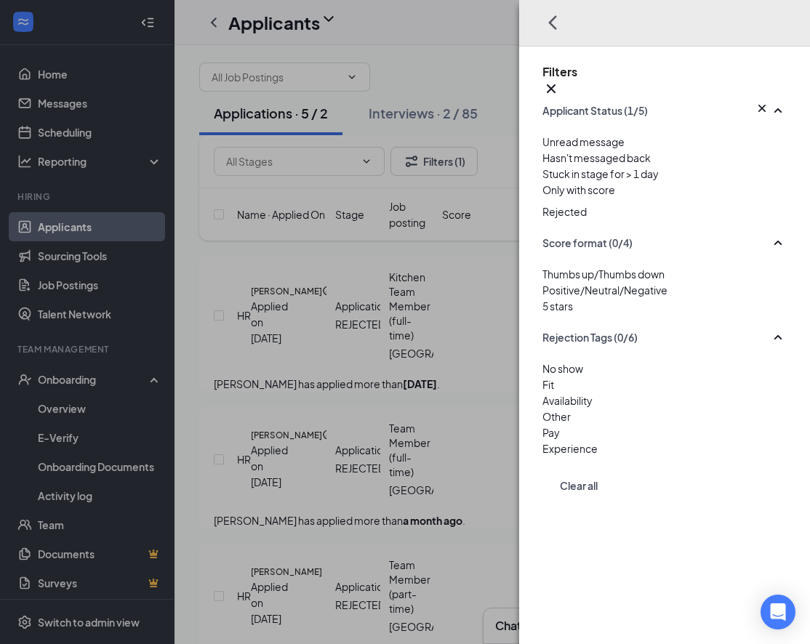
click at [420, 174] on div "Filters Applicant Status (1/5) Unread message Hasn't messaged back Stuck in sta…" at bounding box center [405, 322] width 810 height 644
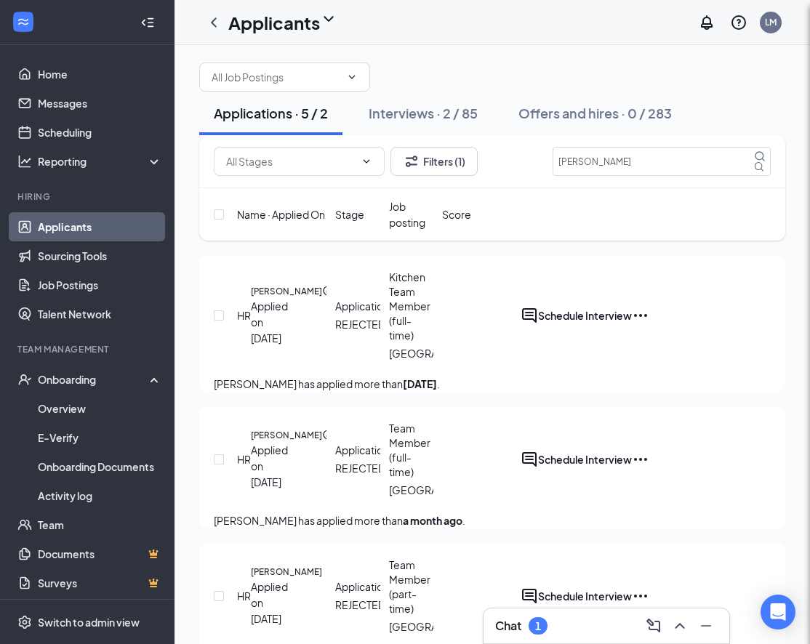
click at [426, 153] on div "Filters Applicant Status (1/5) Unread message Hasn't messaged back Stuck in sta…" at bounding box center [405, 322] width 810 height 644
click at [429, 122] on div "Interviews · 2 / 85" at bounding box center [422, 113] width 109 height 18
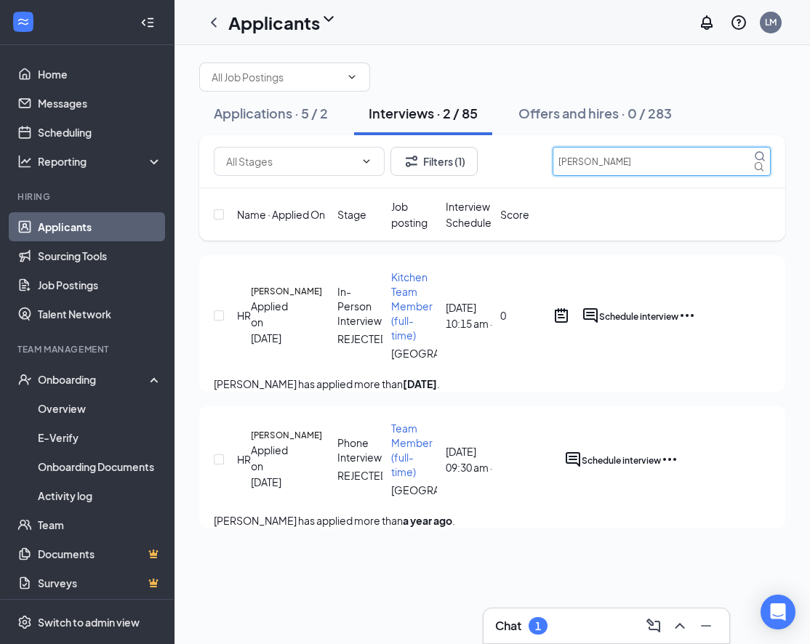
click at [664, 176] on input "[PERSON_NAME]" at bounding box center [661, 161] width 218 height 29
type input "[PERSON_NAME]"
click at [448, 176] on button "Filters (1)" at bounding box center [433, 161] width 87 height 29
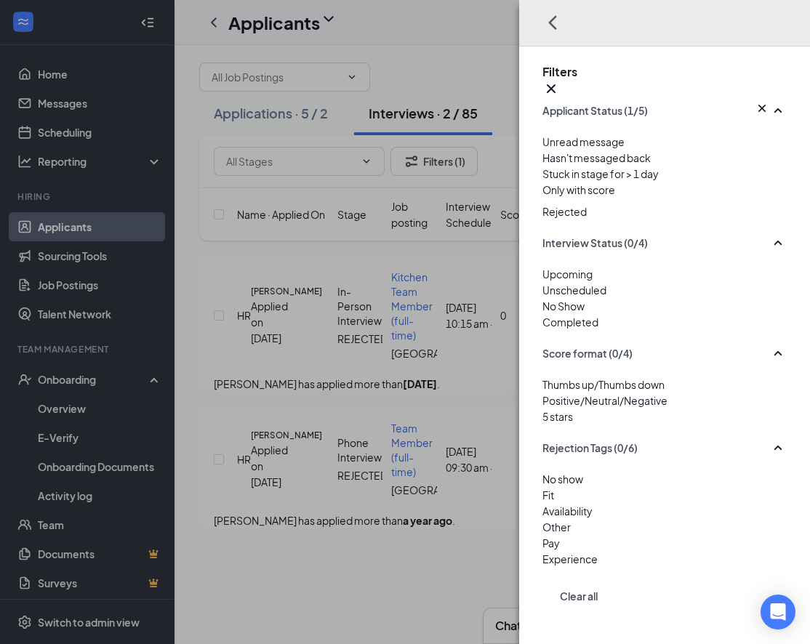
click at [542, 203] on img at bounding box center [545, 201] width 7 height 6
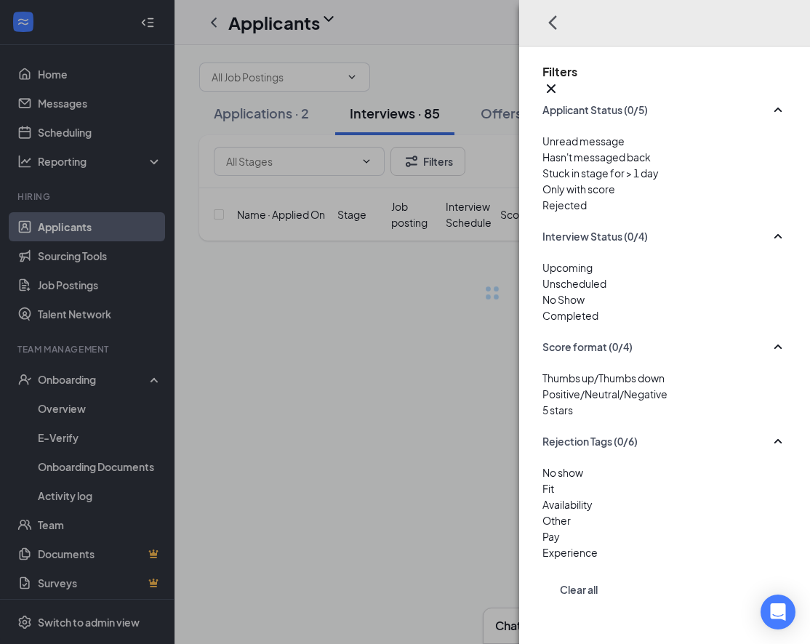
click at [483, 110] on div "Filters Applicant Status (0/5) Unread message Hasn't messaged back Stuck in sta…" at bounding box center [405, 322] width 810 height 644
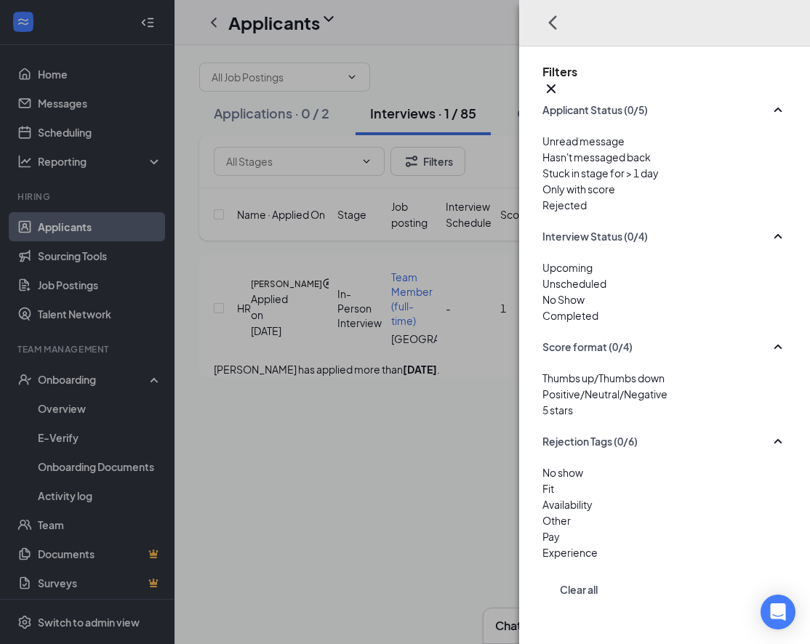
click at [484, 93] on div "Filters Applicant Status (0/5) Unread message Hasn't messaged back Stuck in sta…" at bounding box center [405, 322] width 810 height 644
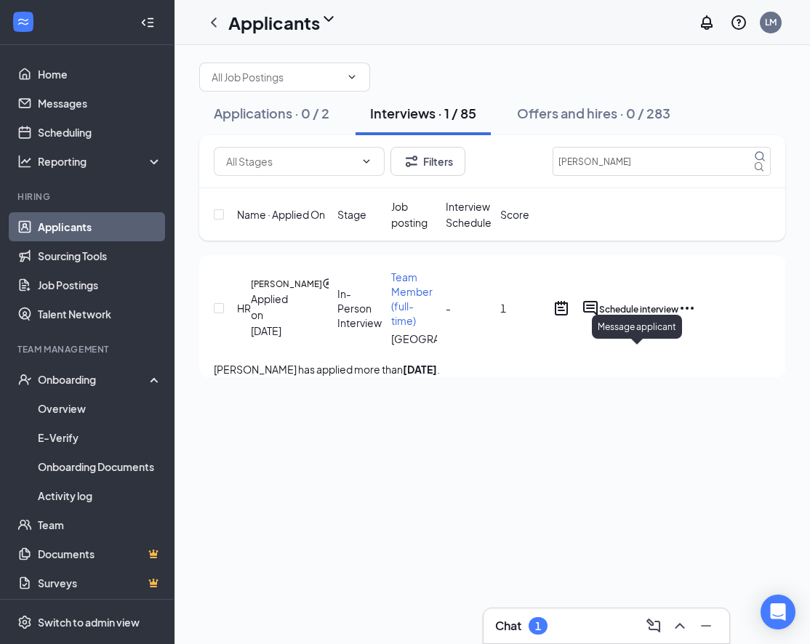
click at [599, 317] on icon "ActiveChat" at bounding box center [589, 307] width 17 height 17
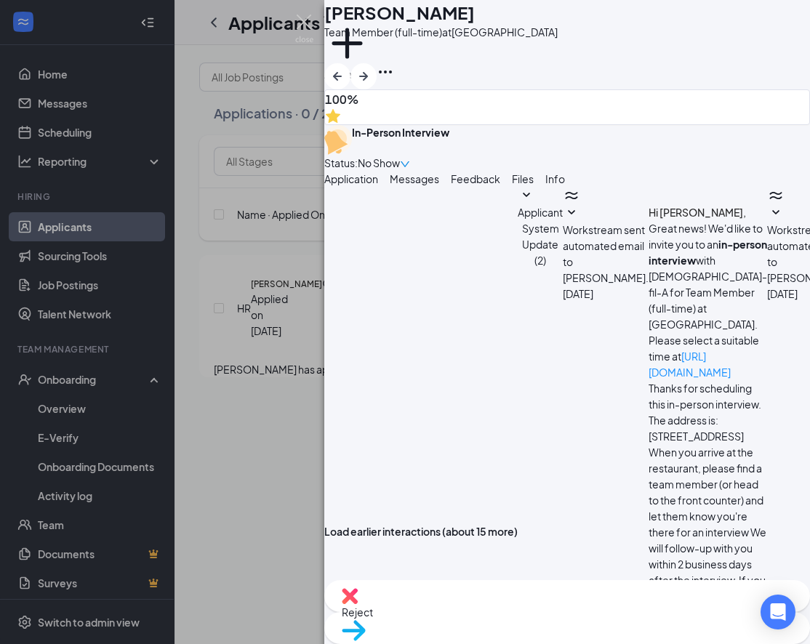
scroll to position [352, 0]
click at [578, 398] on div "Load earlier interactions (about 15 more) Applicant System Update (2) Workstrea…" at bounding box center [566, 531] width 485 height 689
click at [512, 620] on span "Reject" at bounding box center [567, 612] width 451 height 16
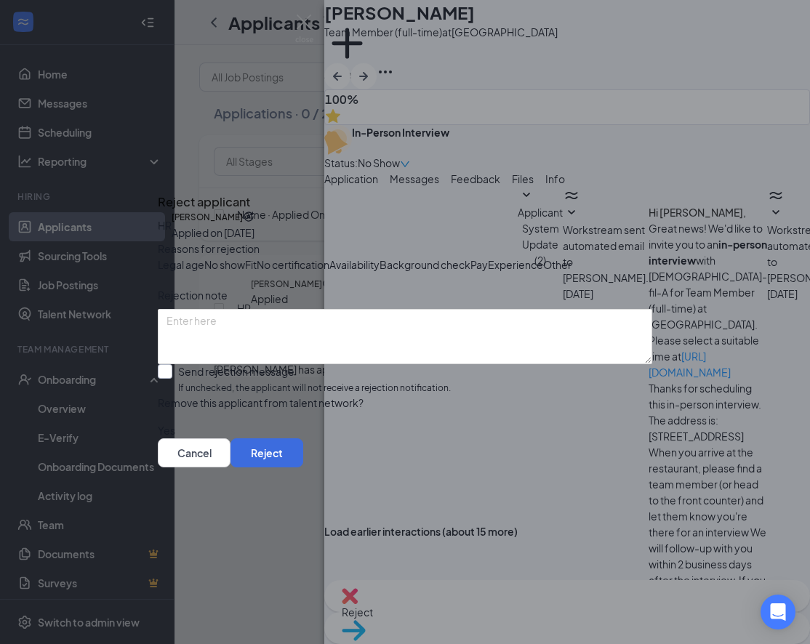
click at [234, 387] on input "Send rejection message If unchecked, the applicant will not receive a rejection…" at bounding box center [304, 379] width 293 height 31
checkbox input "true"
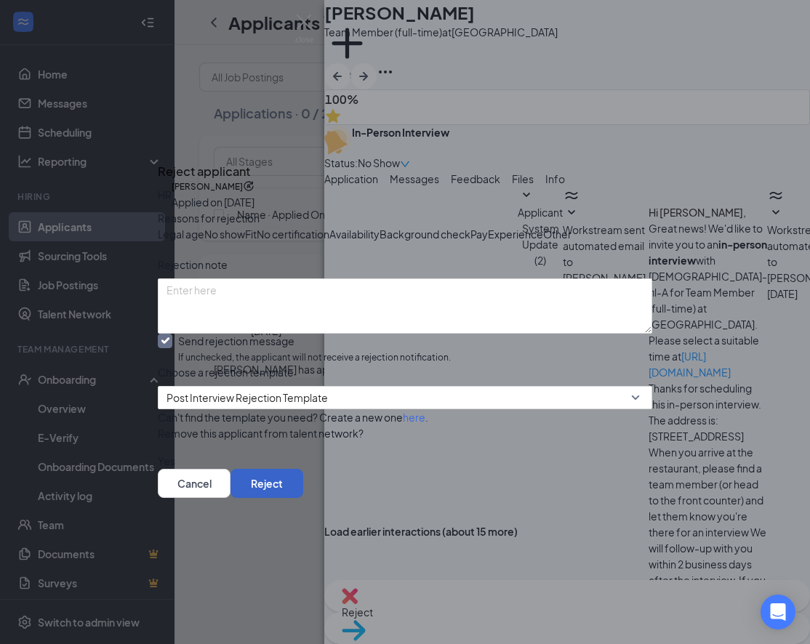
click at [303, 498] on button "Reject" at bounding box center [266, 483] width 73 height 29
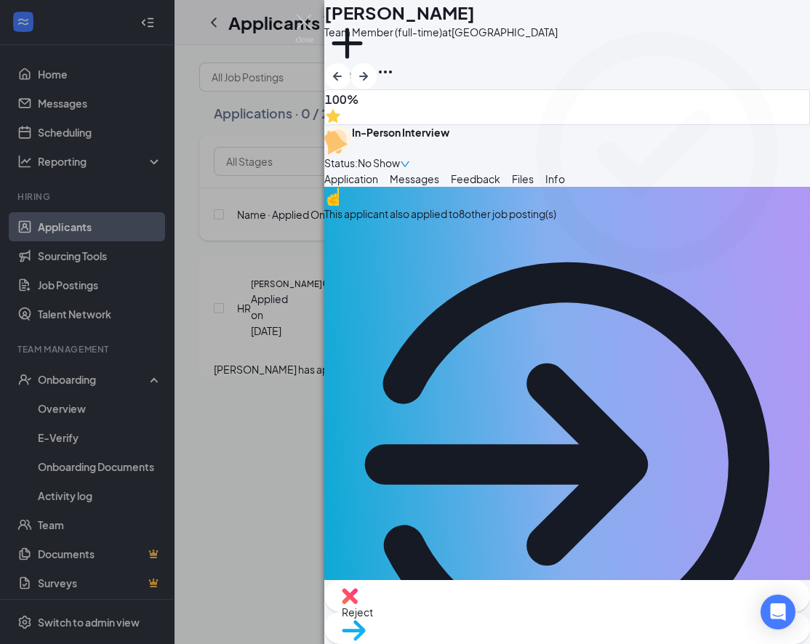
click at [631, 76] on div "HR [PERSON_NAME] Team Member (full-time) at [GEOGRAPHIC_DATA] Add a tag 100%" at bounding box center [566, 62] width 485 height 125
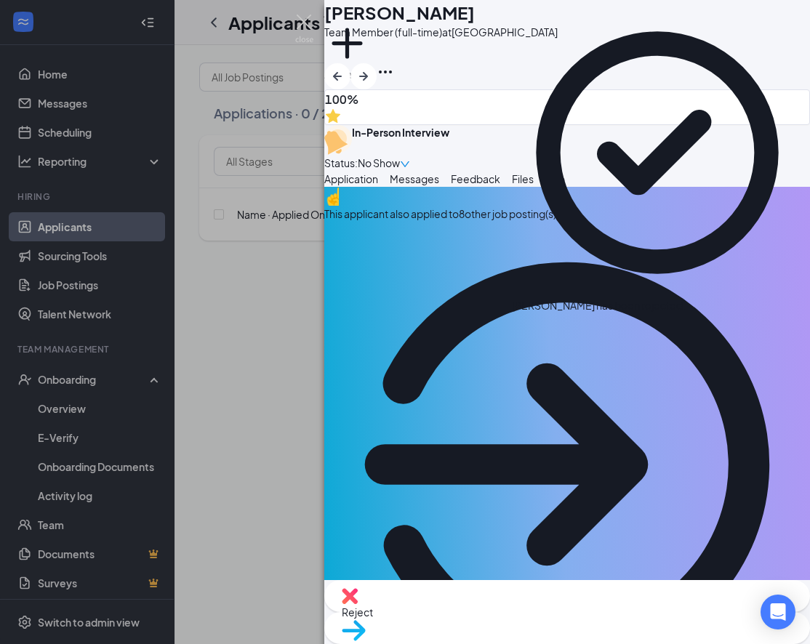
click at [268, 84] on div "HR [PERSON_NAME] Team Member (full-time) at [GEOGRAPHIC_DATA] Add a tag 100% In…" at bounding box center [405, 322] width 810 height 644
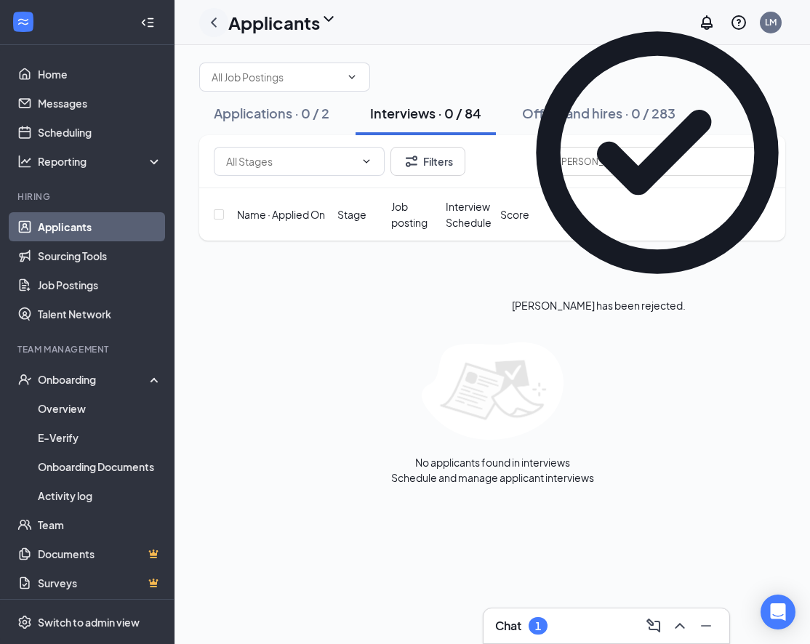
click at [210, 32] on div at bounding box center [213, 22] width 29 height 29
